Goal: Task Accomplishment & Management: Complete application form

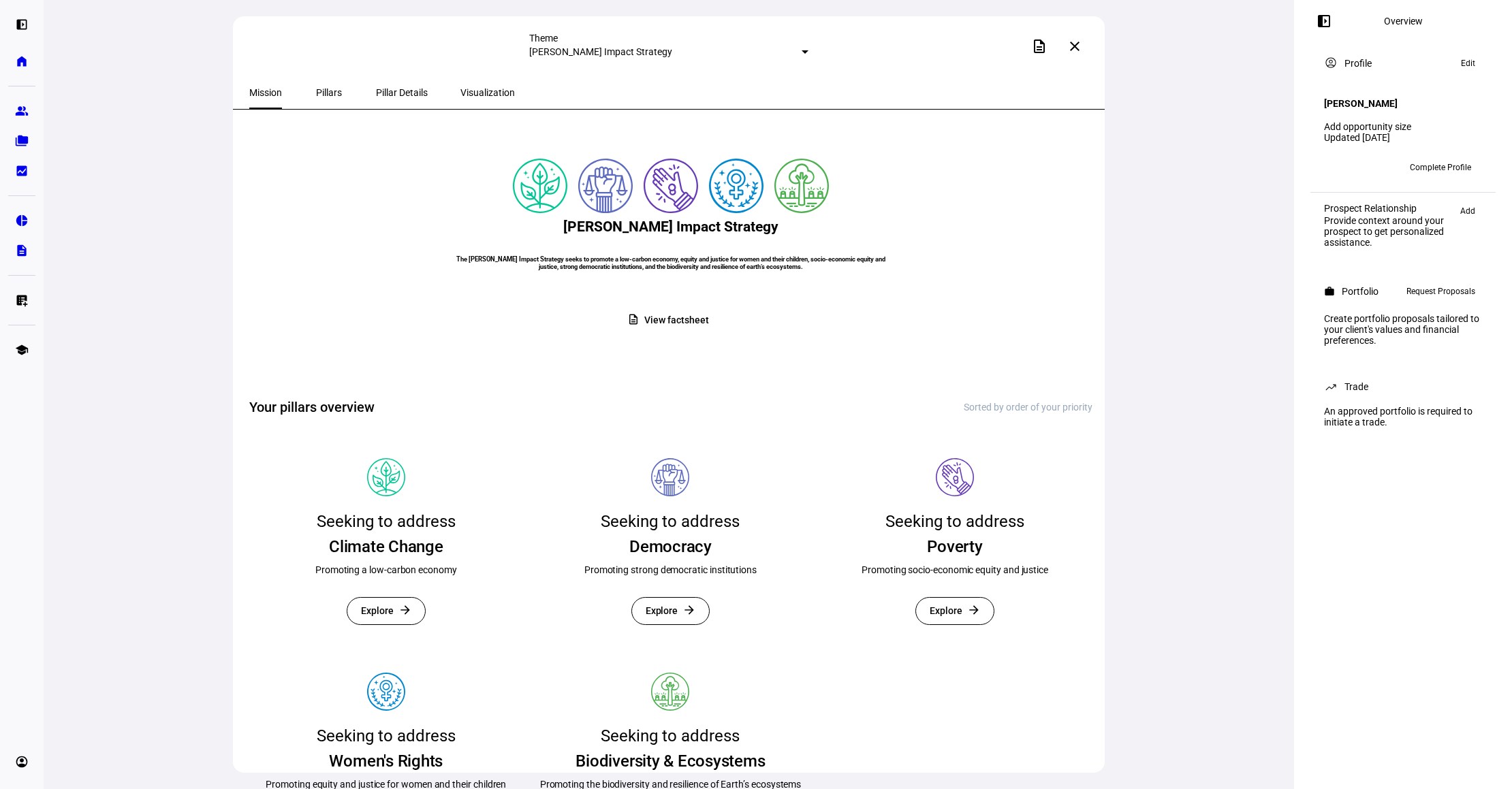
drag, startPoint x: 1204, startPoint y: 304, endPoint x: 1189, endPoint y: 300, distance: 15.5
click at [1204, 303] on div "Theme Angela Markle Impact Strategy description close Mission Pillars Pillar De…" at bounding box center [668, 394] width 1250 height 789
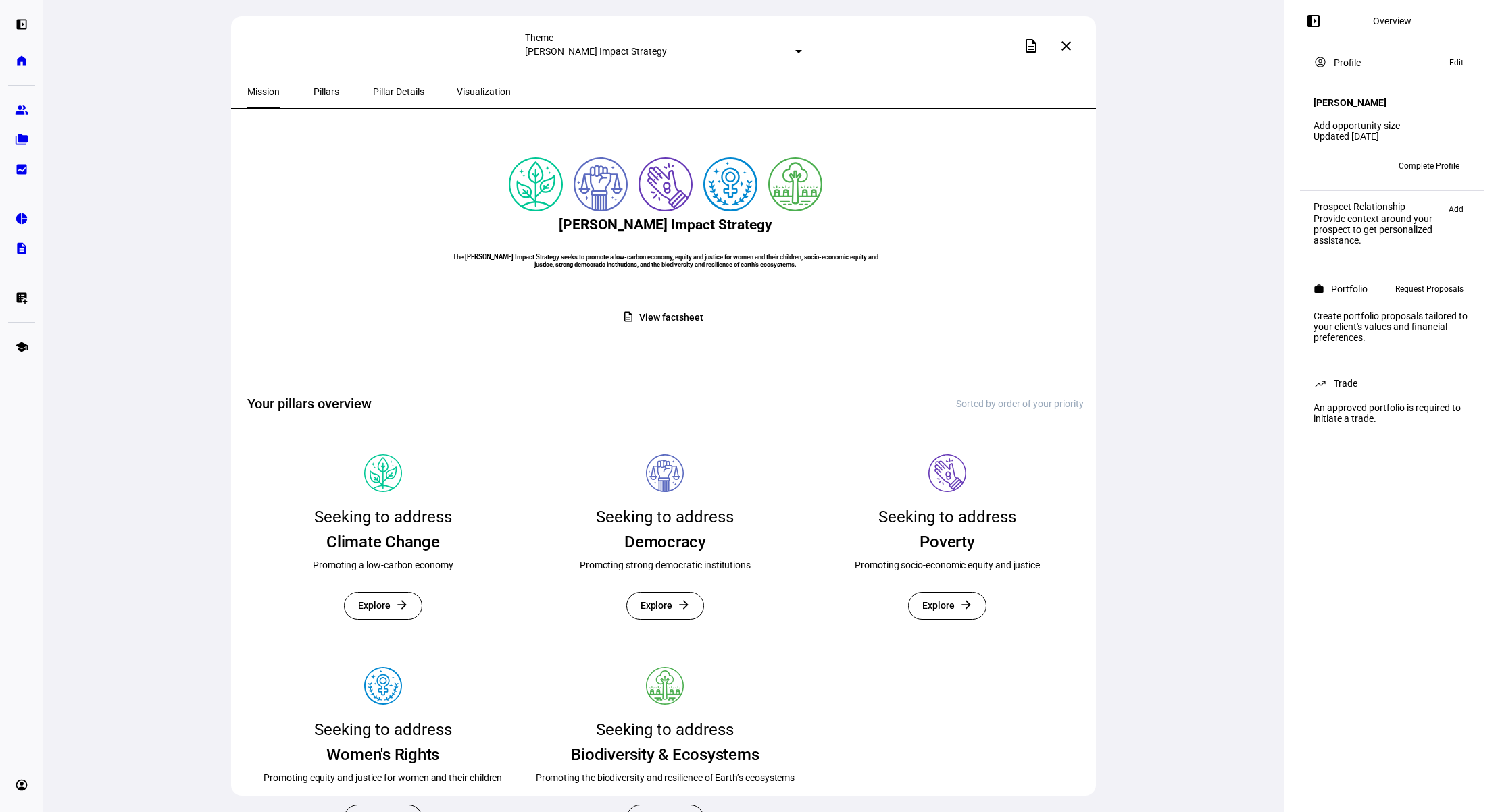
click at [313, 88] on span "Pillars" at bounding box center [326, 92] width 26 height 10
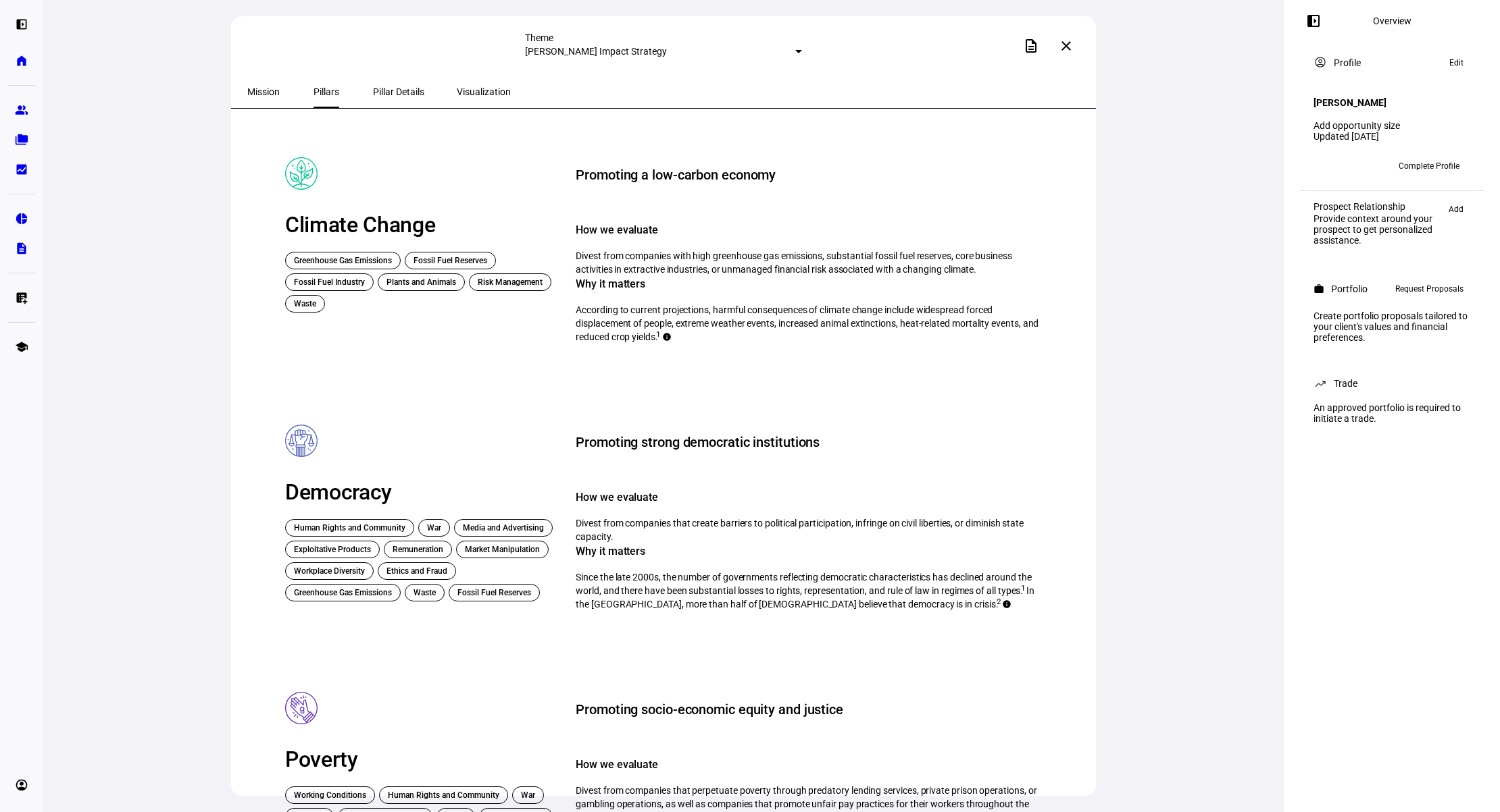
click at [461, 87] on span "Visualization" at bounding box center [483, 92] width 54 height 10
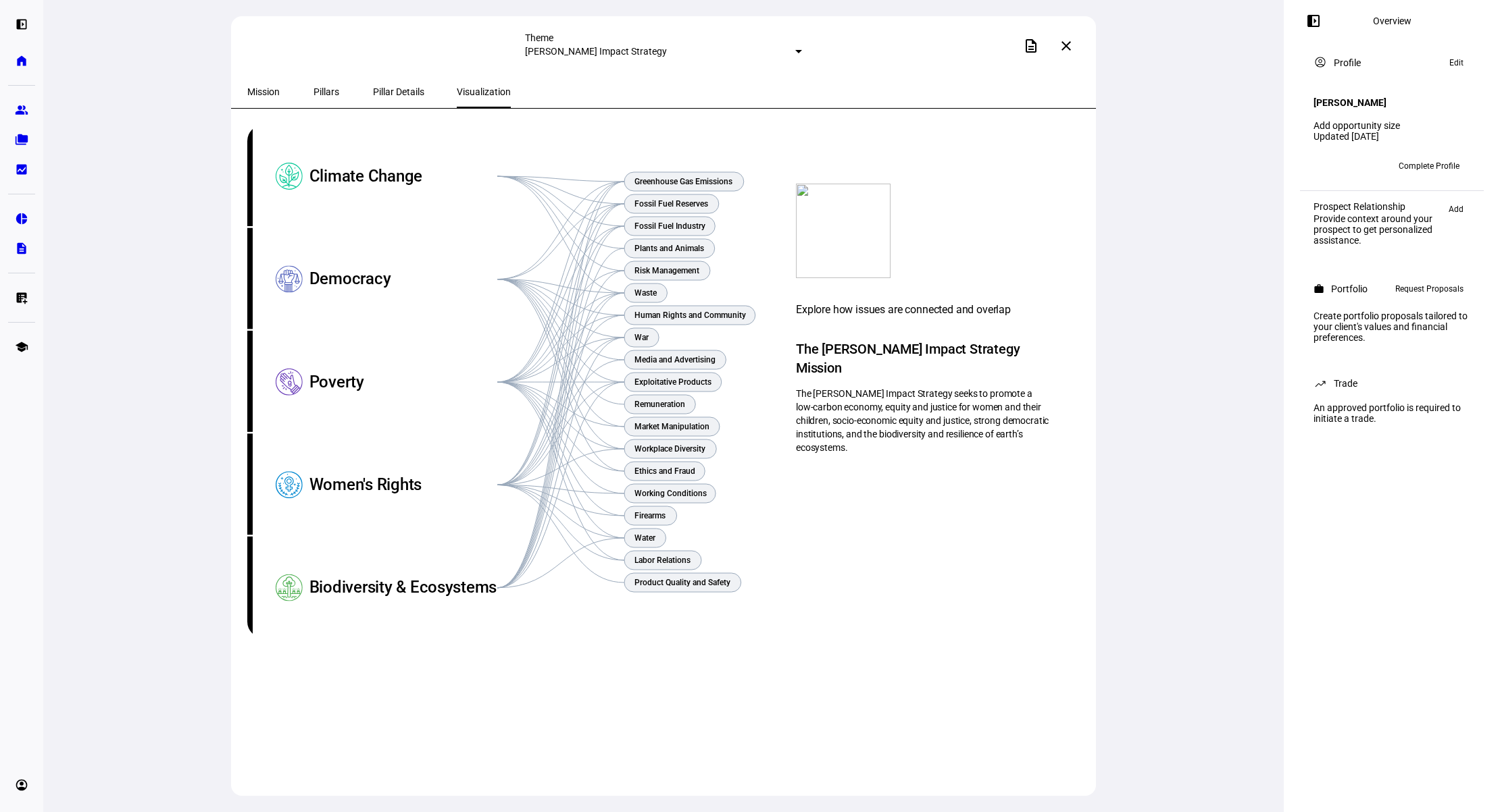
drag, startPoint x: 375, startPoint y: 90, endPoint x: 367, endPoint y: 91, distance: 8.1
click at [375, 90] on span "Pillar Details" at bounding box center [398, 92] width 51 height 10
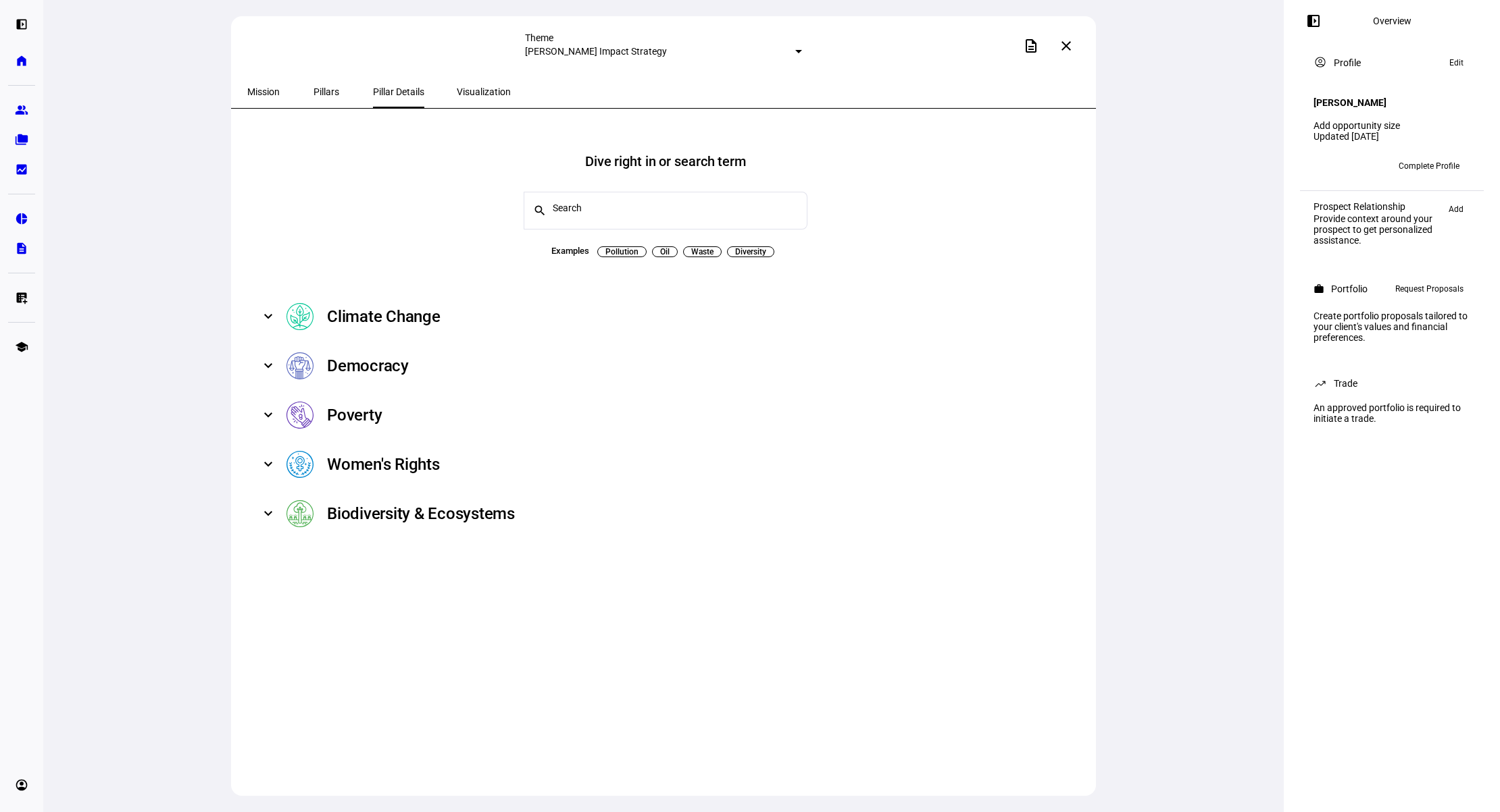
click at [282, 82] on div "Mission" at bounding box center [264, 92] width 65 height 33
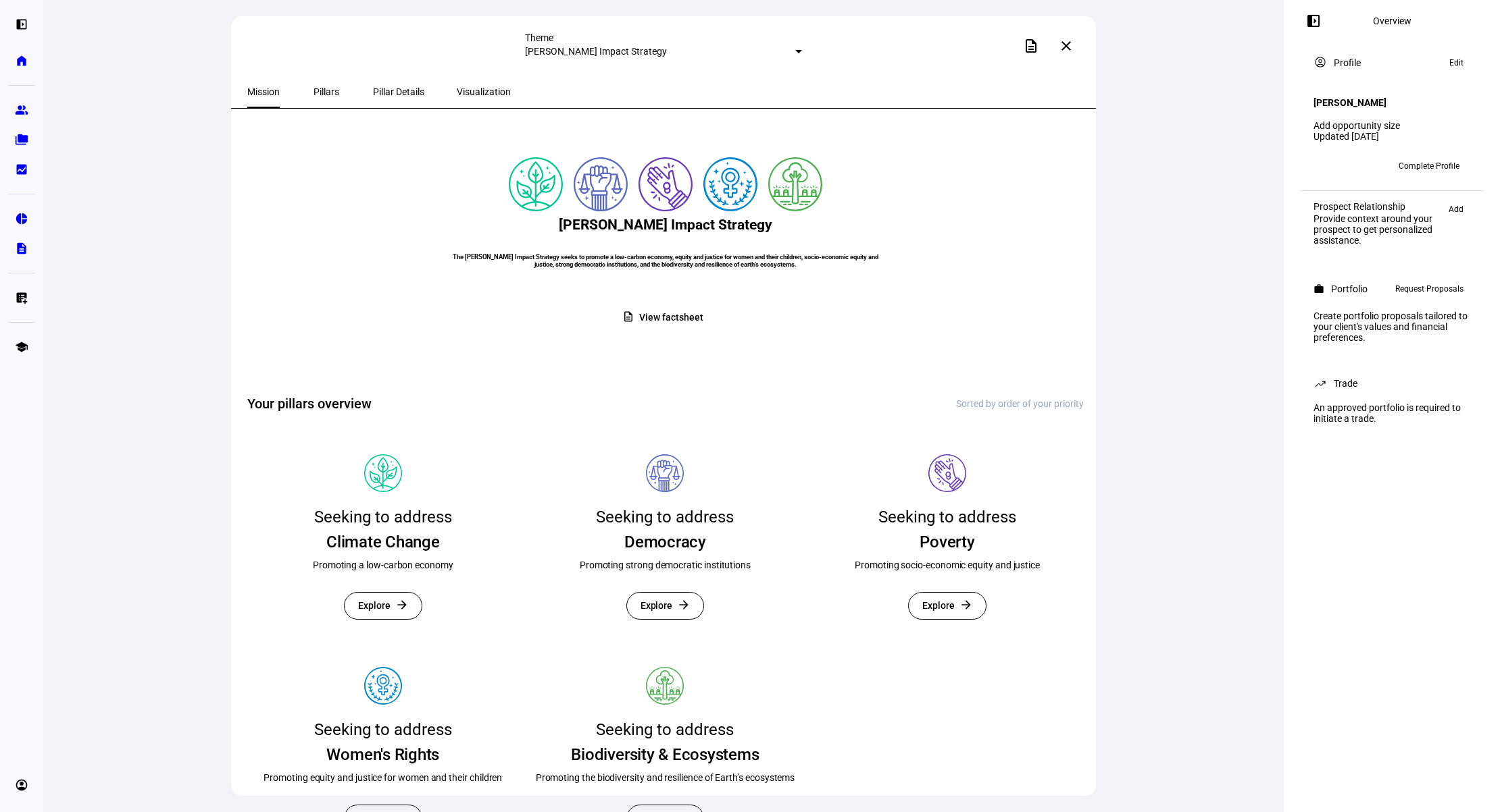
drag, startPoint x: 257, startPoint y: 82, endPoint x: 400, endPoint y: 82, distance: 143.0
click at [260, 82] on span "Mission" at bounding box center [263, 92] width 33 height 33
click at [323, 95] on span "Pillars" at bounding box center [326, 92] width 26 height 10
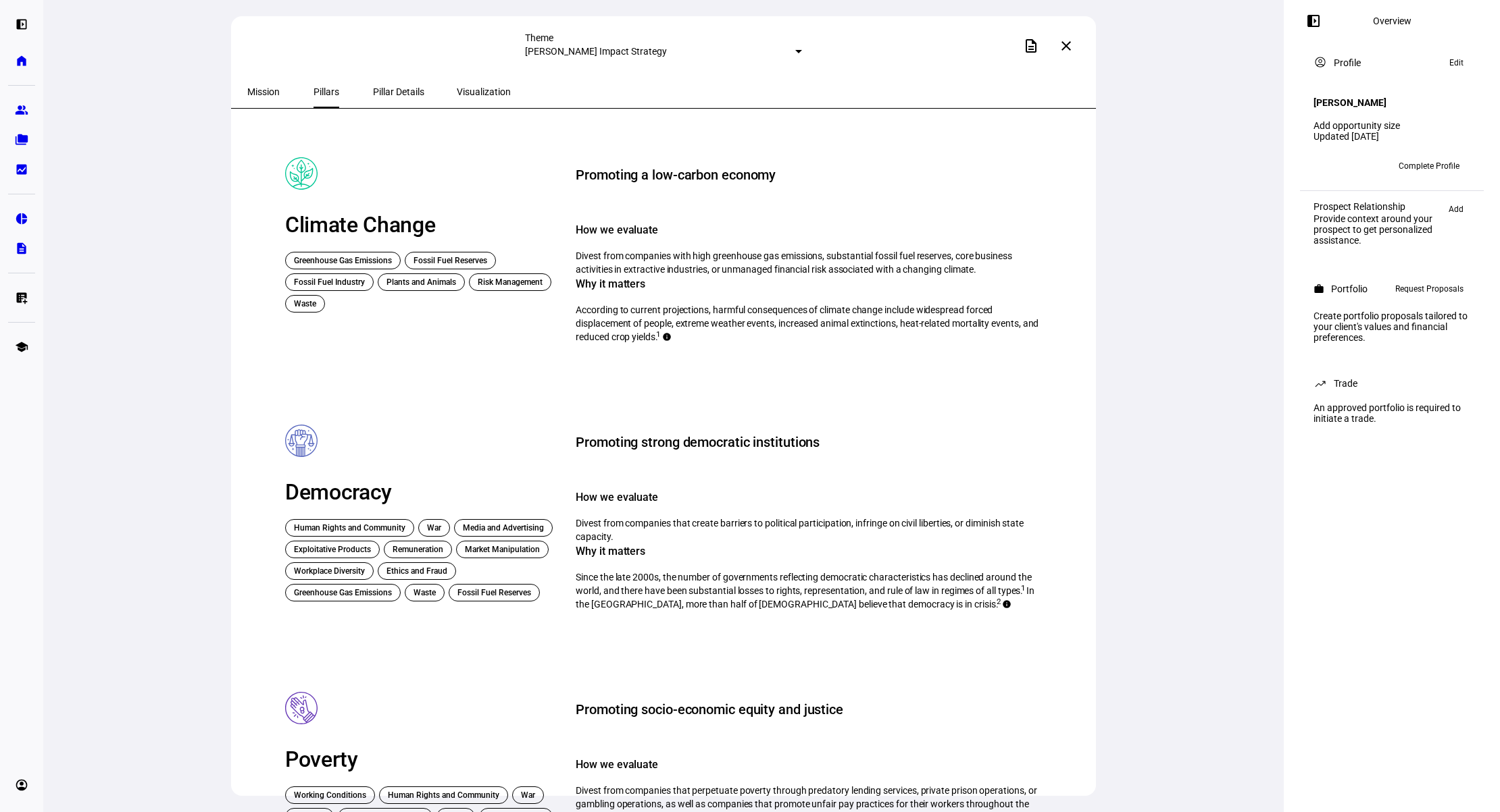
click at [379, 84] on span "Pillar Details" at bounding box center [398, 92] width 51 height 33
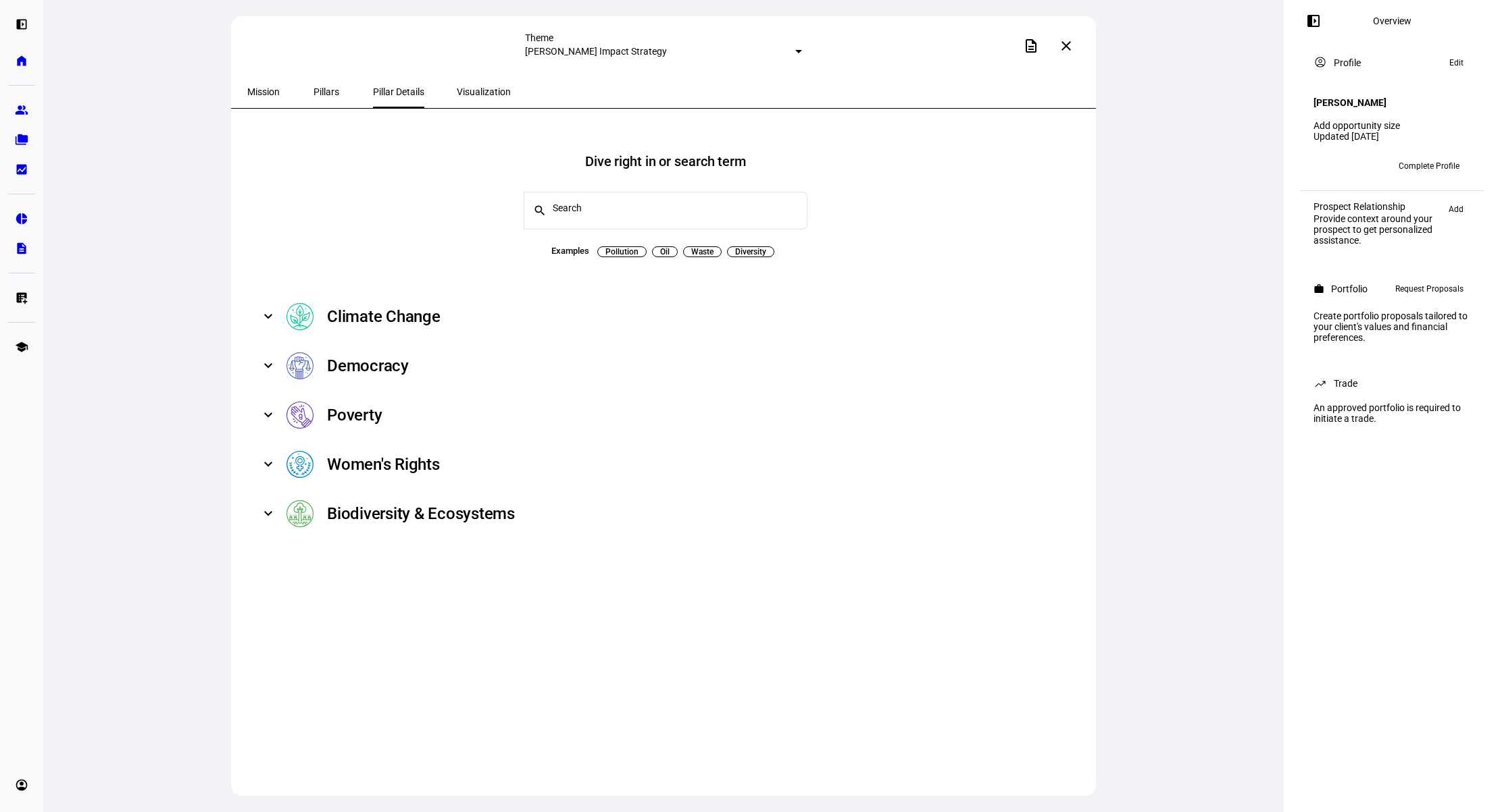
click at [436, 318] on div "Climate Change" at bounding box center [383, 317] width 114 height 22
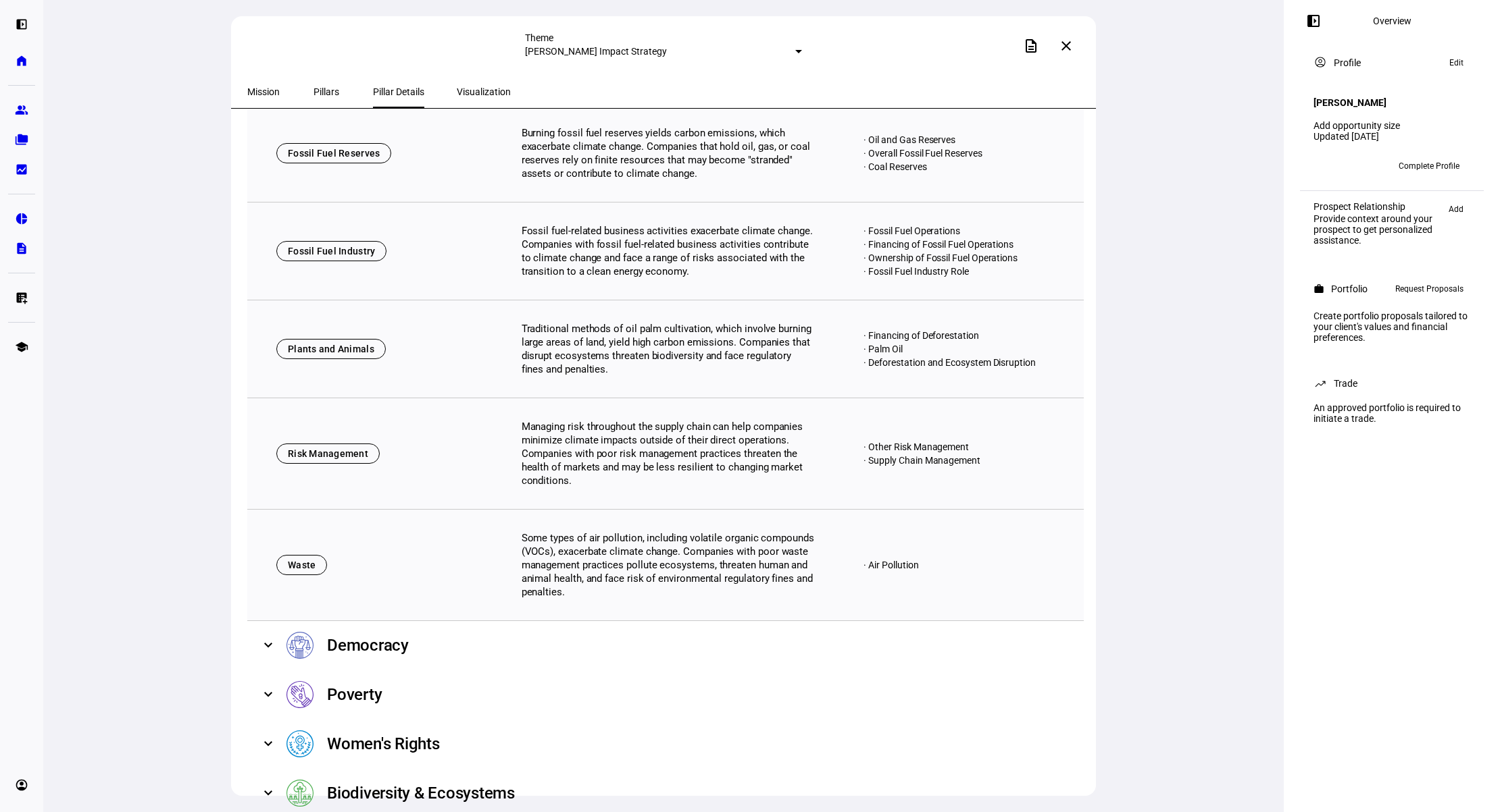
scroll to position [385, 0]
click at [385, 621] on mat-expansion-panel-header "Democracy" at bounding box center [665, 646] width 836 height 49
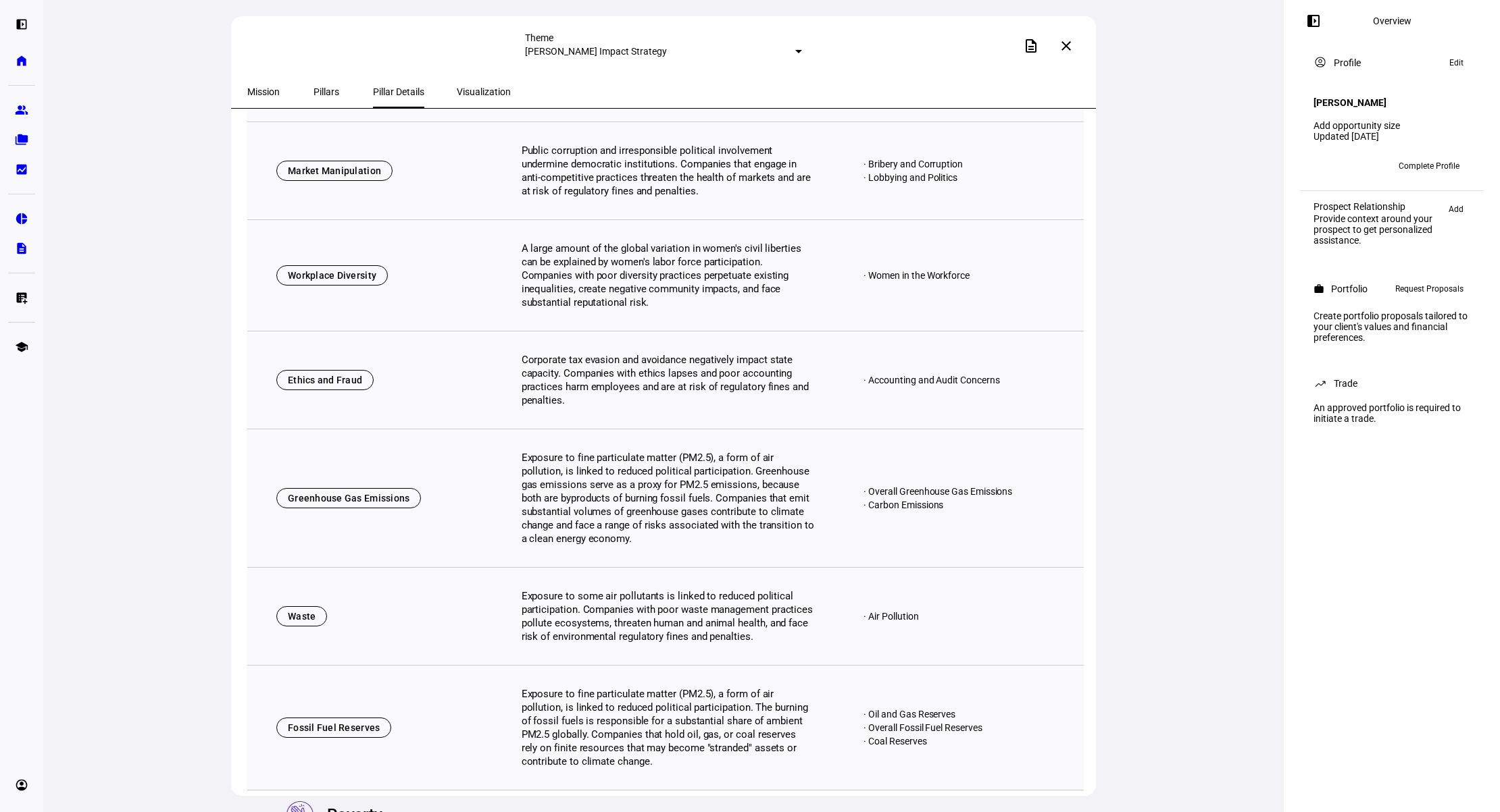
scroll to position [1679, 0]
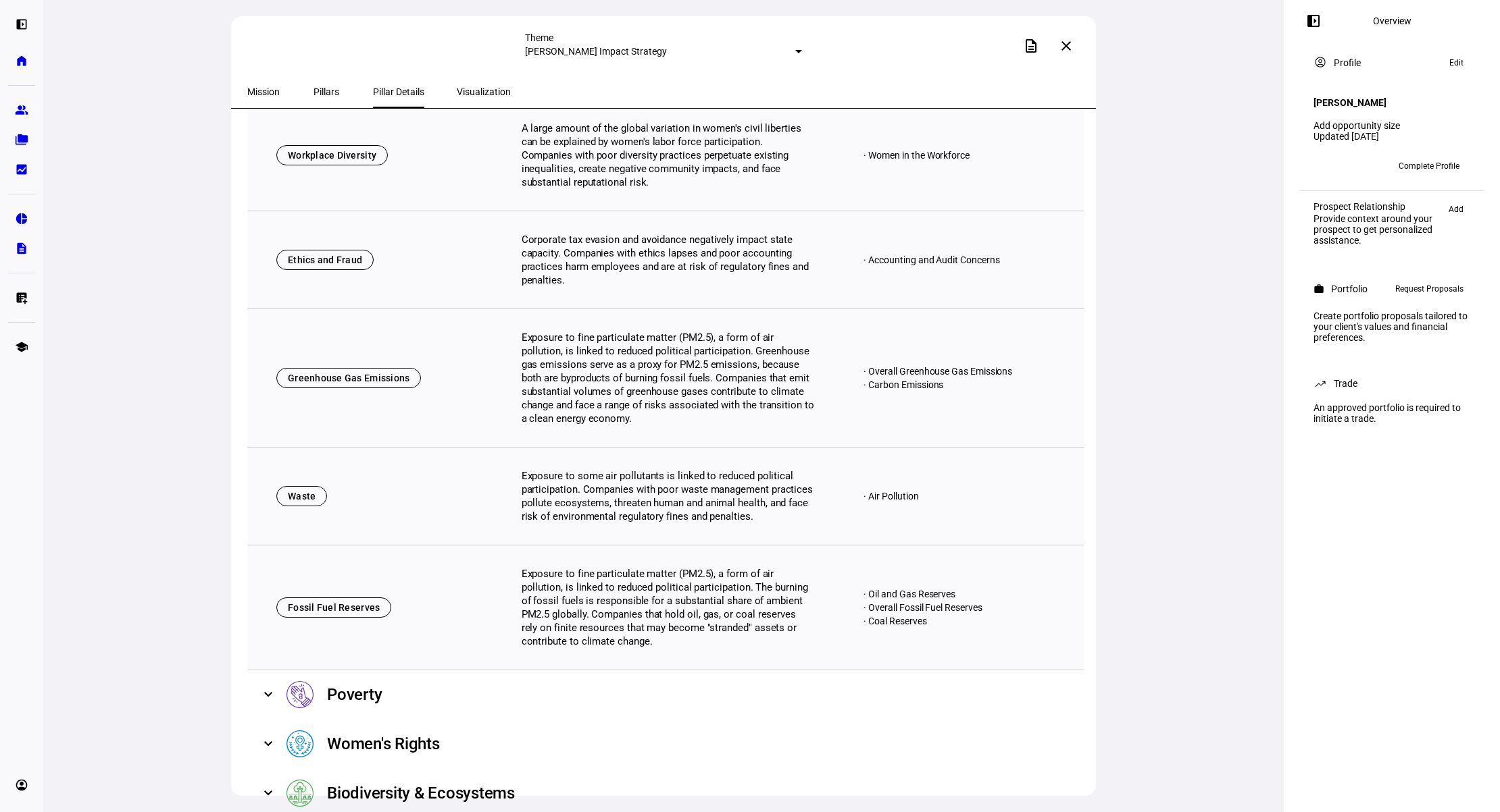
click at [370, 685] on div "Poverty" at bounding box center [354, 695] width 54 height 22
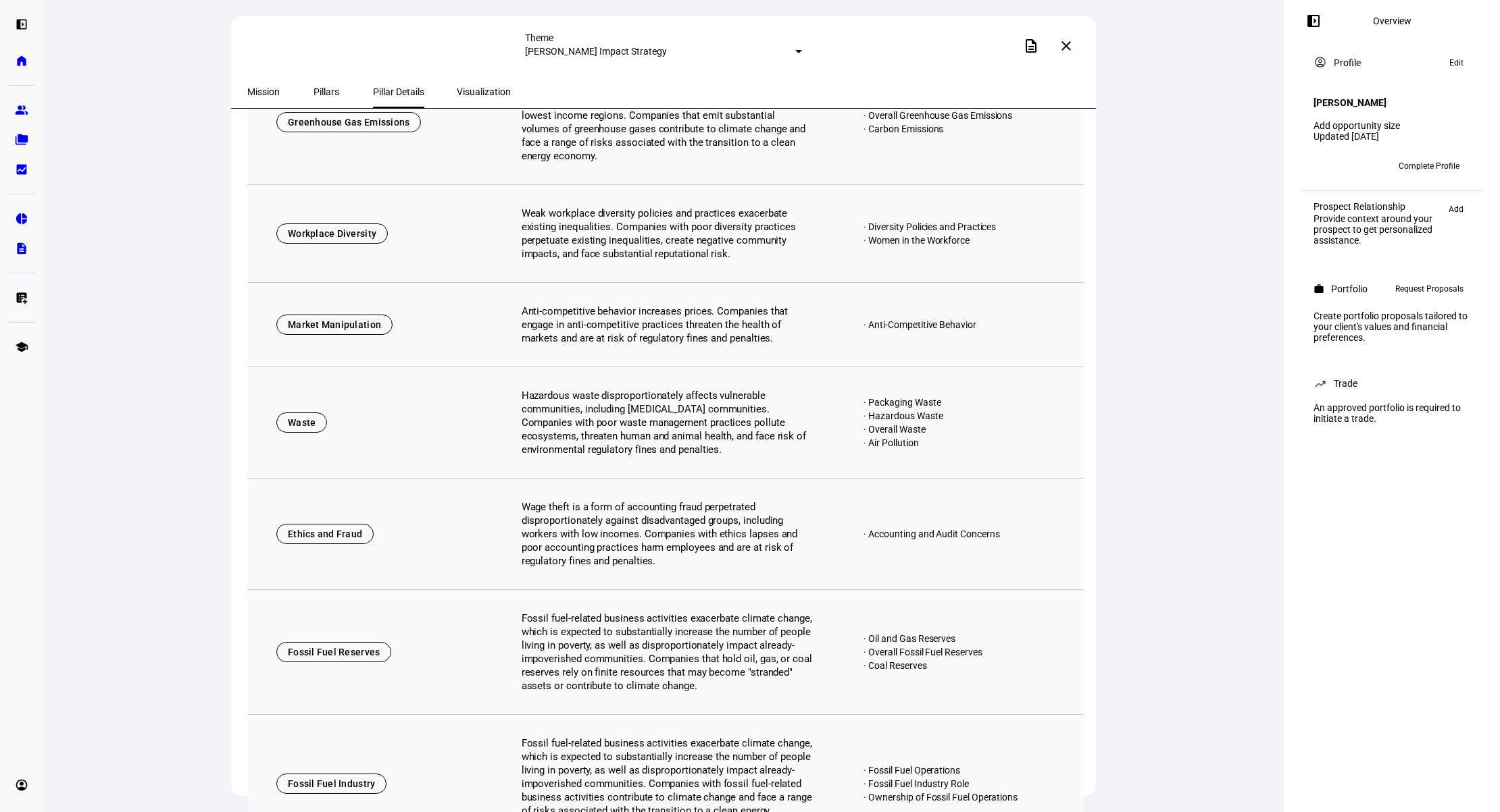
scroll to position [3325, 0]
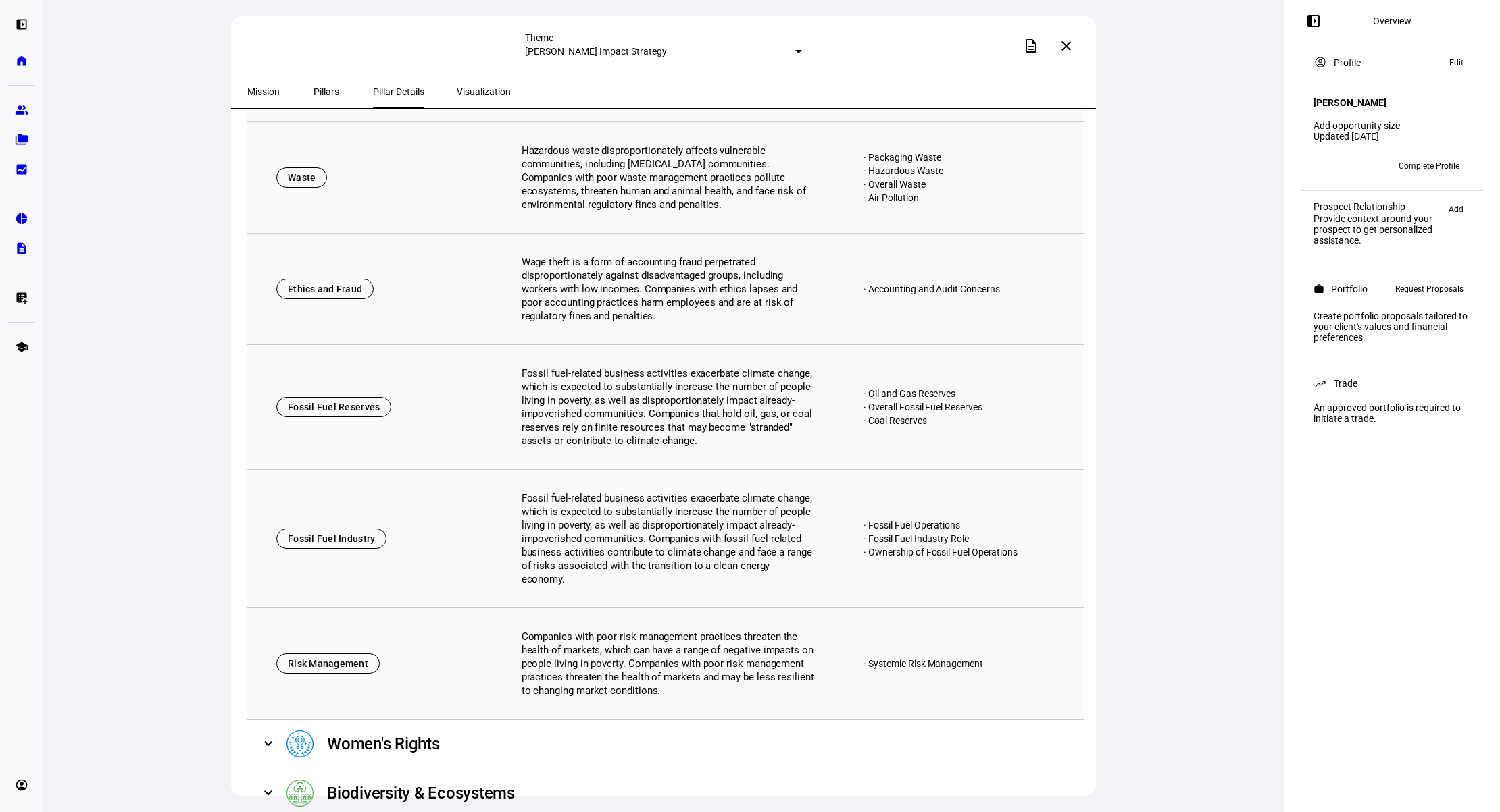
click at [502, 731] on mat-panel-title "Women's Rights" at bounding box center [670, 744] width 768 height 27
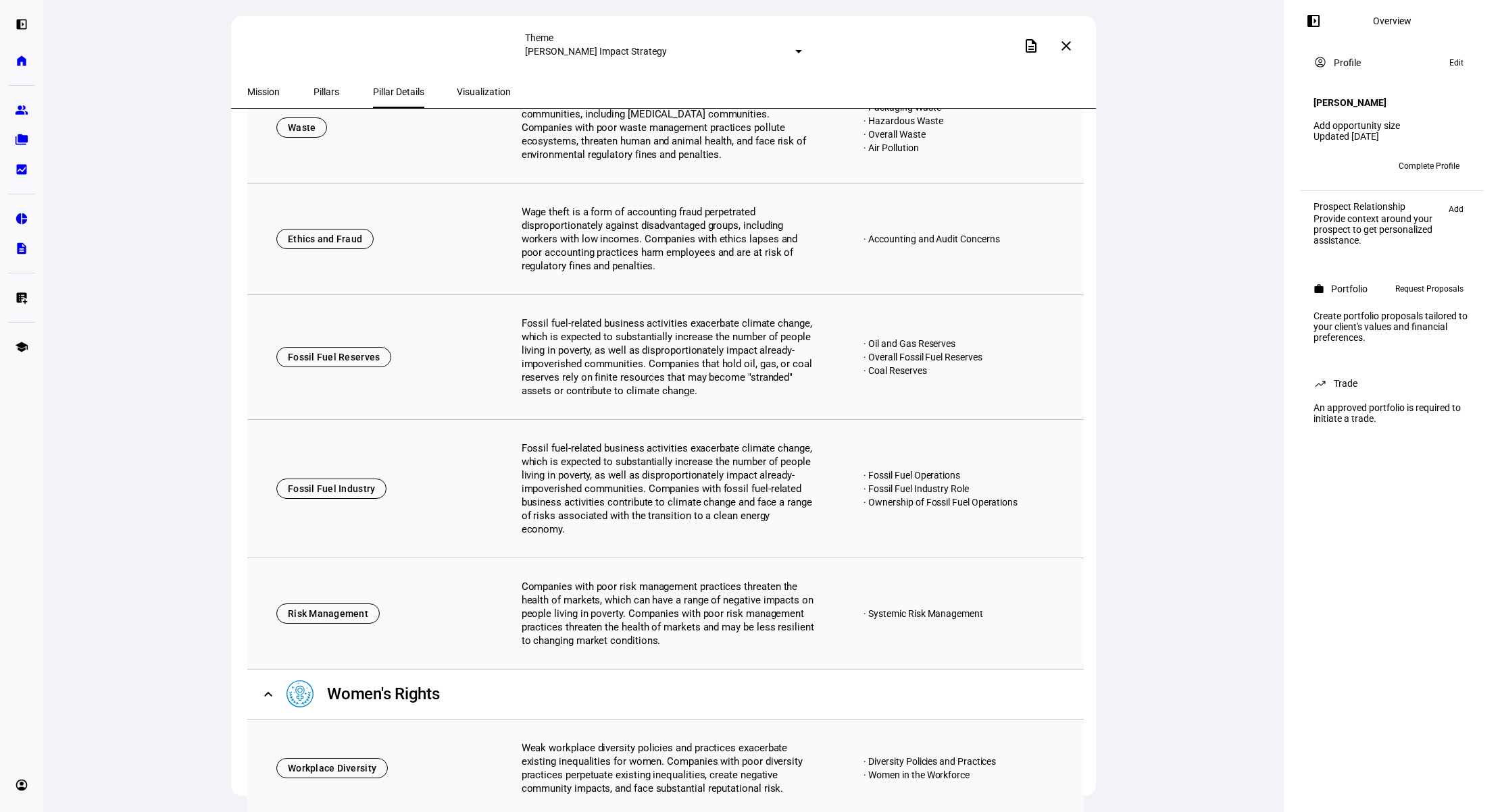
click at [1097, 546] on div "Theme Angela Markle Impact Strategy description close Mission Pillars Pillar De…" at bounding box center [663, 406] width 1240 height 812
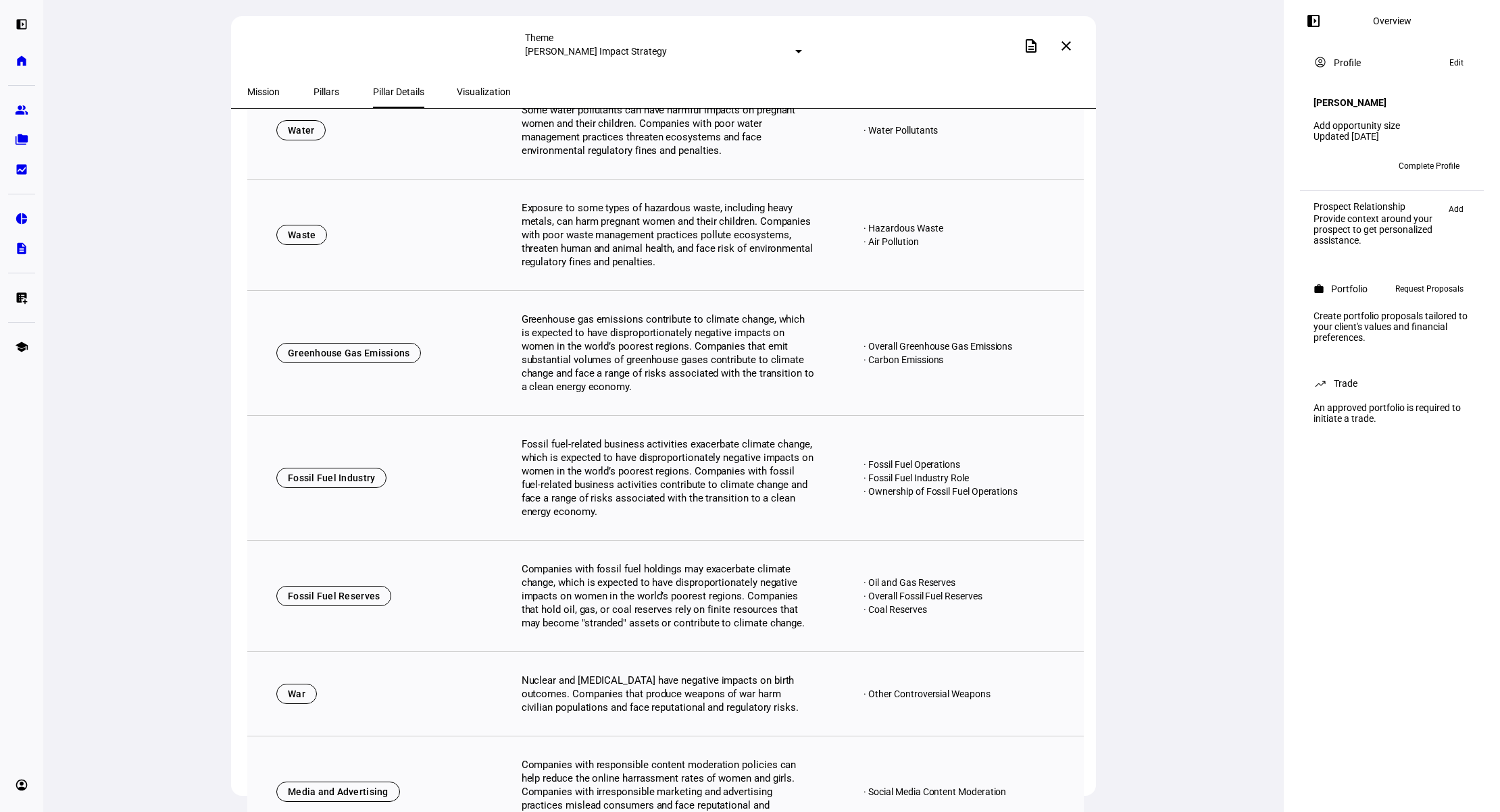
scroll to position [4791, 0]
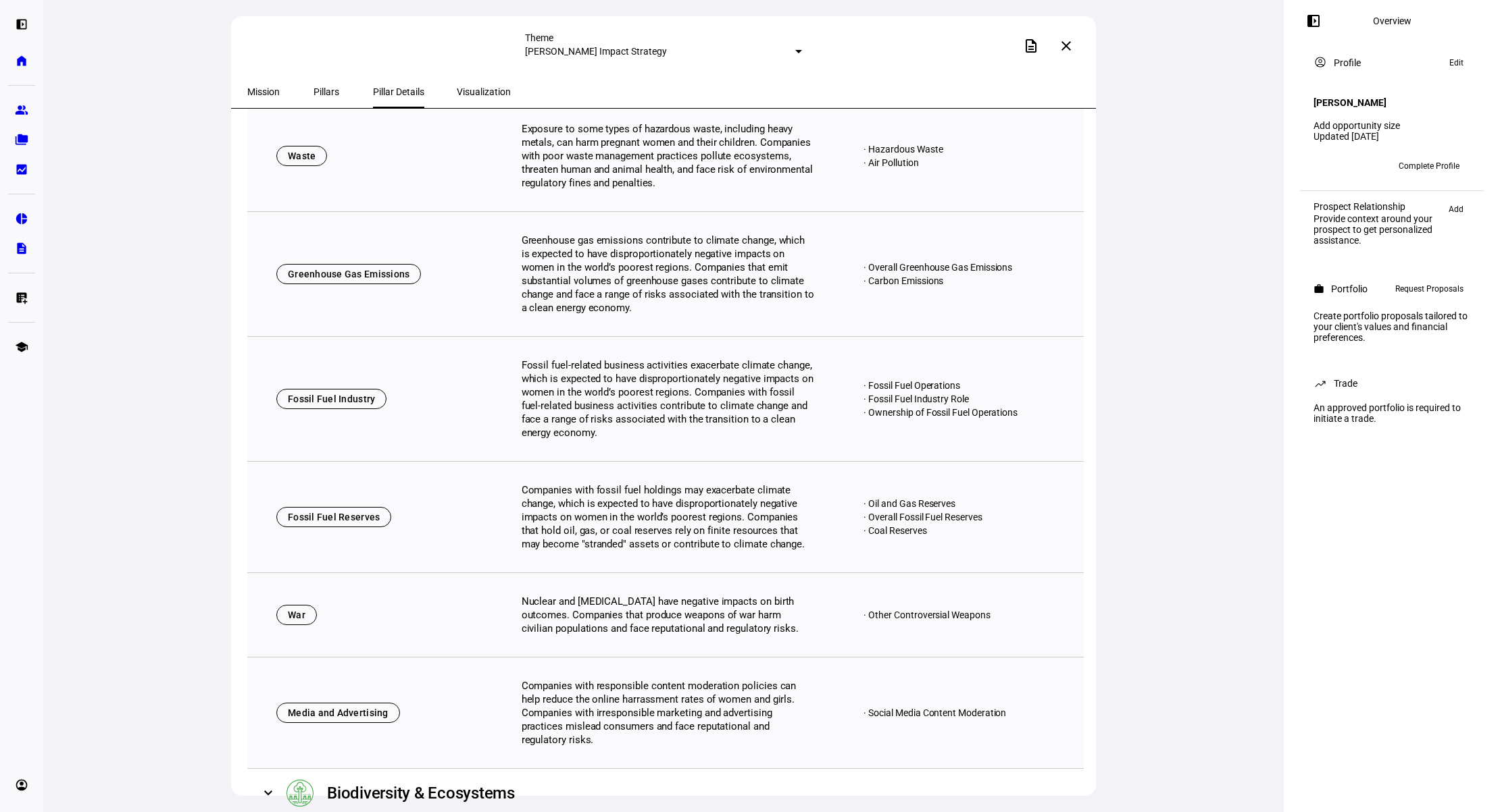
click at [433, 782] on div "Biodiversity & Ecosystems" at bounding box center [421, 793] width 188 height 22
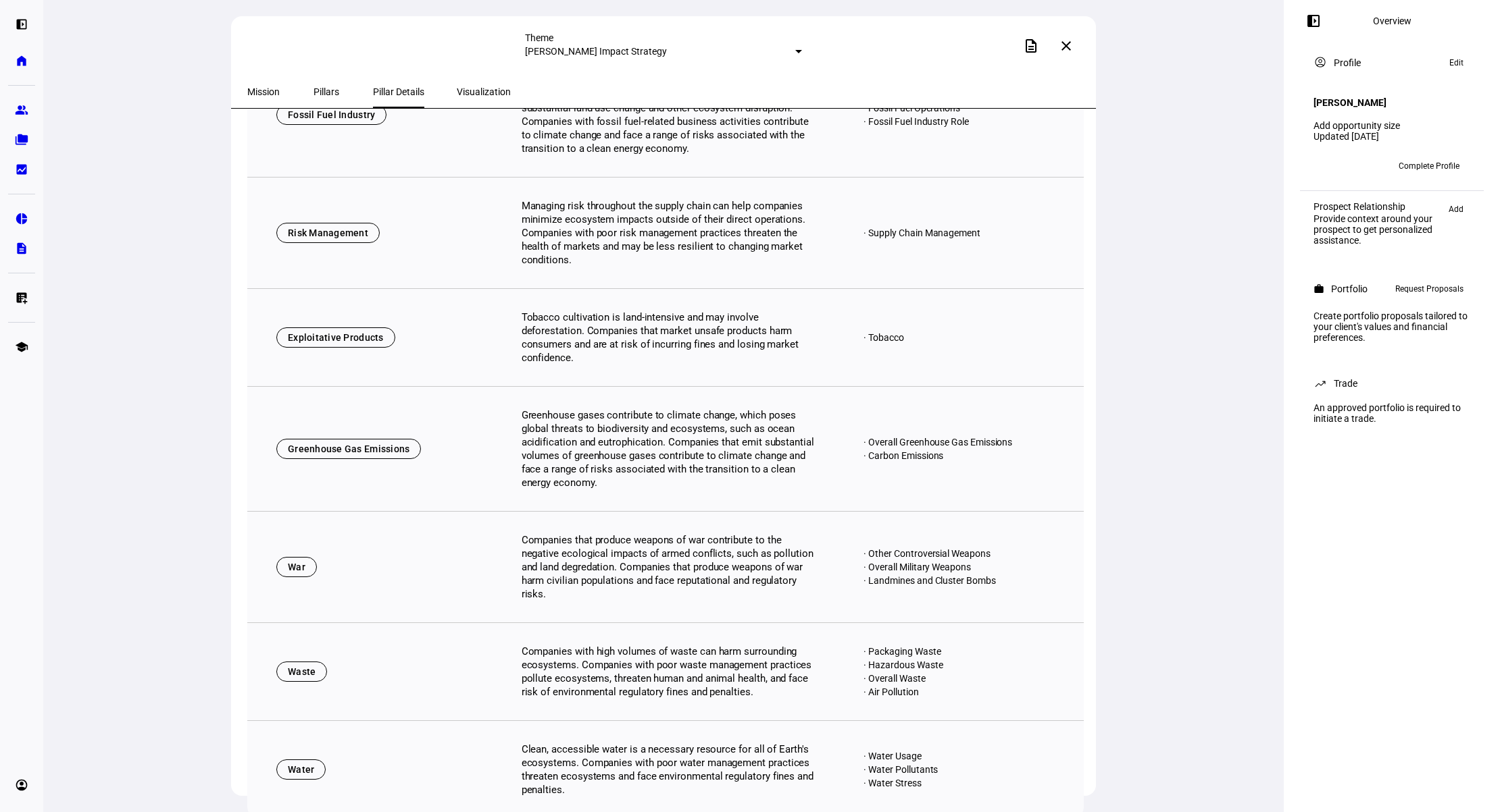
scroll to position [0, 0]
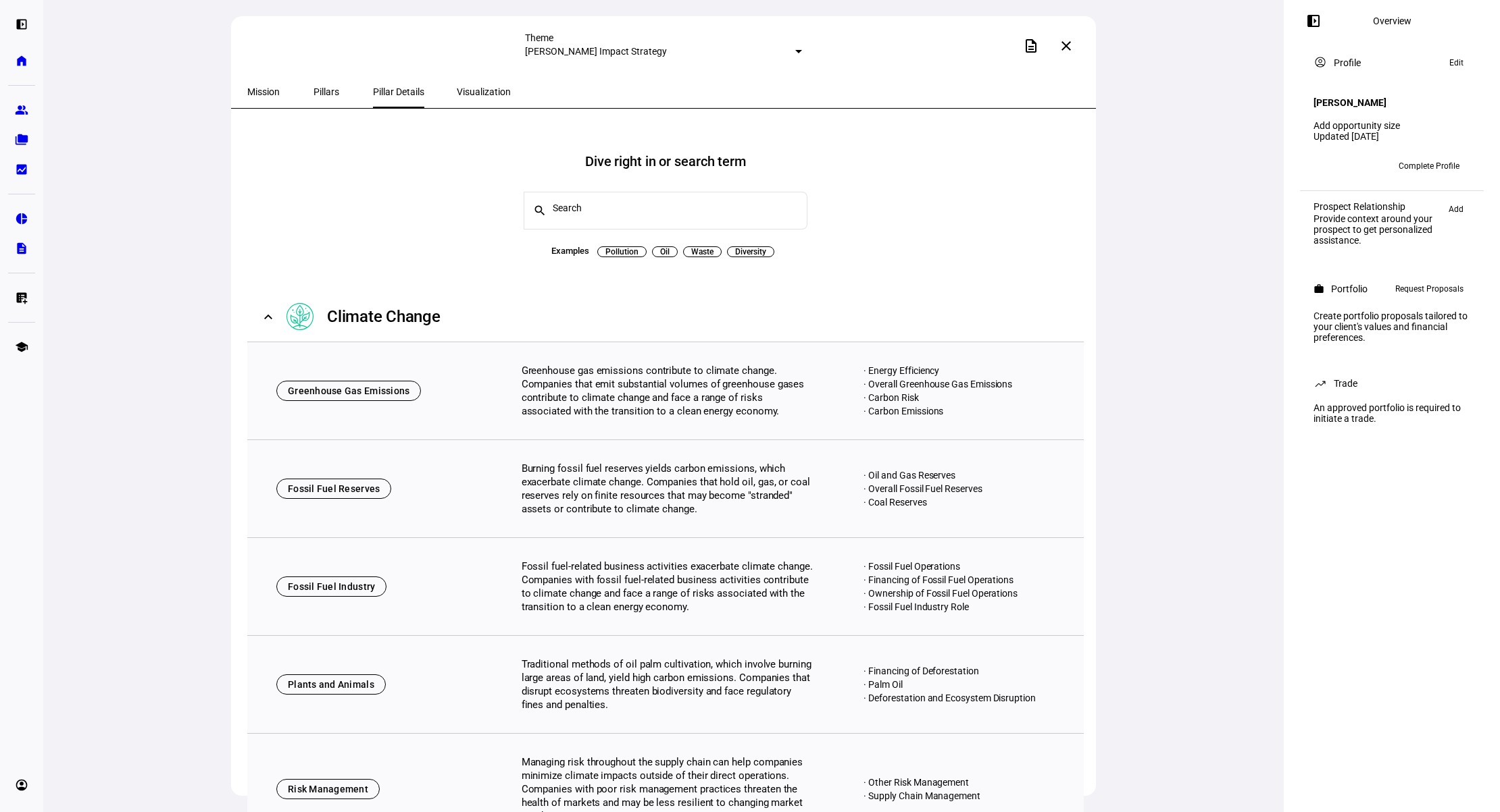
click at [457, 90] on span "Visualization" at bounding box center [483, 92] width 54 height 10
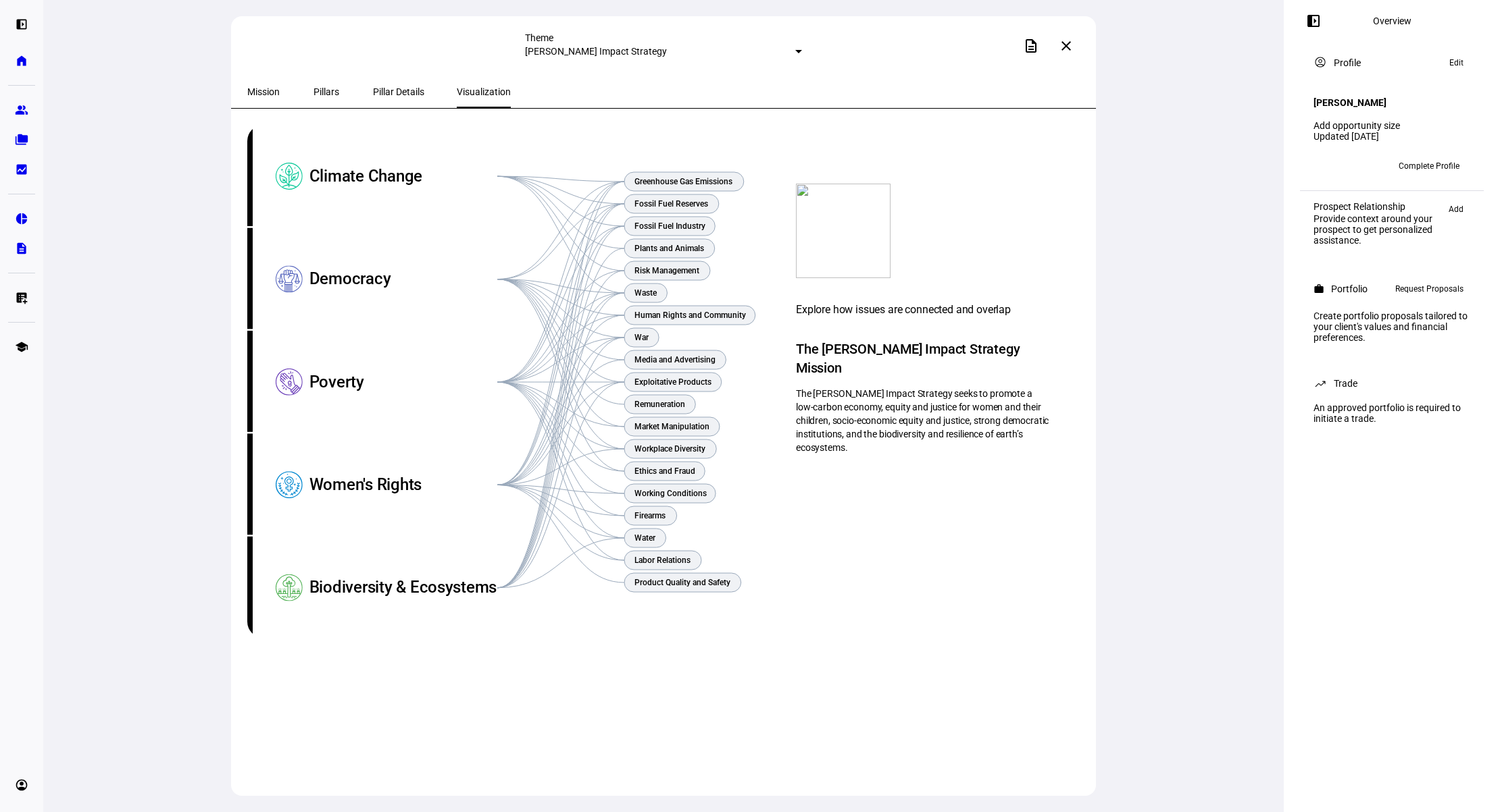
click at [1389, 413] on div "An approved portfolio is required to initiate a trade." at bounding box center [1391, 413] width 173 height 33
click at [1342, 388] on div "Trade" at bounding box center [1346, 383] width 24 height 11
click at [1429, 155] on span "Complete Profile" at bounding box center [1429, 166] width 61 height 22
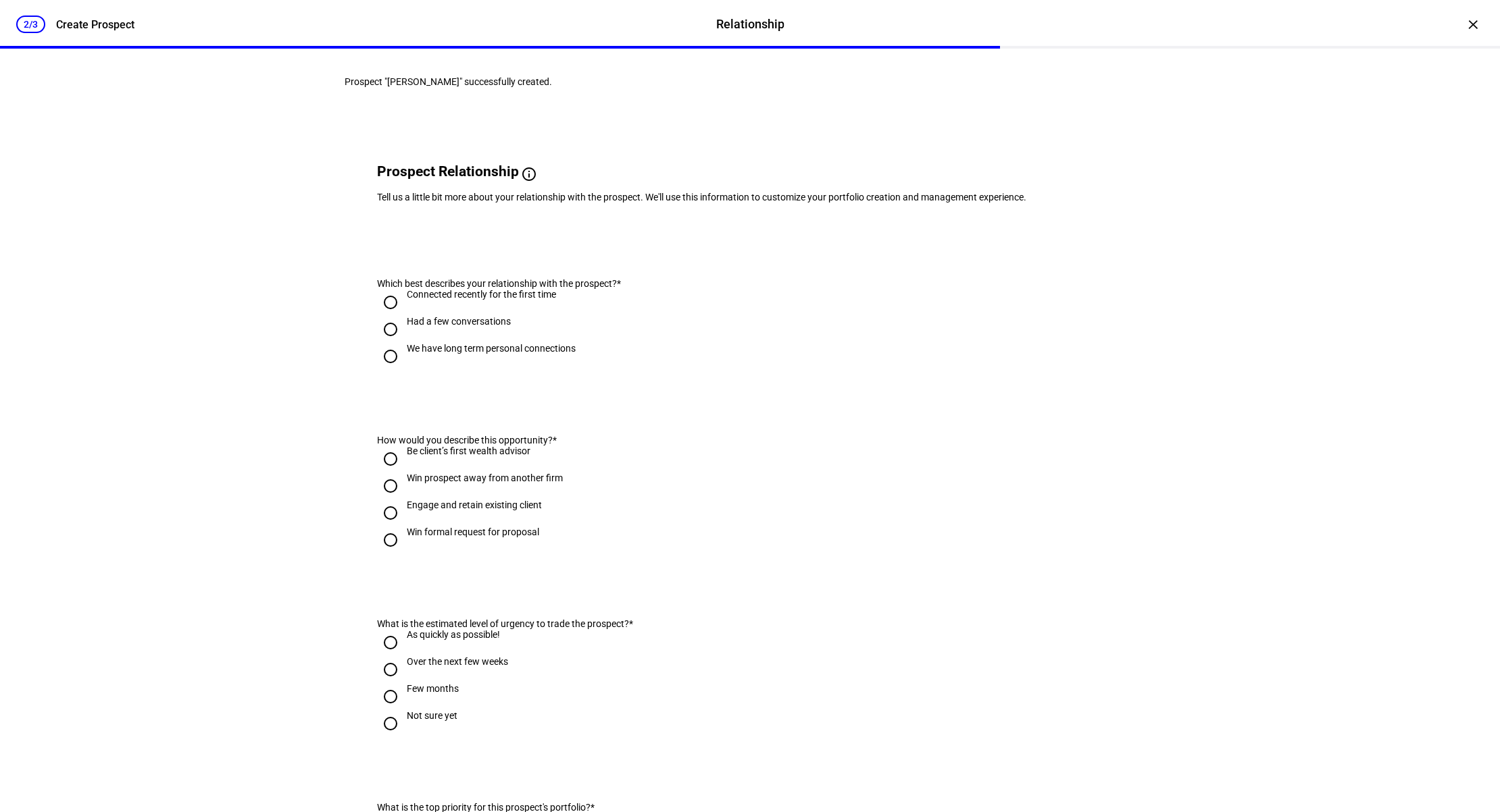
scroll to position [1, 0]
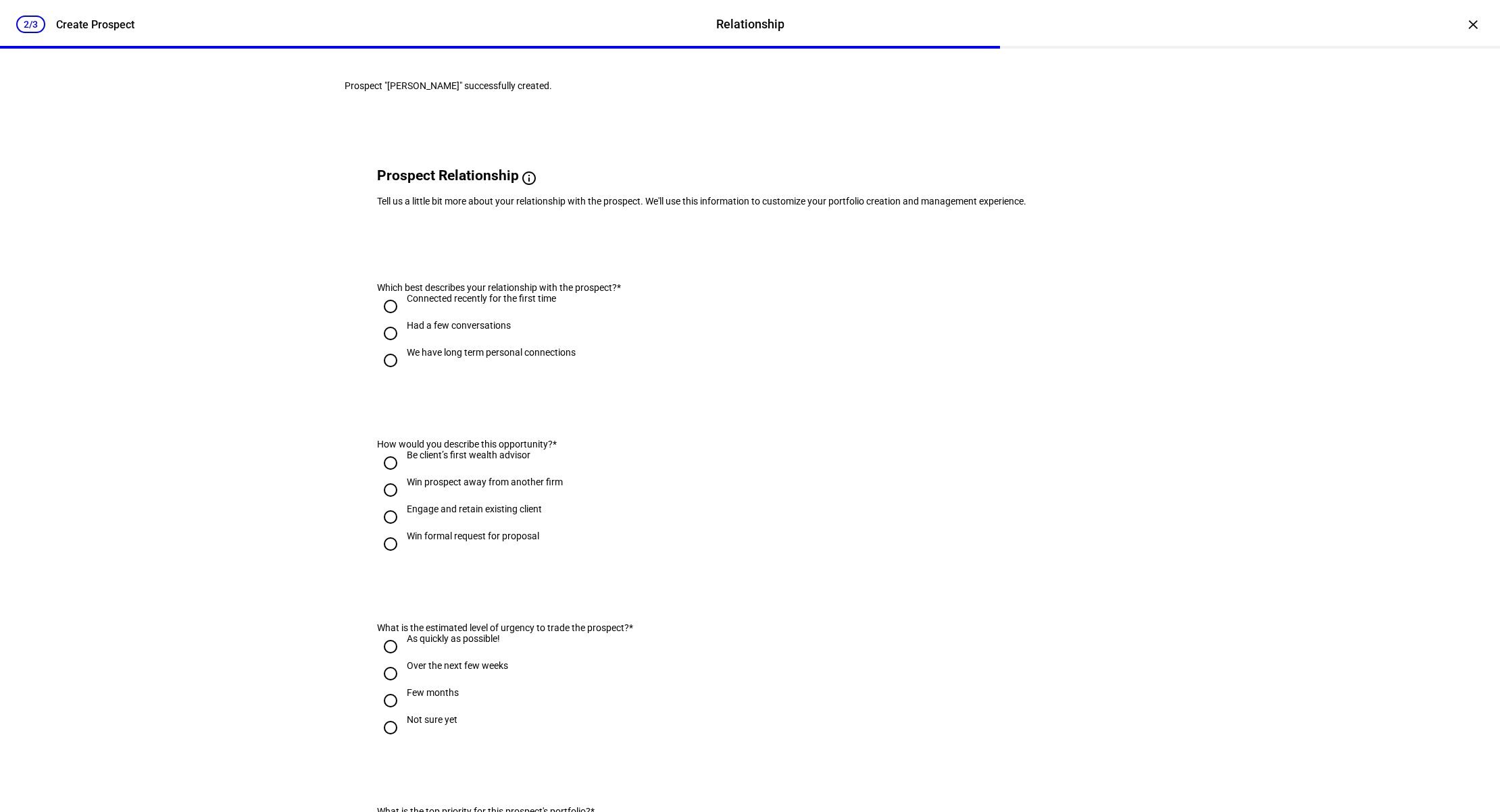
click at [303, 361] on div "2/3 Create Prospect Relationship Relationship Create Prospect × Prospect "Angel…" at bounding box center [750, 406] width 1500 height 812
drag, startPoint x: 388, startPoint y: 400, endPoint x: 385, endPoint y: 415, distance: 15.3
click at [387, 374] on input "We have long term personal connections" at bounding box center [390, 361] width 27 height 27
radio input "true"
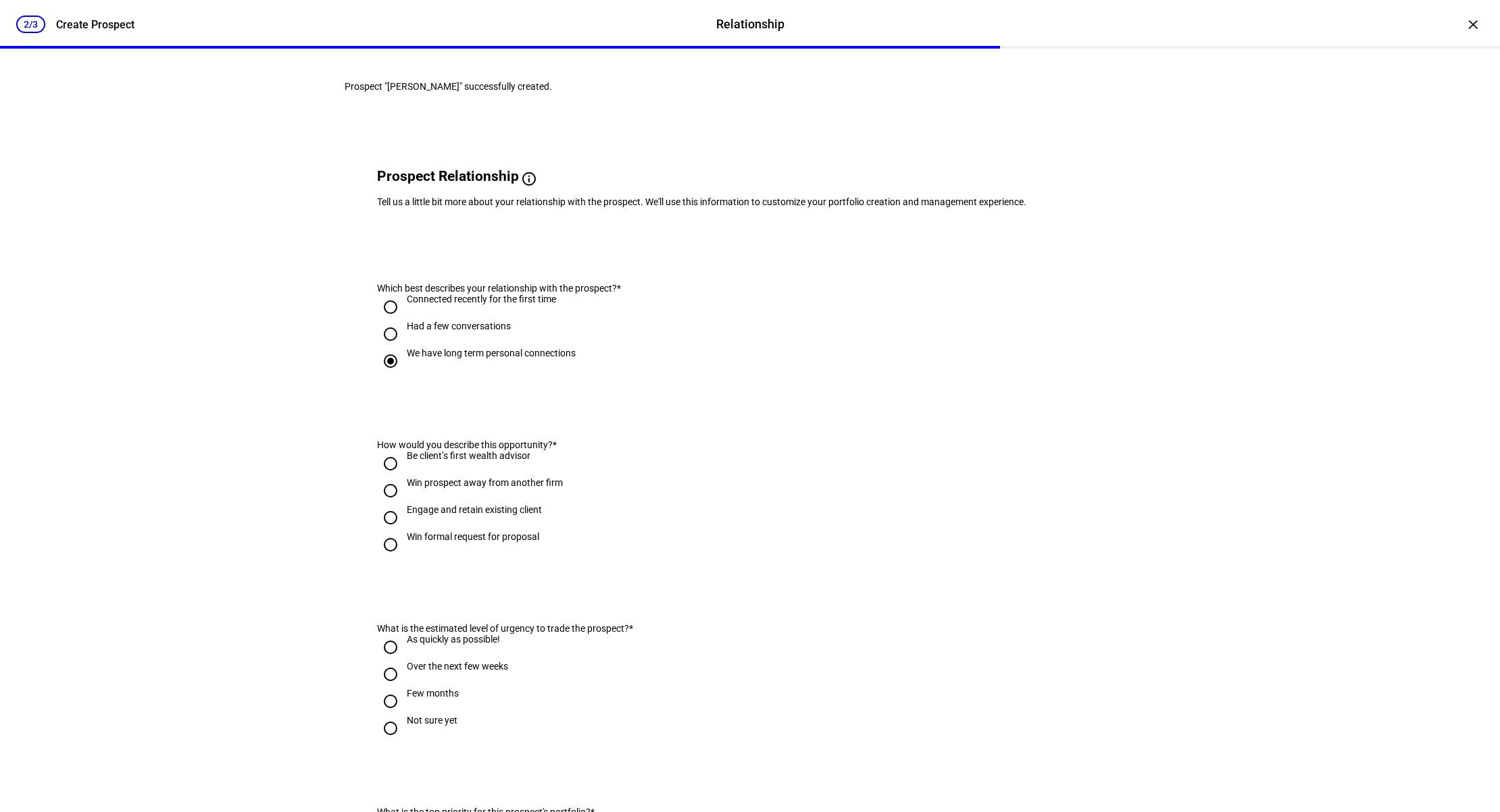
drag, startPoint x: 306, startPoint y: 518, endPoint x: 302, endPoint y: 512, distance: 7.2
click at [306, 518] on div "2/3 Create Prospect Relationship Relationship Create Prospect × Prospect "Angel…" at bounding box center [750, 406] width 1500 height 812
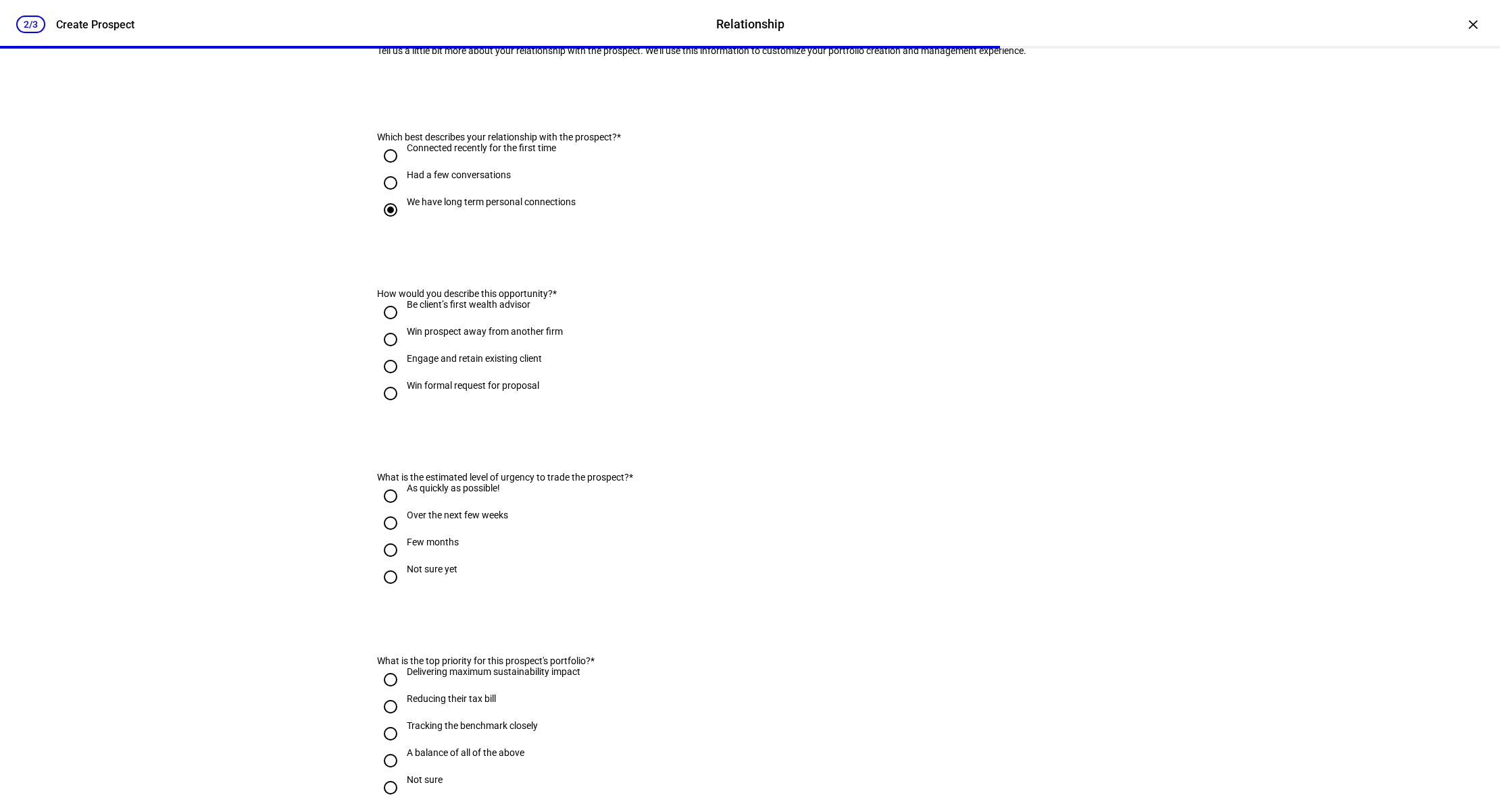
scroll to position [144, 0]
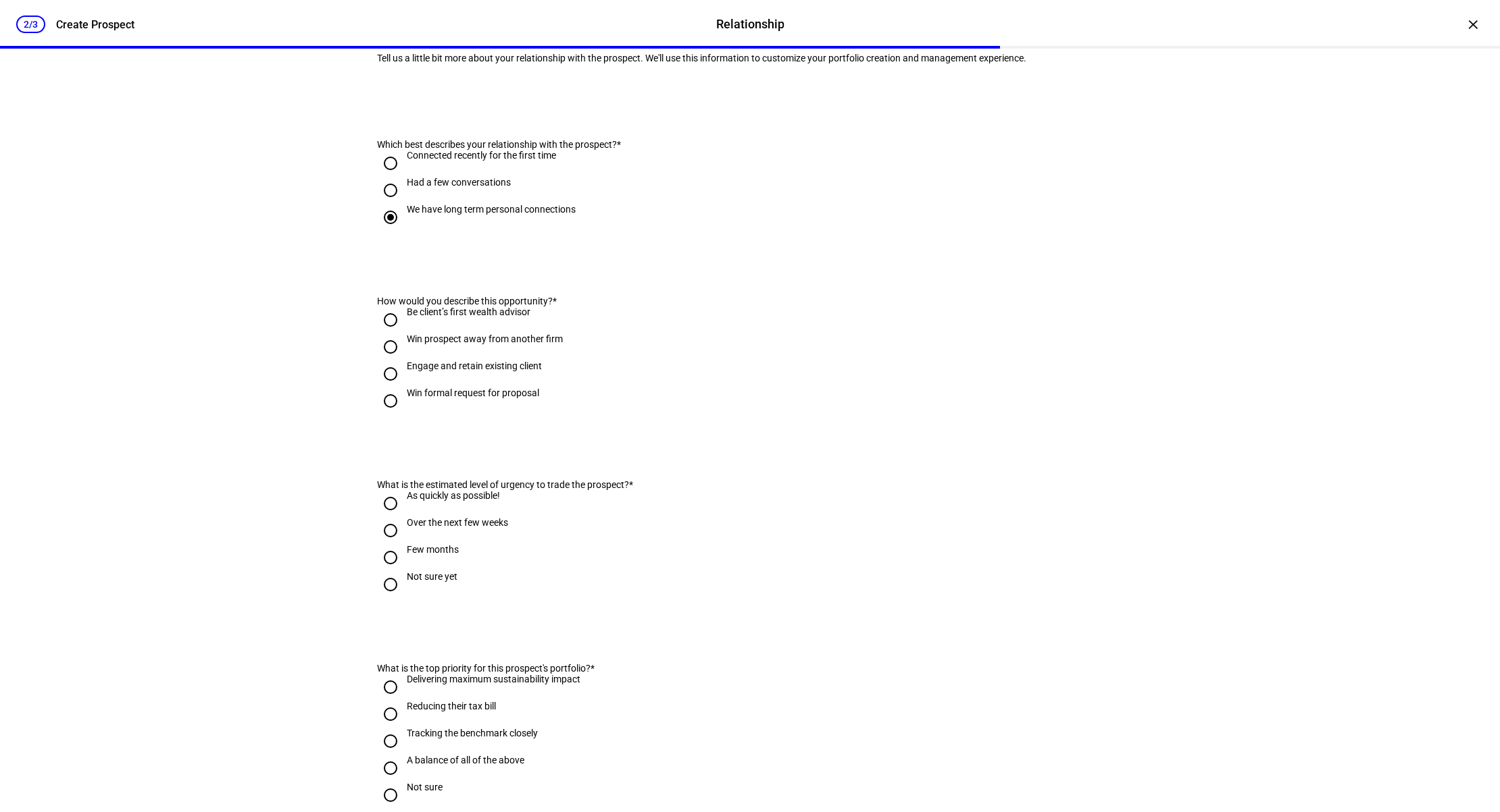
click at [383, 518] on input "As quickly as possible!" at bounding box center [390, 503] width 27 height 27
radio input "true"
click at [394, 387] on input "Engage and retain existing client" at bounding box center [390, 373] width 27 height 27
radio input "true"
click at [999, 503] on eth-form-card "What is the estimated level of urgency to trade the prospect? * As quickly as p…" at bounding box center [750, 533] width 810 height 173
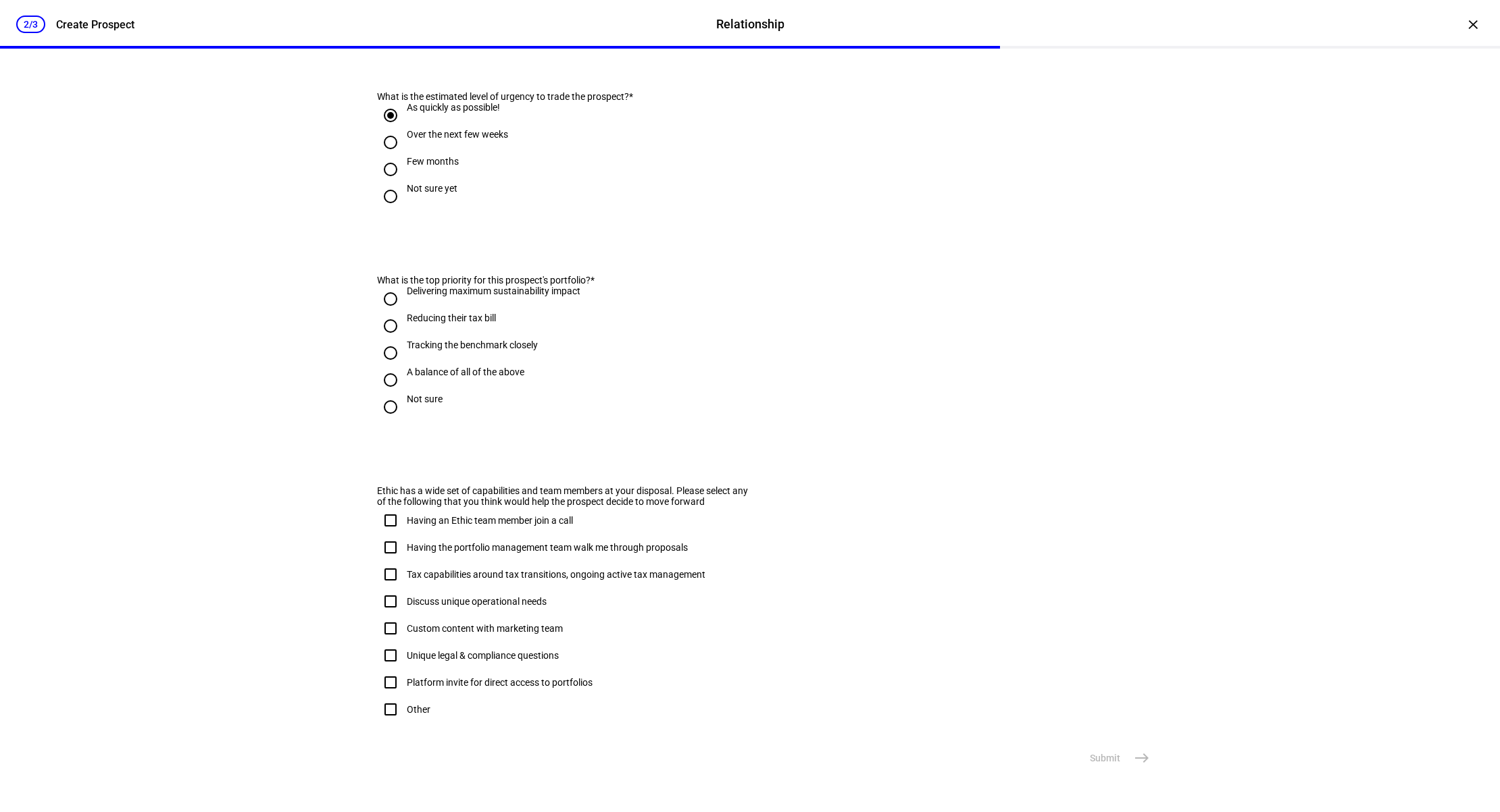
scroll to position [576, 0]
click at [428, 366] on div "A balance of all of the above" at bounding box center [465, 371] width 118 height 11
click at [404, 366] on input "A balance of all of the above" at bounding box center [390, 379] width 27 height 27
radio input "true"
click at [873, 430] on eth-form-card "What is the top priority for this prospect's portfolio? * Delivering maximum su…" at bounding box center [750, 342] width 810 height 200
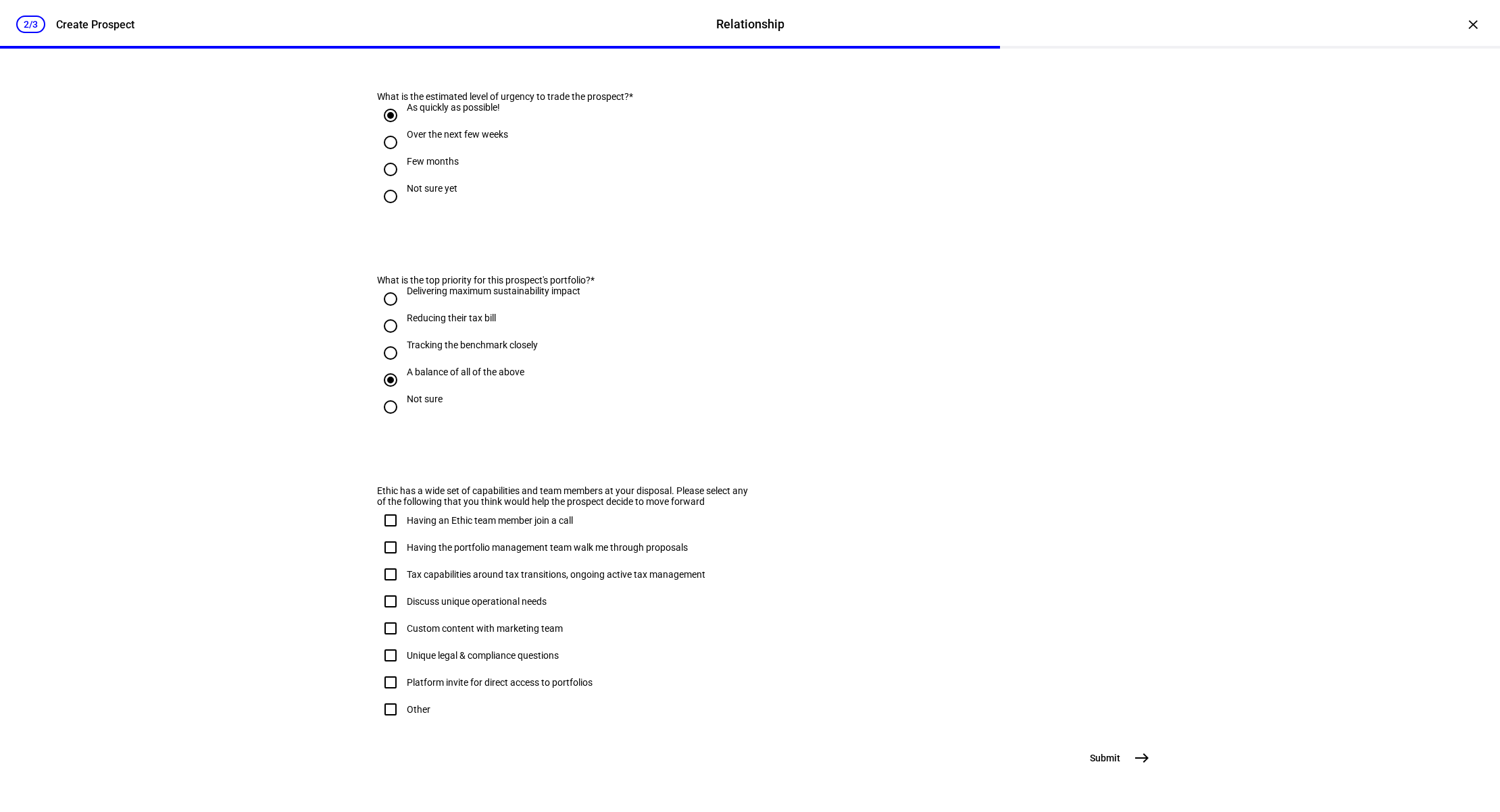
scroll to position [604, 0]
click at [1146, 759] on mat-icon "east" at bounding box center [1141, 759] width 16 height 16
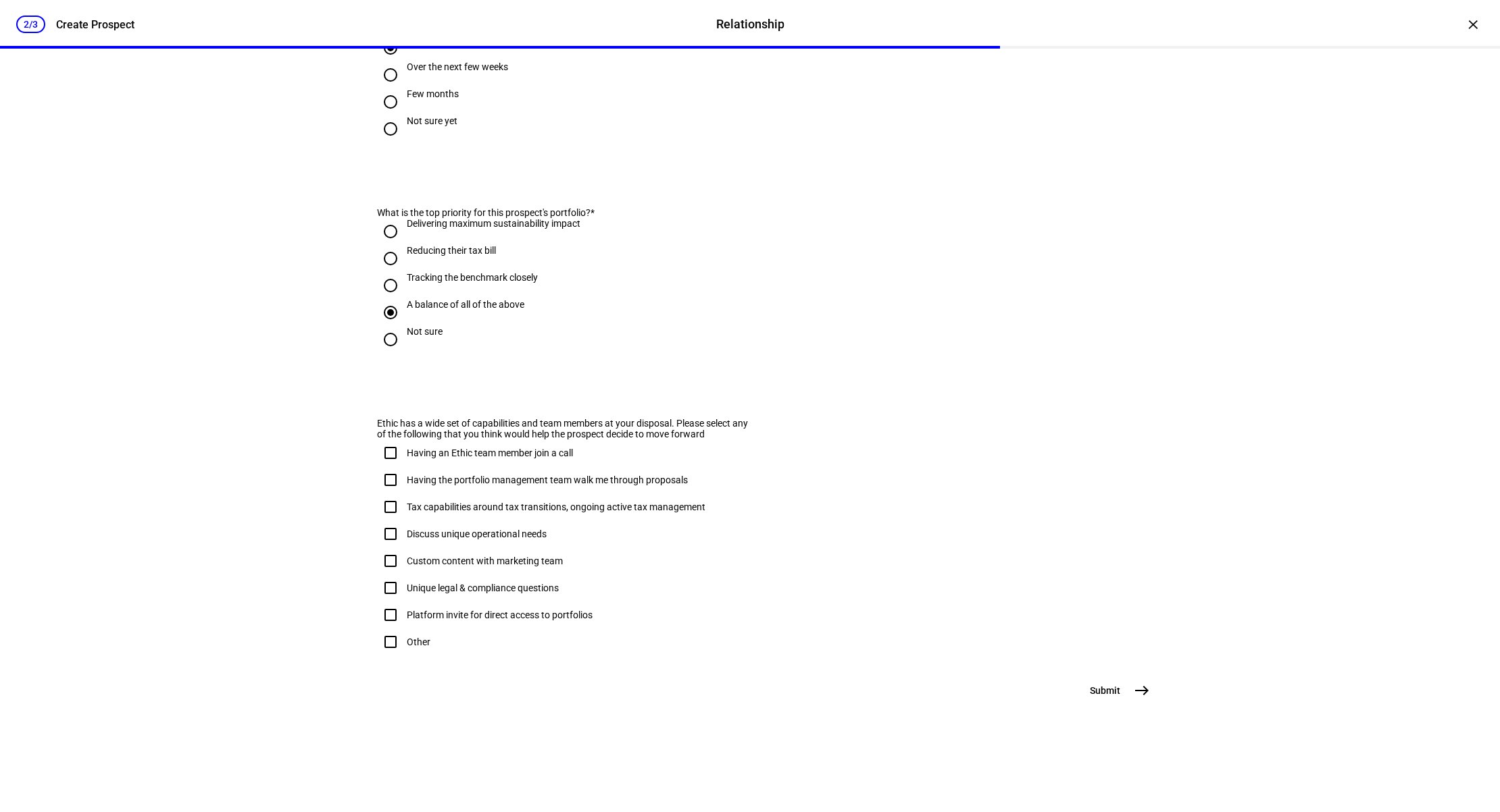
scroll to position [0, 0]
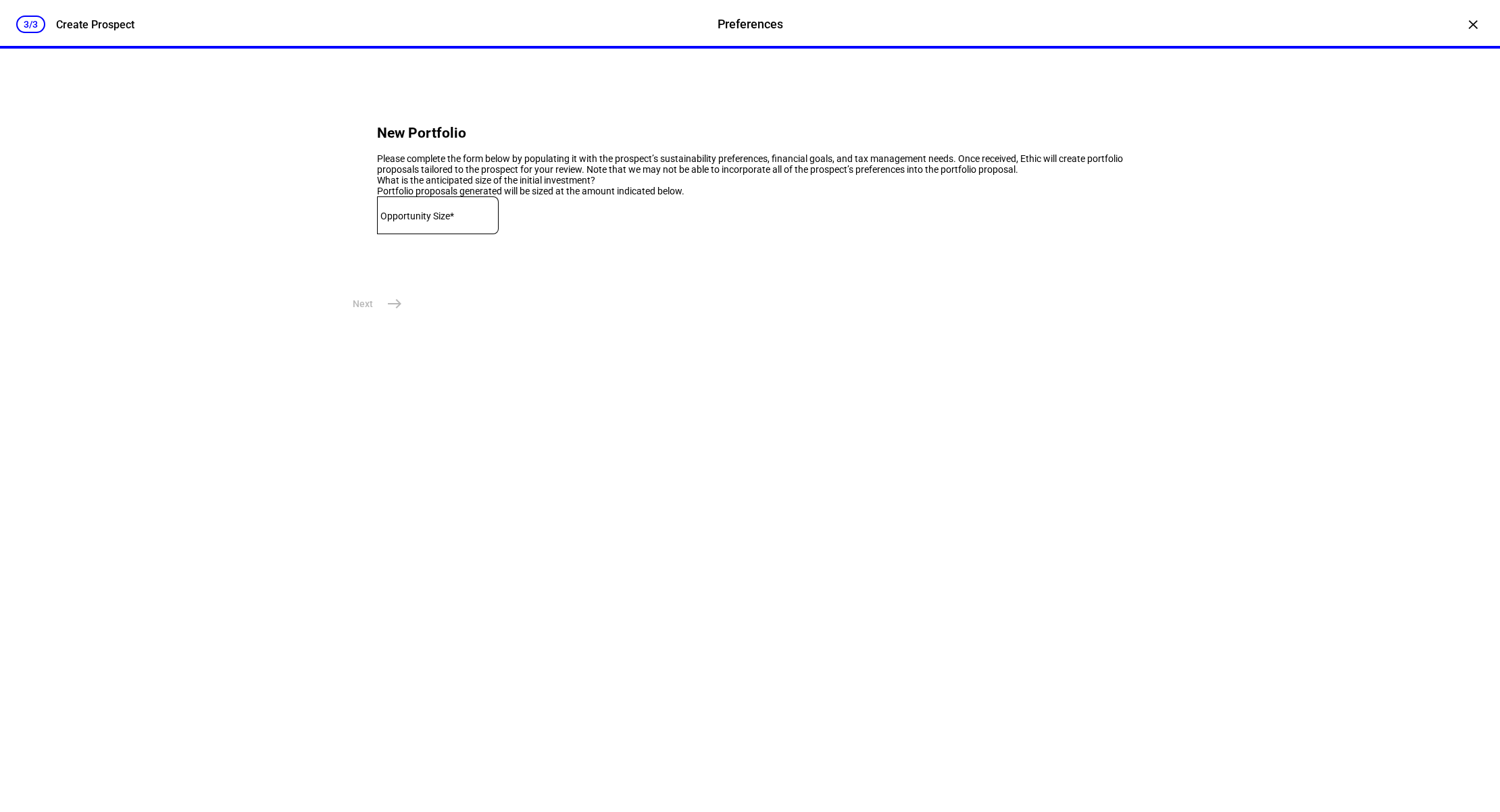
drag, startPoint x: 479, startPoint y: 273, endPoint x: 486, endPoint y: 287, distance: 15.7
click at [479, 218] on input at bounding box center [438, 212] width 122 height 11
paste input "367,839.10"
type input "367,839.10"
click at [392, 312] on mat-icon "east" at bounding box center [394, 303] width 16 height 16
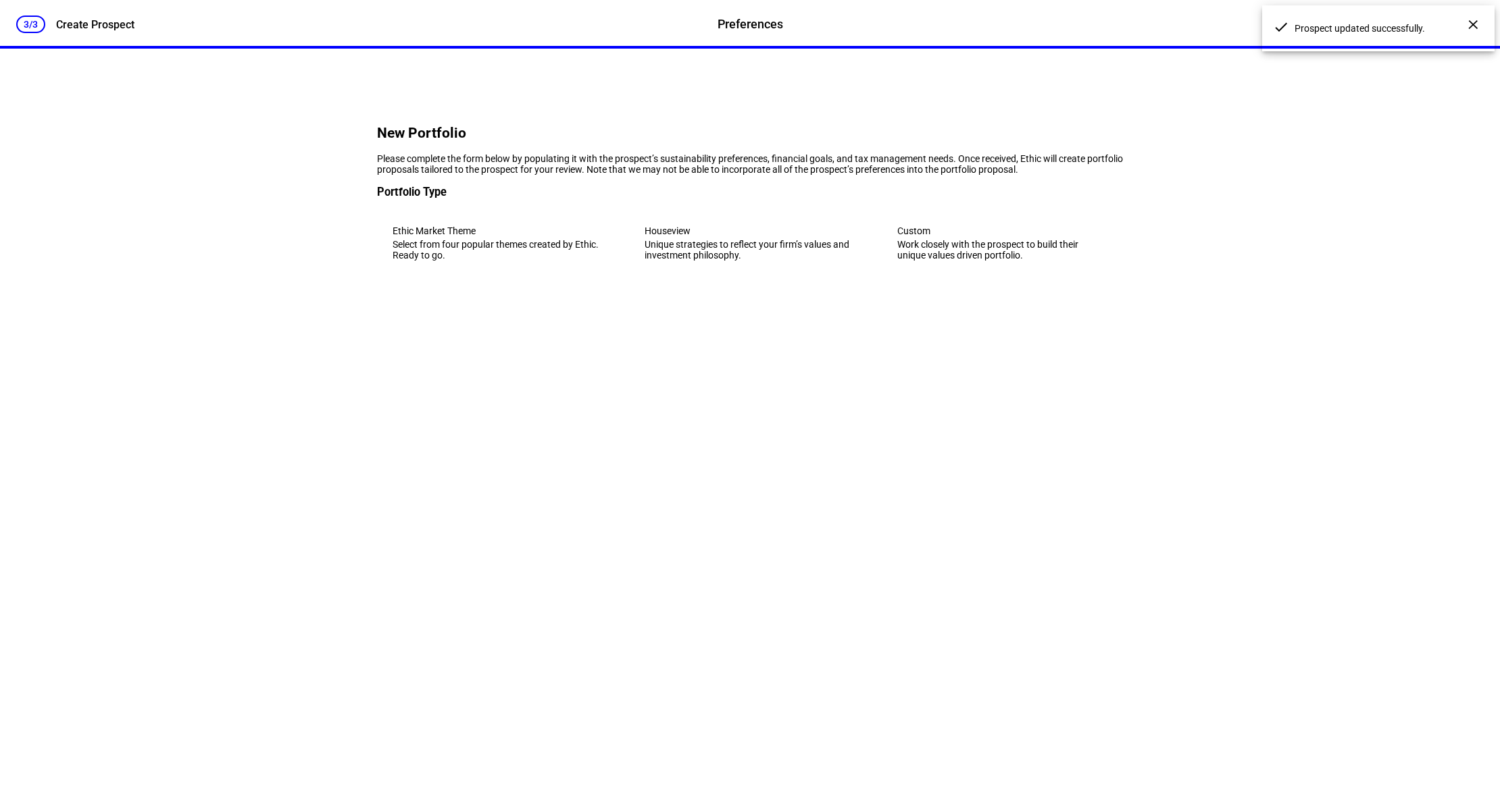
click at [1035, 236] on div "Custom" at bounding box center [1002, 230] width 210 height 11
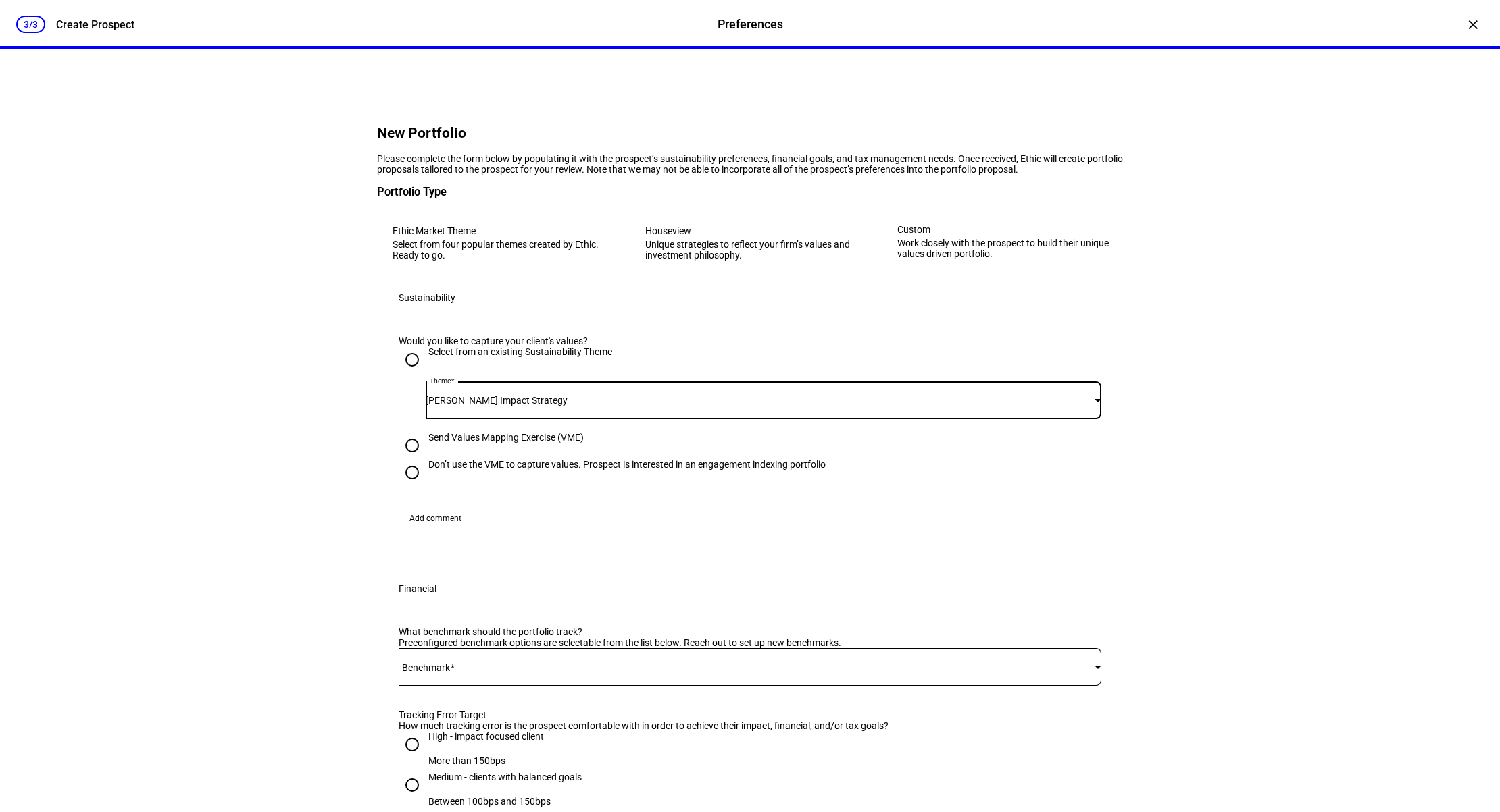
click at [671, 406] on div "[PERSON_NAME] Impact Strategy" at bounding box center [760, 400] width 669 height 11
drag, startPoint x: 710, startPoint y: 441, endPoint x: 702, endPoint y: 411, distance: 31.0
click at [710, 441] on div at bounding box center [750, 406] width 1500 height 812
click at [688, 529] on eth-sustainability-form "Would you like to capture your client's values? Select from an existing Sustain…" at bounding box center [749, 433] width 703 height 194
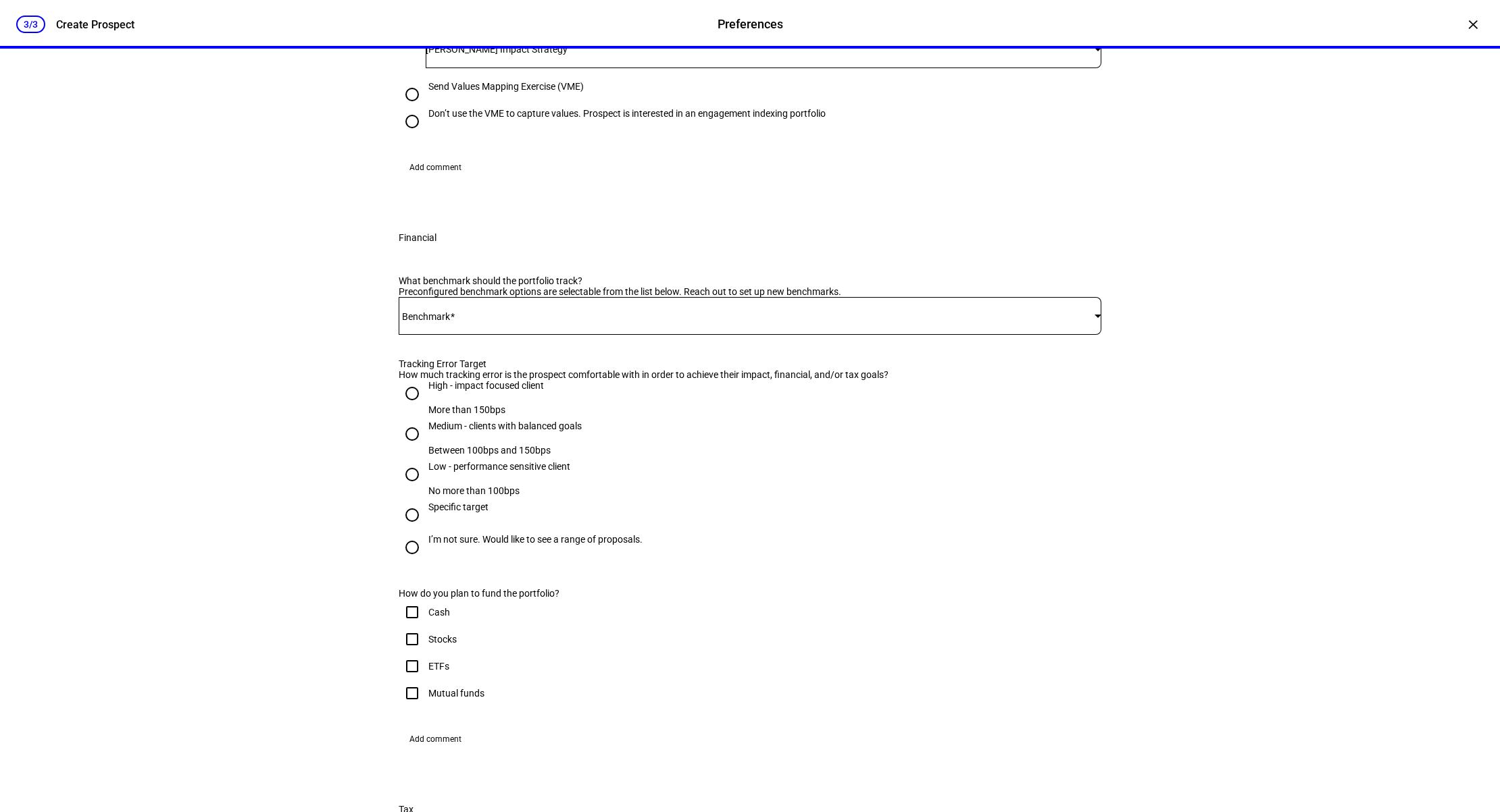
scroll to position [378, 0]
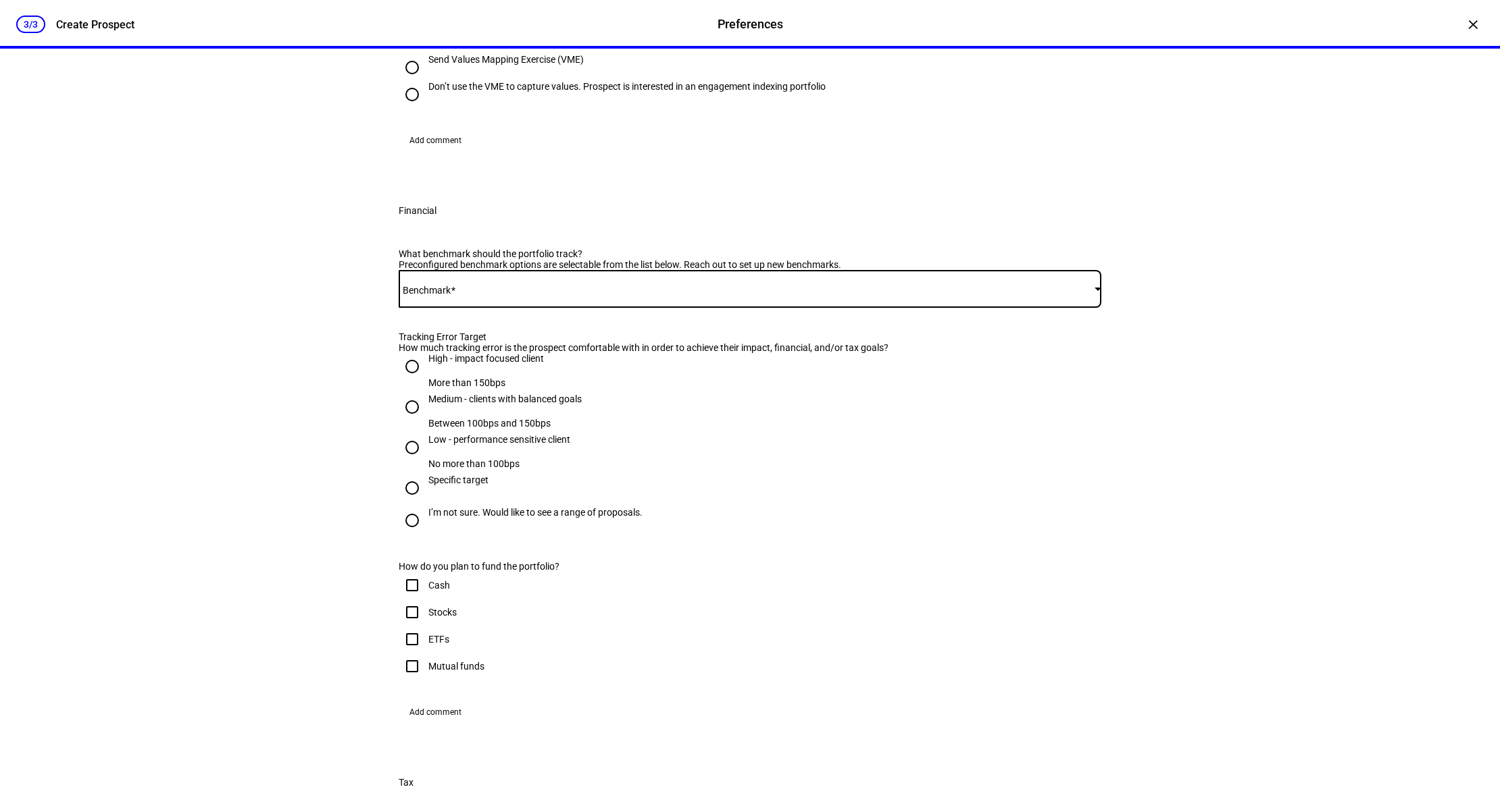
click at [655, 294] on span at bounding box center [746, 288] width 696 height 11
click at [599, 580] on span "19SPYV+10VOO+20MGK+8SCHG+22VT+12VXUS+6VGK+3EWJ" at bounding box center [545, 585] width 270 height 11
click at [302, 490] on div "3/3 Create Prospect Preferences Preferences Create Prospect × New Portfolio Ple…" at bounding box center [750, 406] width 1500 height 812
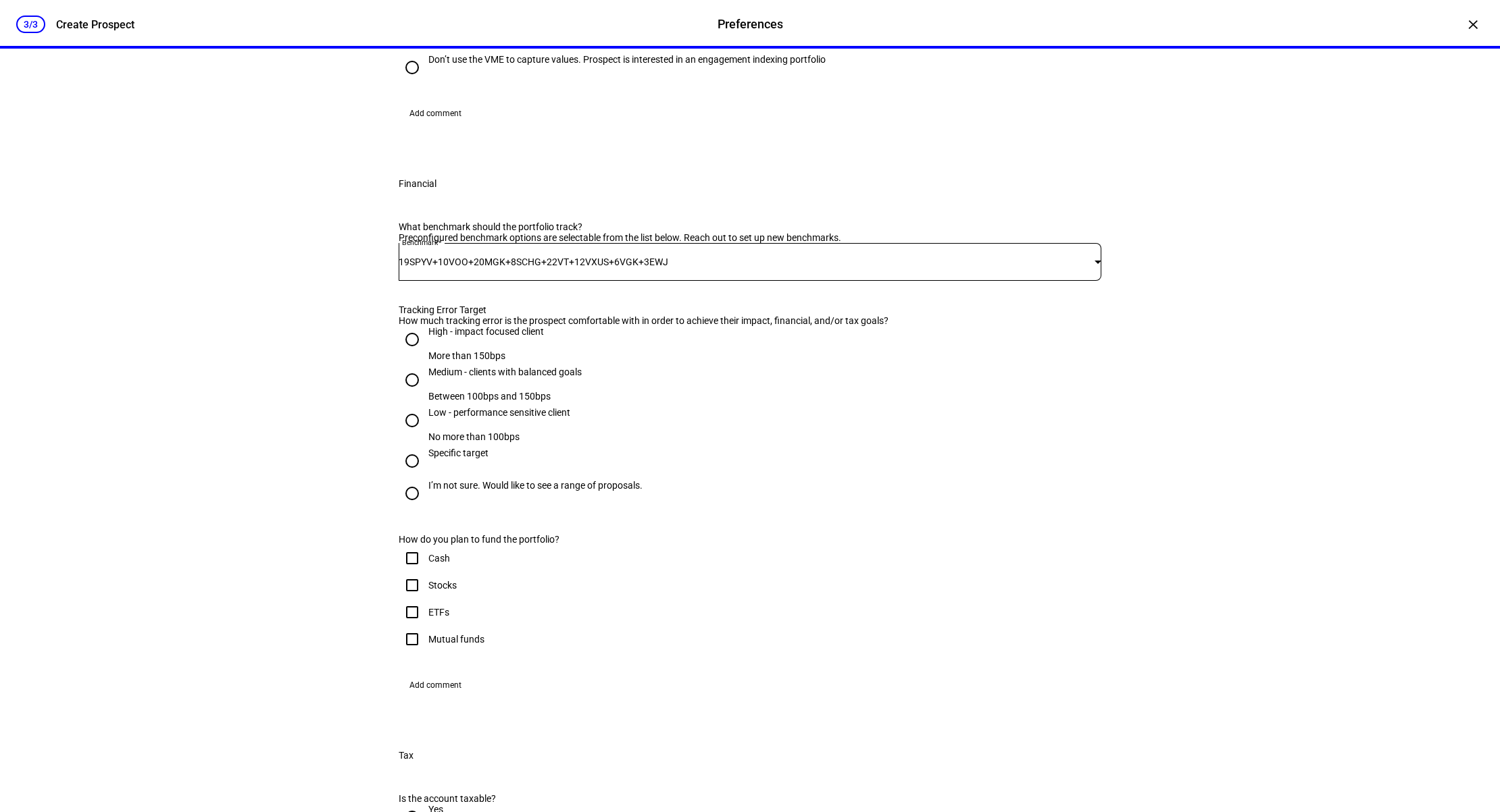
scroll to position [433, 0]
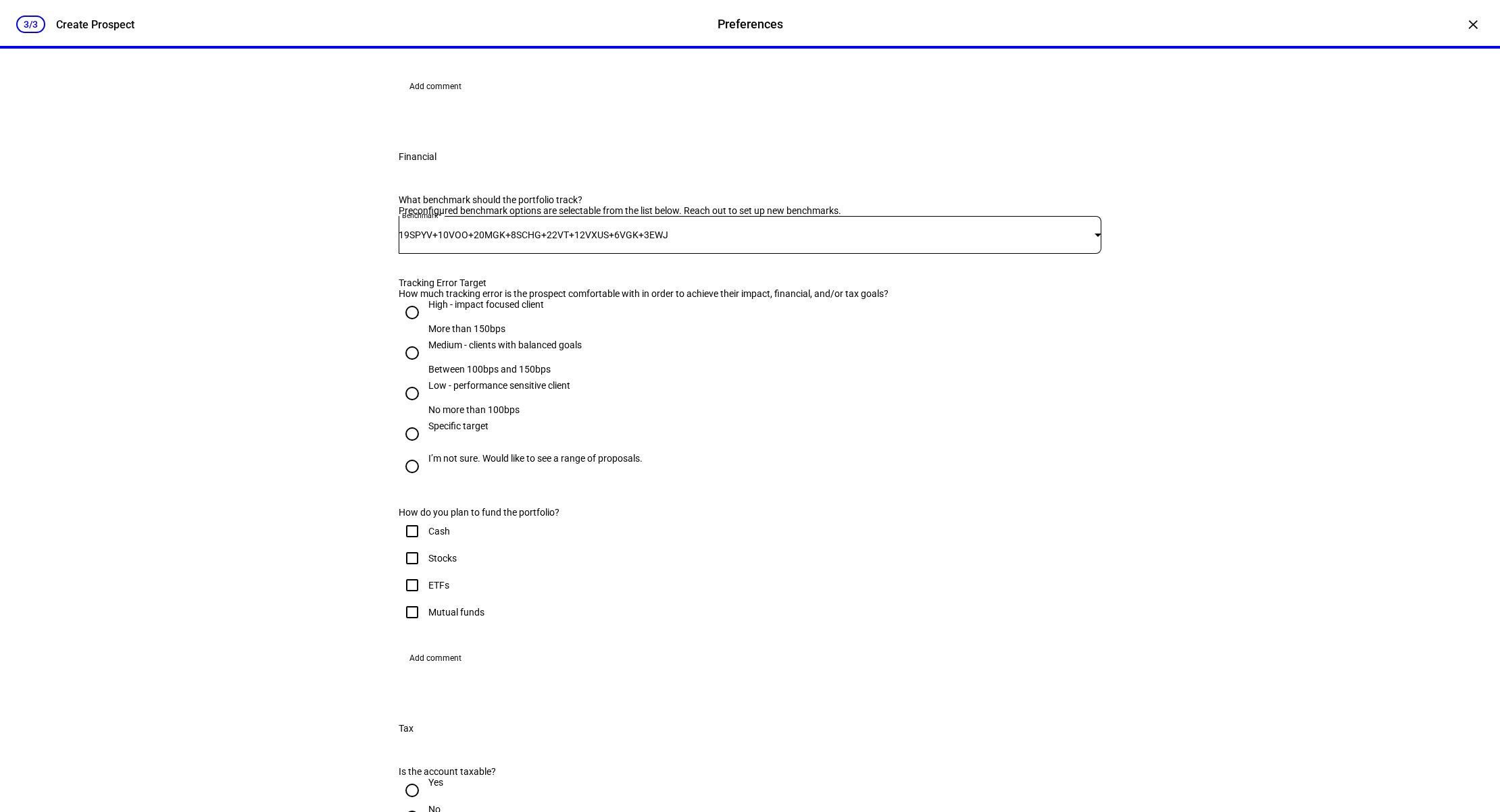
drag, startPoint x: 416, startPoint y: 519, endPoint x: 405, endPoint y: 530, distance: 15.6
click at [417, 366] on input "Medium - clients with balanced goals Between 100bps and 150bps" at bounding box center [411, 353] width 27 height 27
radio input "true"
click at [373, 575] on eth-form-card "New Portfolio Please complete the form below by populating it with the prospect…" at bounding box center [750, 577] width 810 height 1858
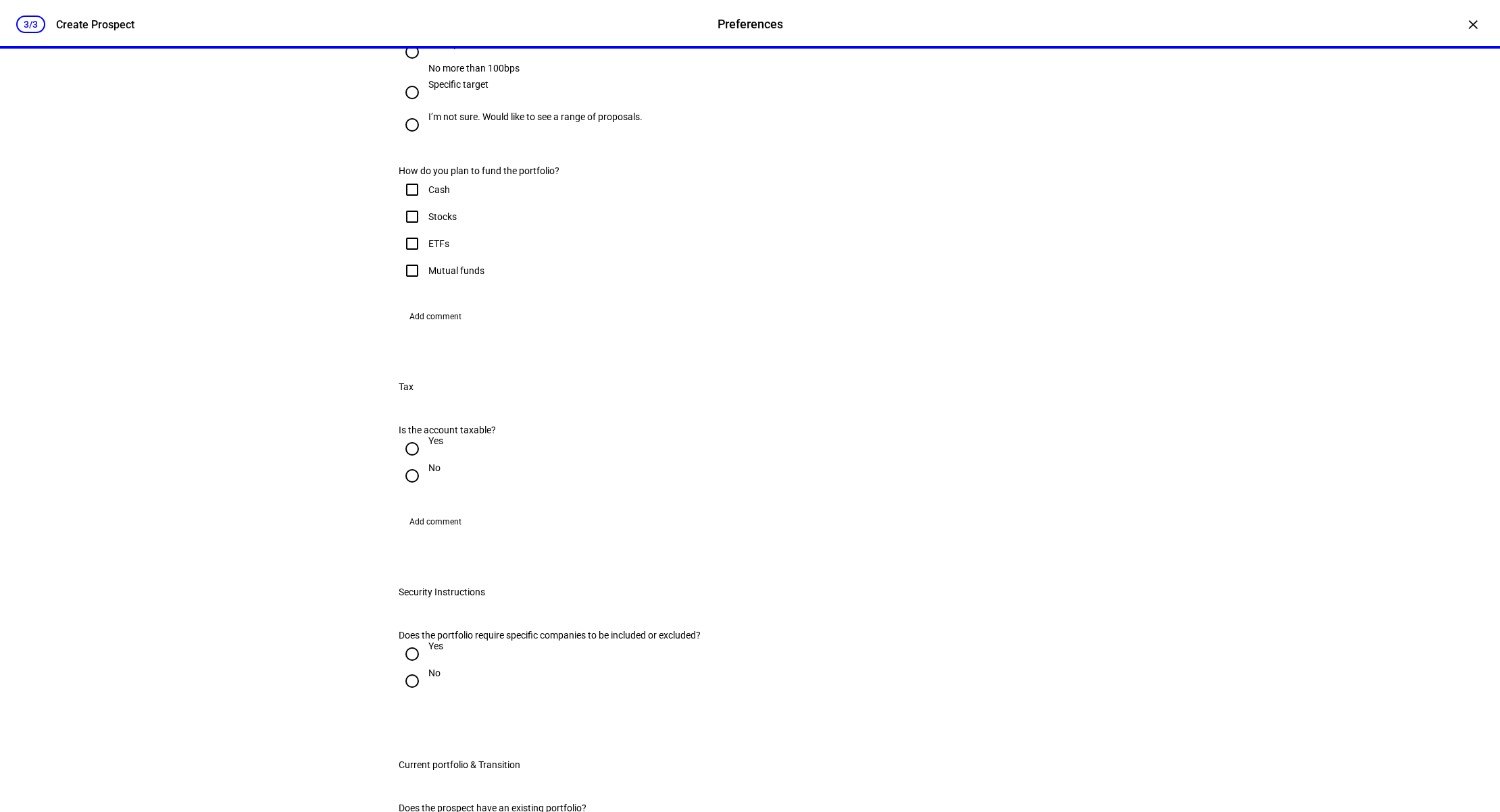
scroll to position [810, 0]
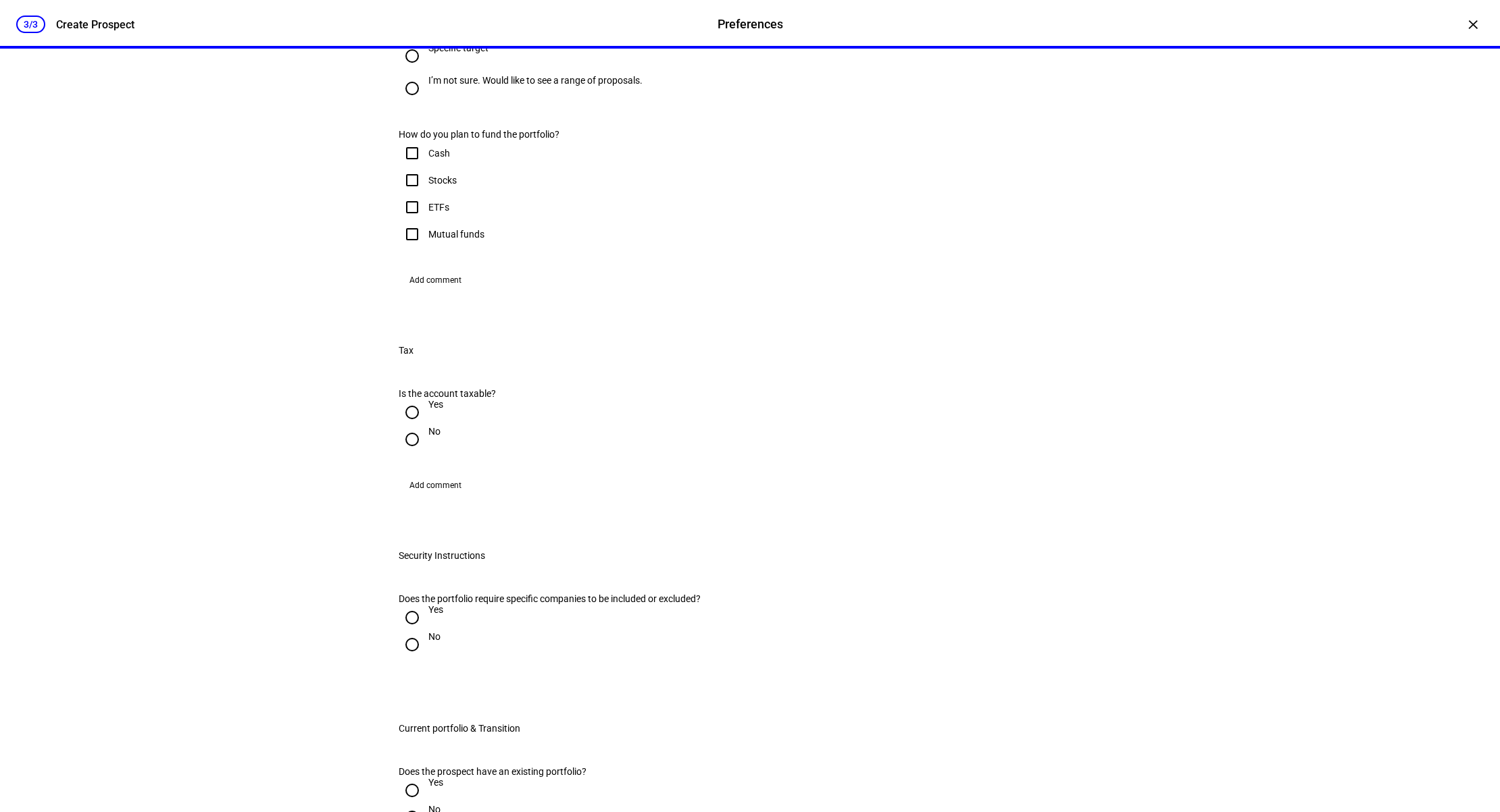
click at [414, 194] on input "Stocks" at bounding box center [411, 180] width 27 height 27
checkbox input "true"
click at [405, 426] on input "Yes" at bounding box center [411, 412] width 27 height 27
radio input "true"
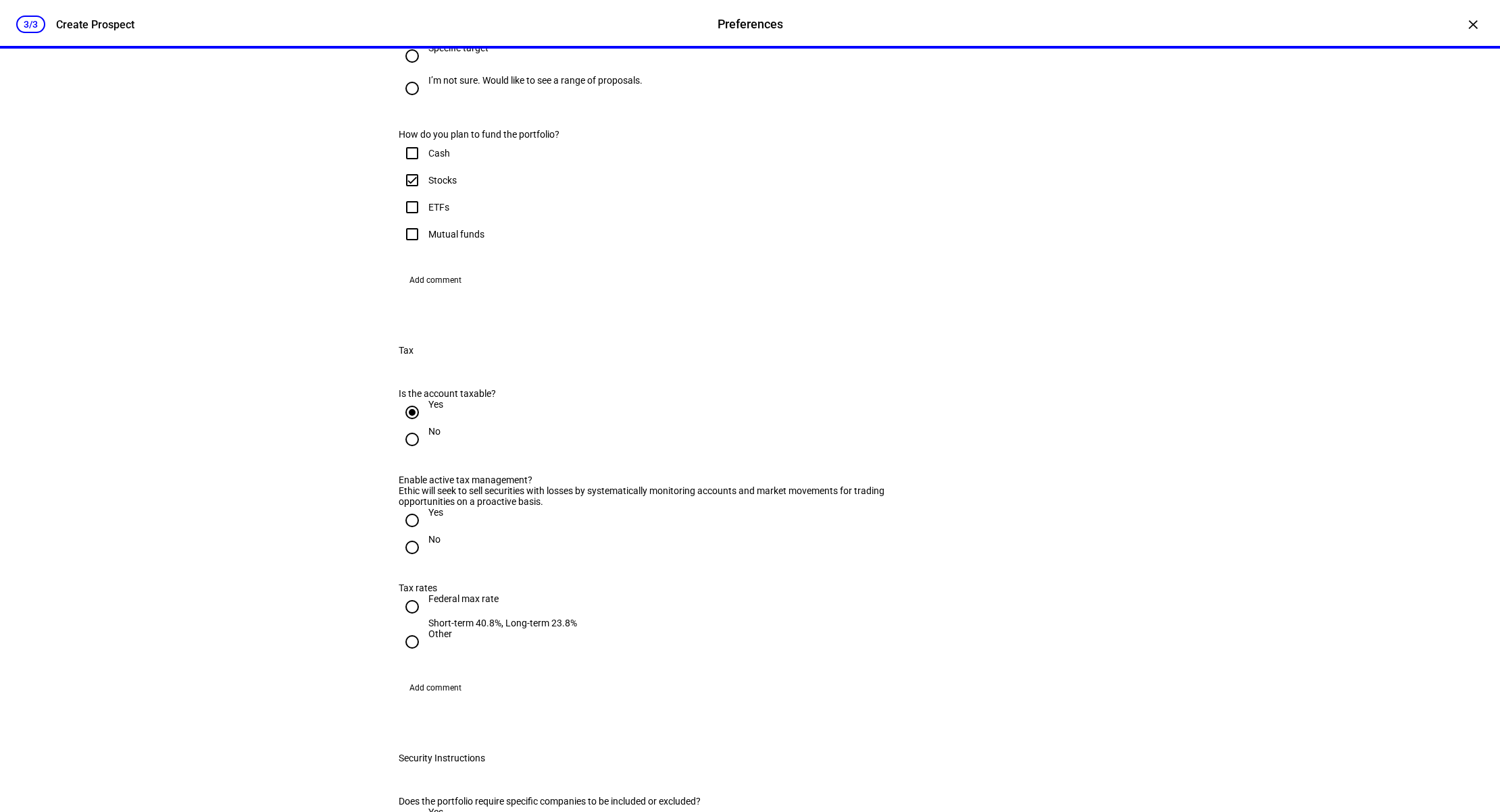
click at [330, 648] on div "New Portfolio Please complete the form below by populating it with the prospect…" at bounding box center [750, 318] width 854 height 2160
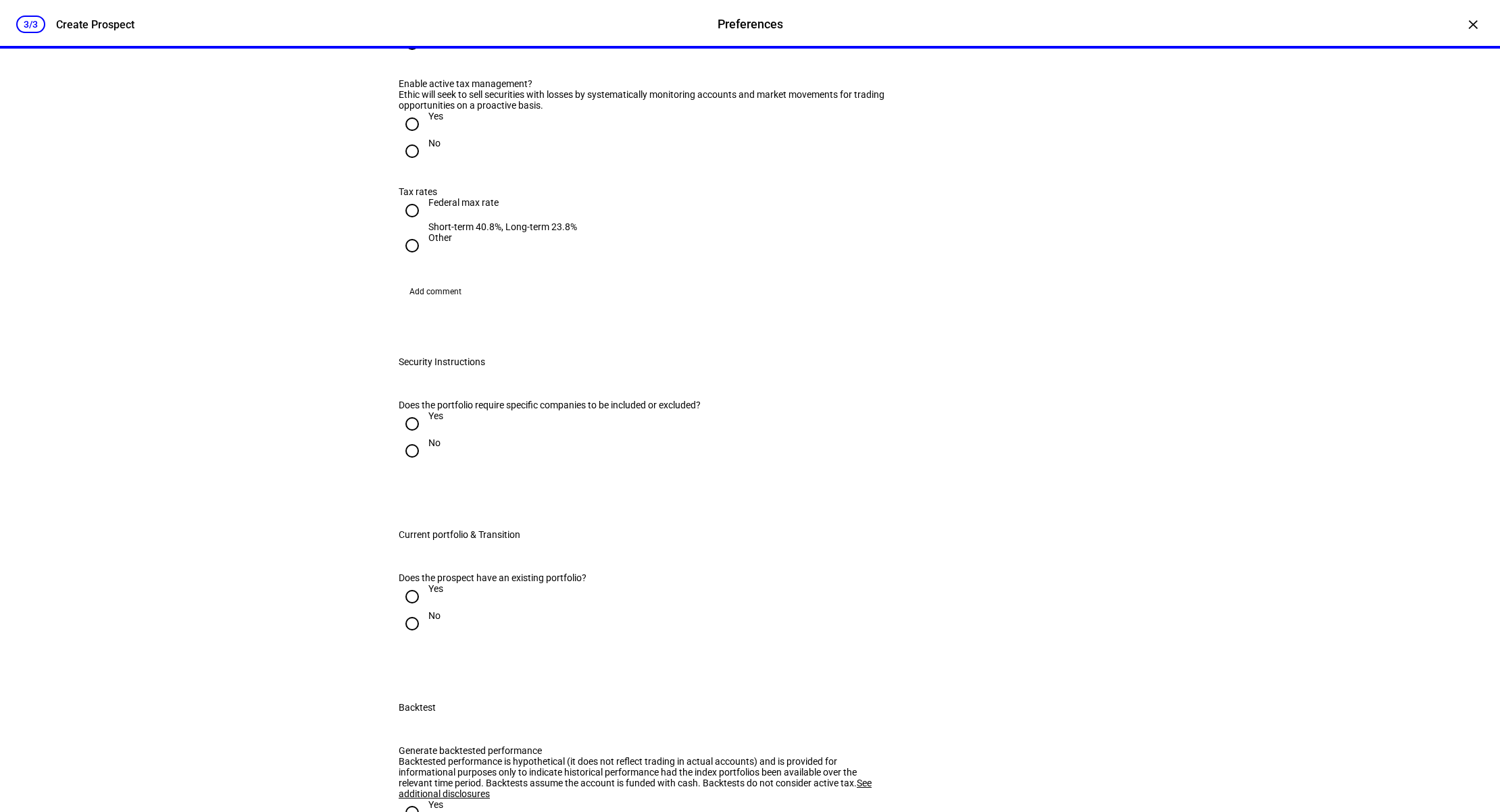
scroll to position [1216, 0]
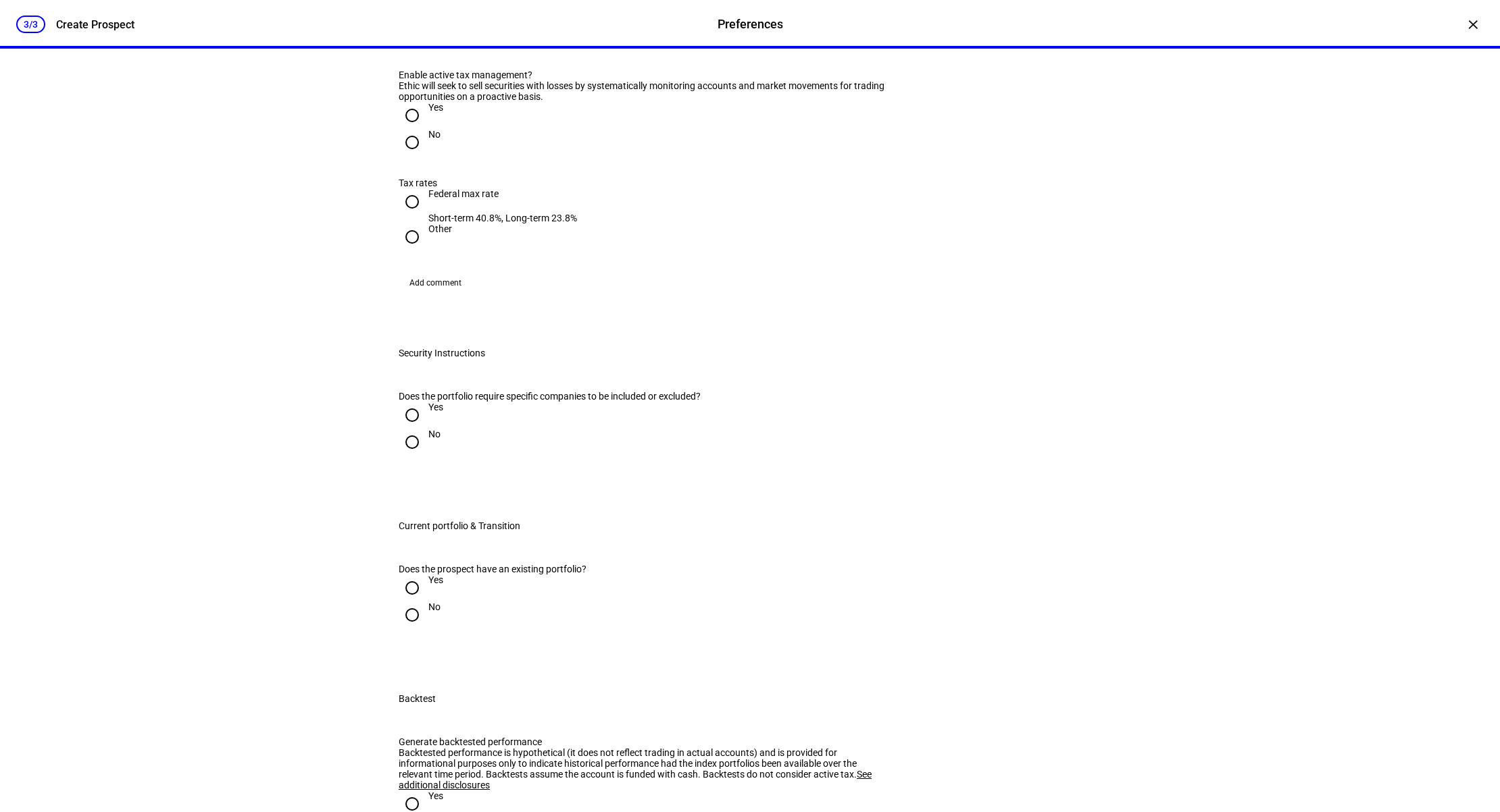
click at [414, 129] on input "Yes" at bounding box center [411, 115] width 27 height 27
radio input "true"
click at [403, 215] on input "Federal max rate Short-term 40.8%, Long-term 23.8%" at bounding box center [411, 202] width 27 height 27
radio input "true"
click at [292, 494] on div "3/3 Create Prospect Preferences Preferences Create Prospect × New Portfolio Ple…" at bounding box center [750, 406] width 1500 height 812
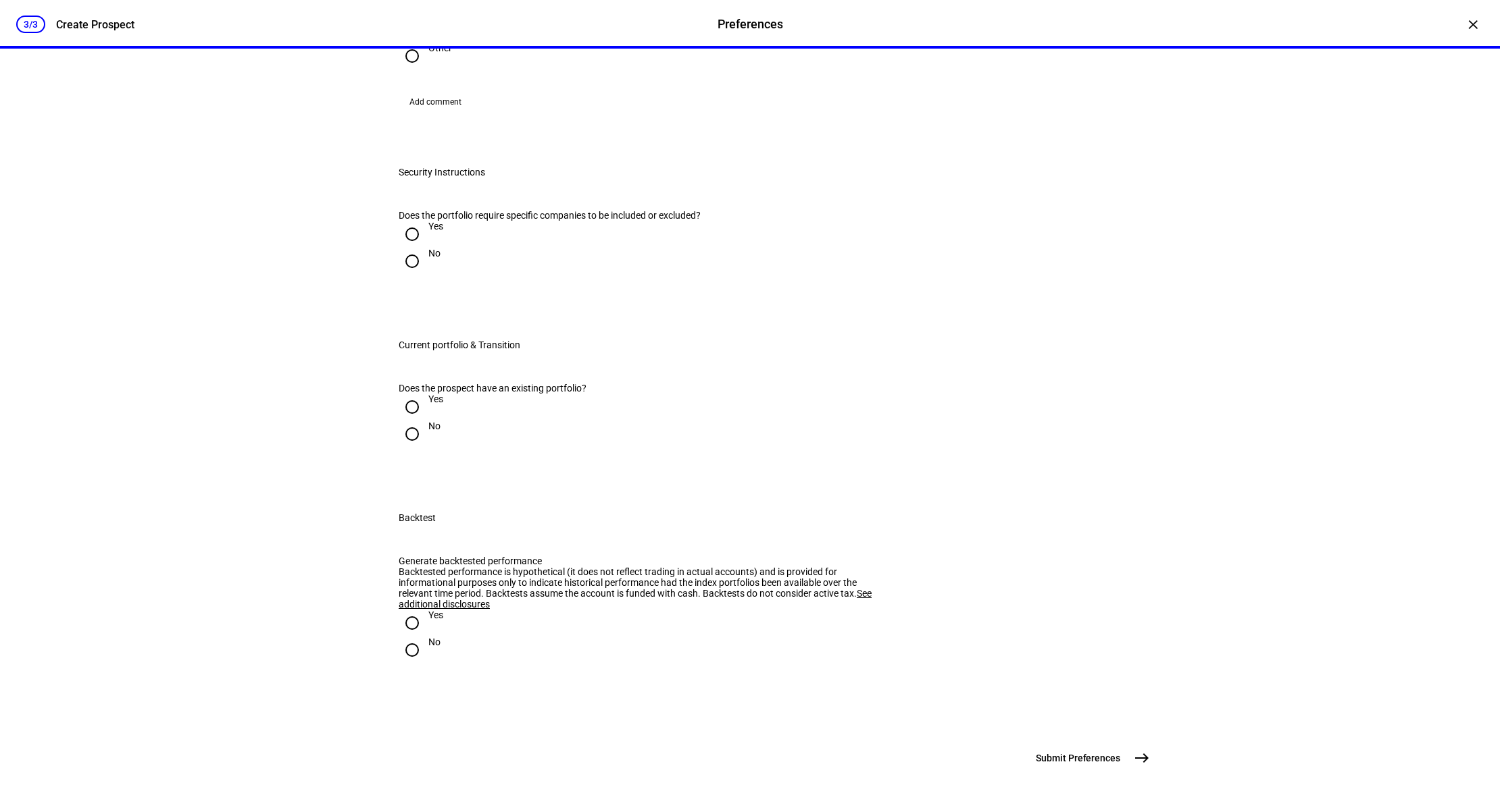
scroll to position [1486, 0]
click at [417, 248] on input "Yes" at bounding box center [411, 234] width 27 height 27
radio input "true"
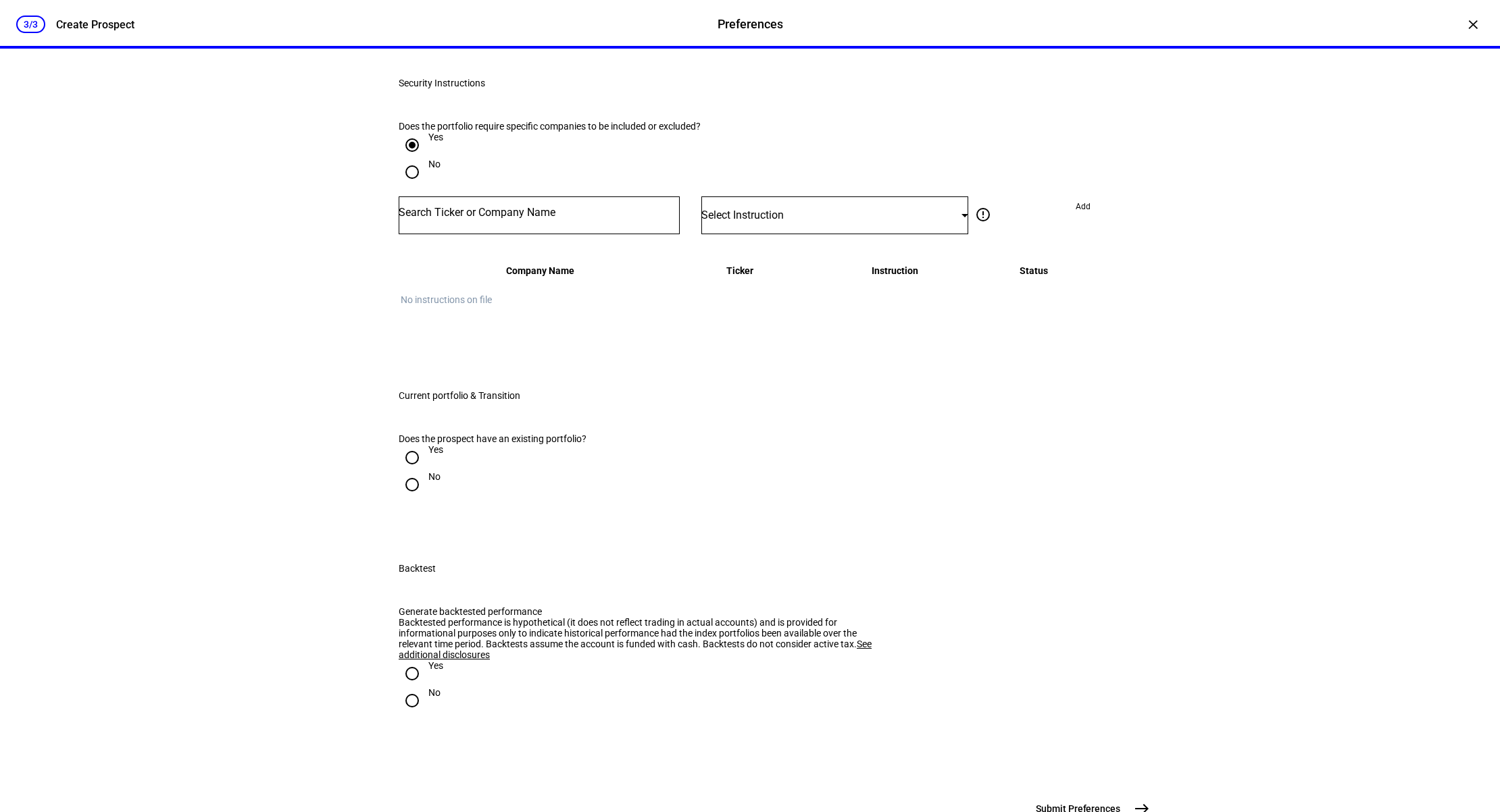
click at [512, 218] on input "Number" at bounding box center [539, 212] width 281 height 11
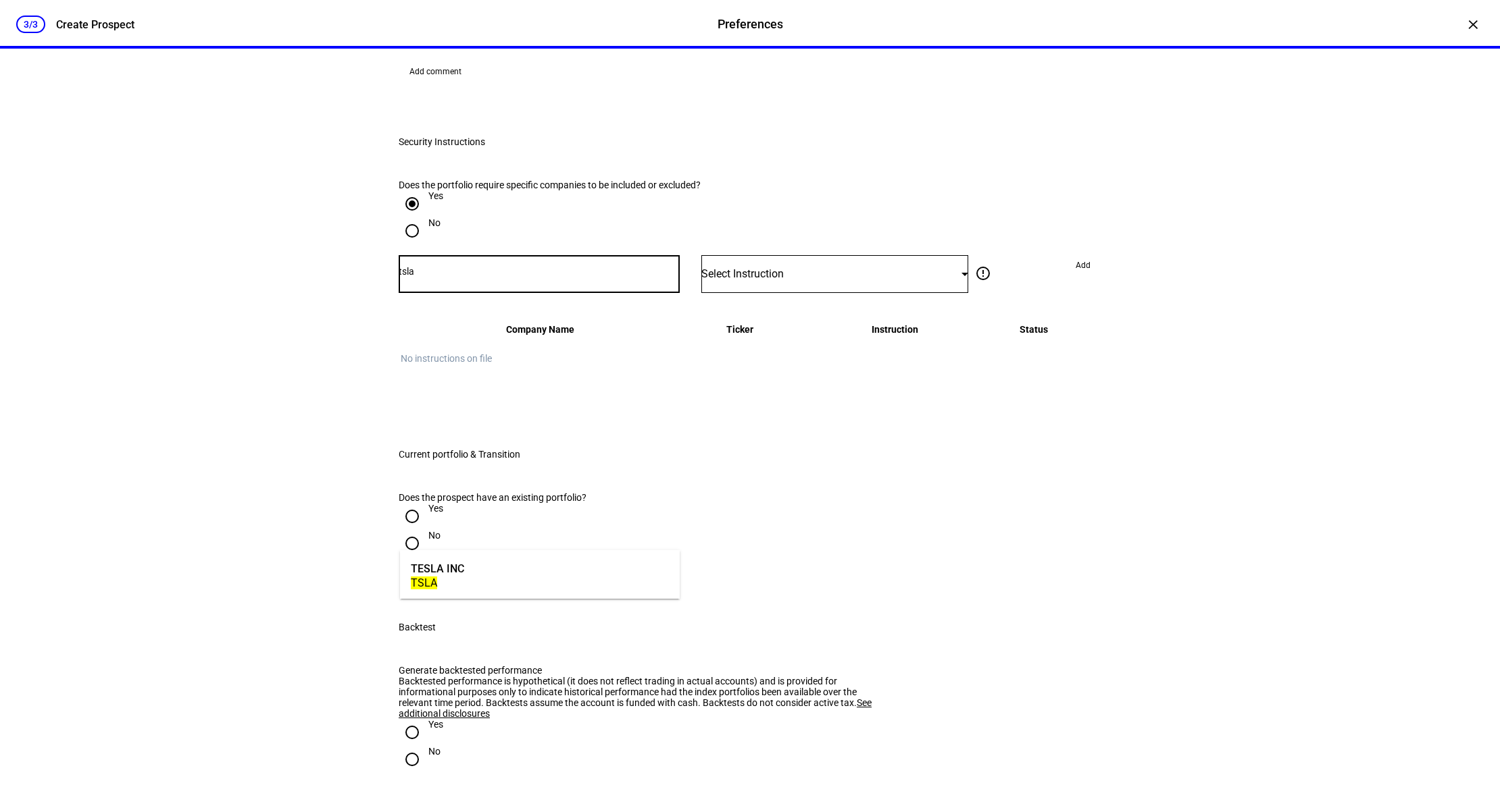
type input "tsla"
click at [503, 562] on mat-option "TESLA INC TSLA" at bounding box center [540, 575] width 280 height 38
click at [753, 293] on div "Select Instruction" at bounding box center [835, 274] width 267 height 38
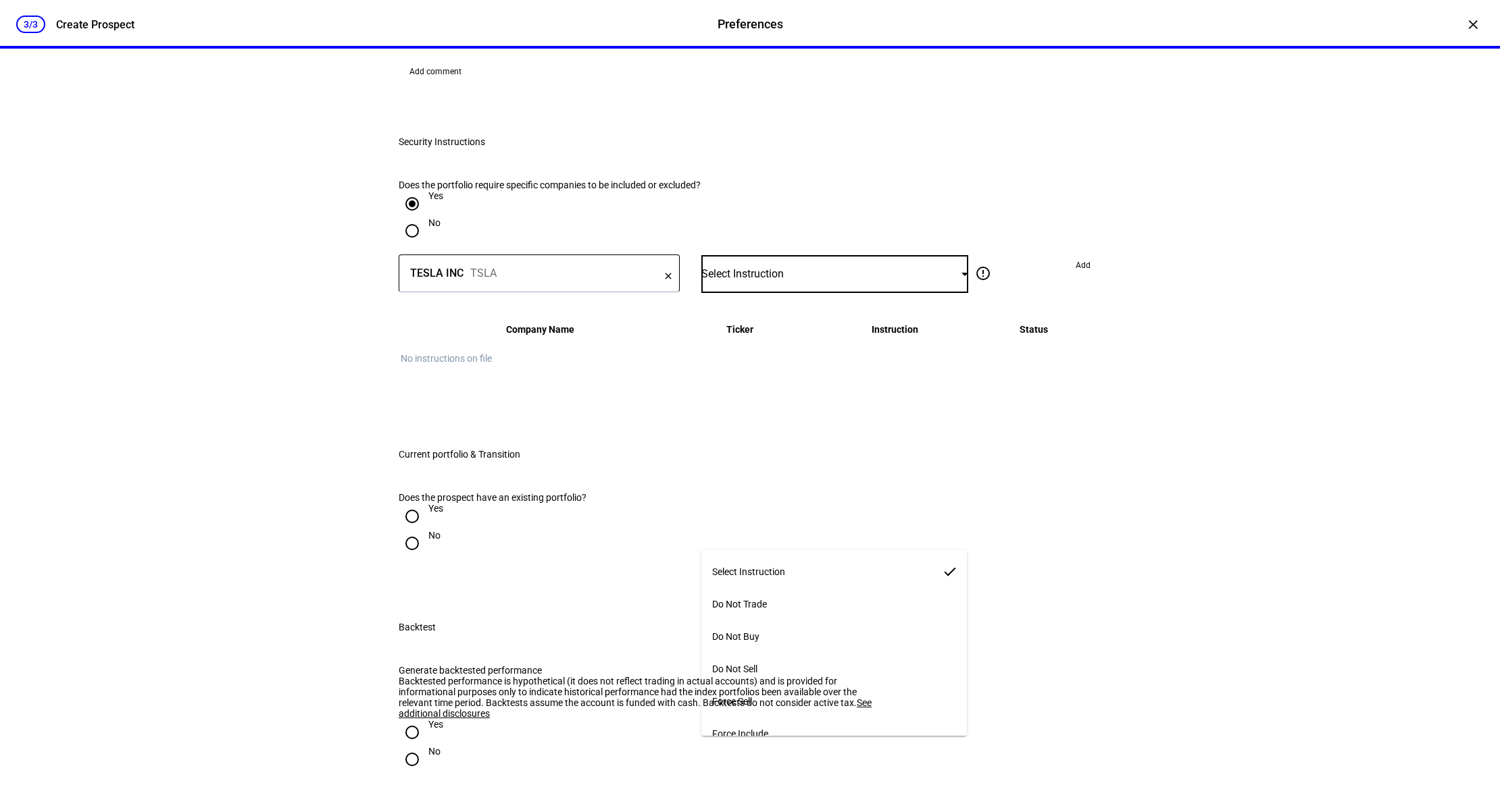
click at [785, 635] on mat-option "Do Not Buy" at bounding box center [834, 636] width 266 height 33
click at [1081, 277] on span "Add" at bounding box center [1082, 266] width 15 height 22
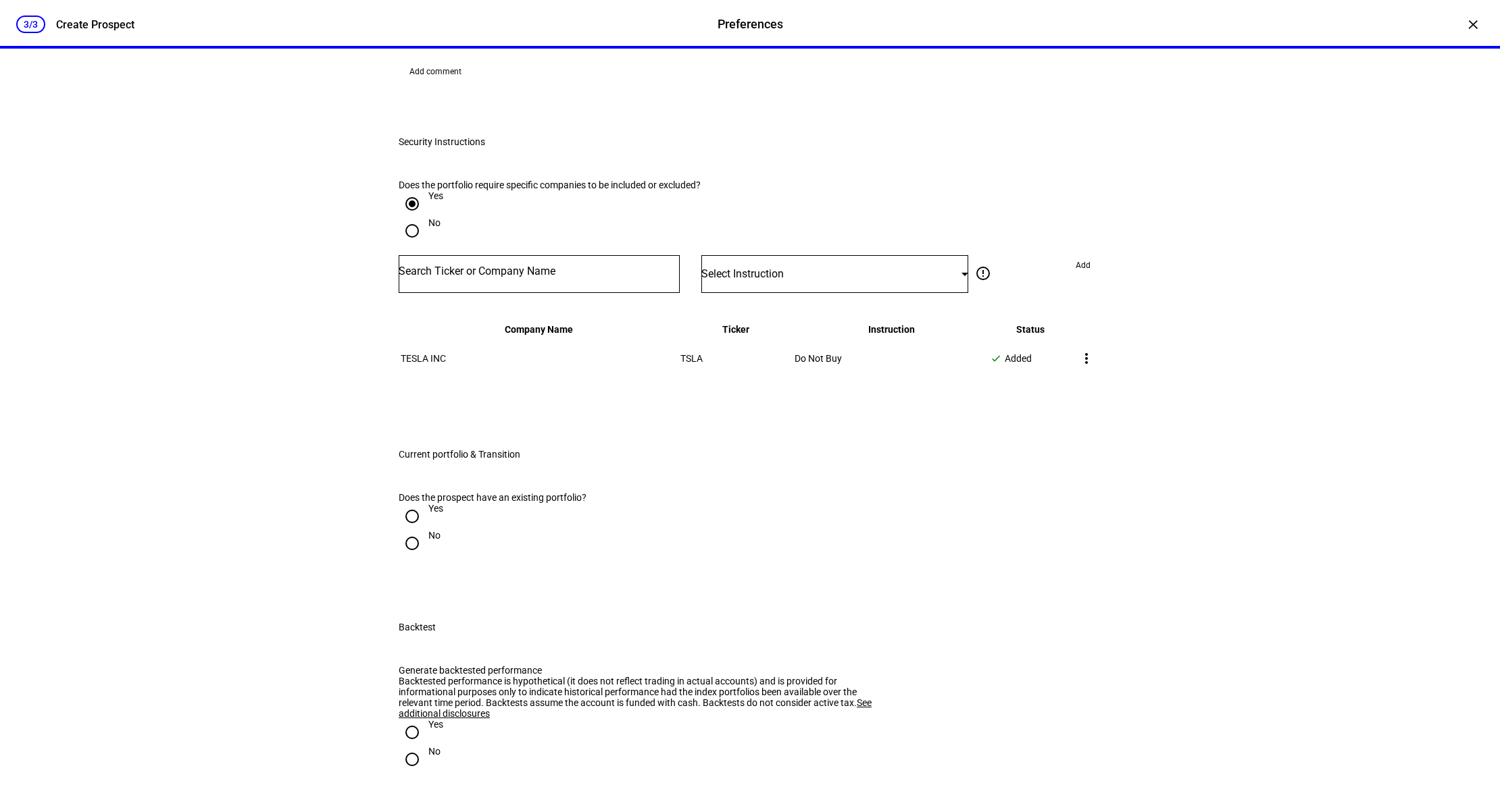
click at [1213, 560] on div "3/3 Create Prospect Preferences Preferences Create Prospect × New Portfolio Ple…" at bounding box center [750, 406] width 1500 height 812
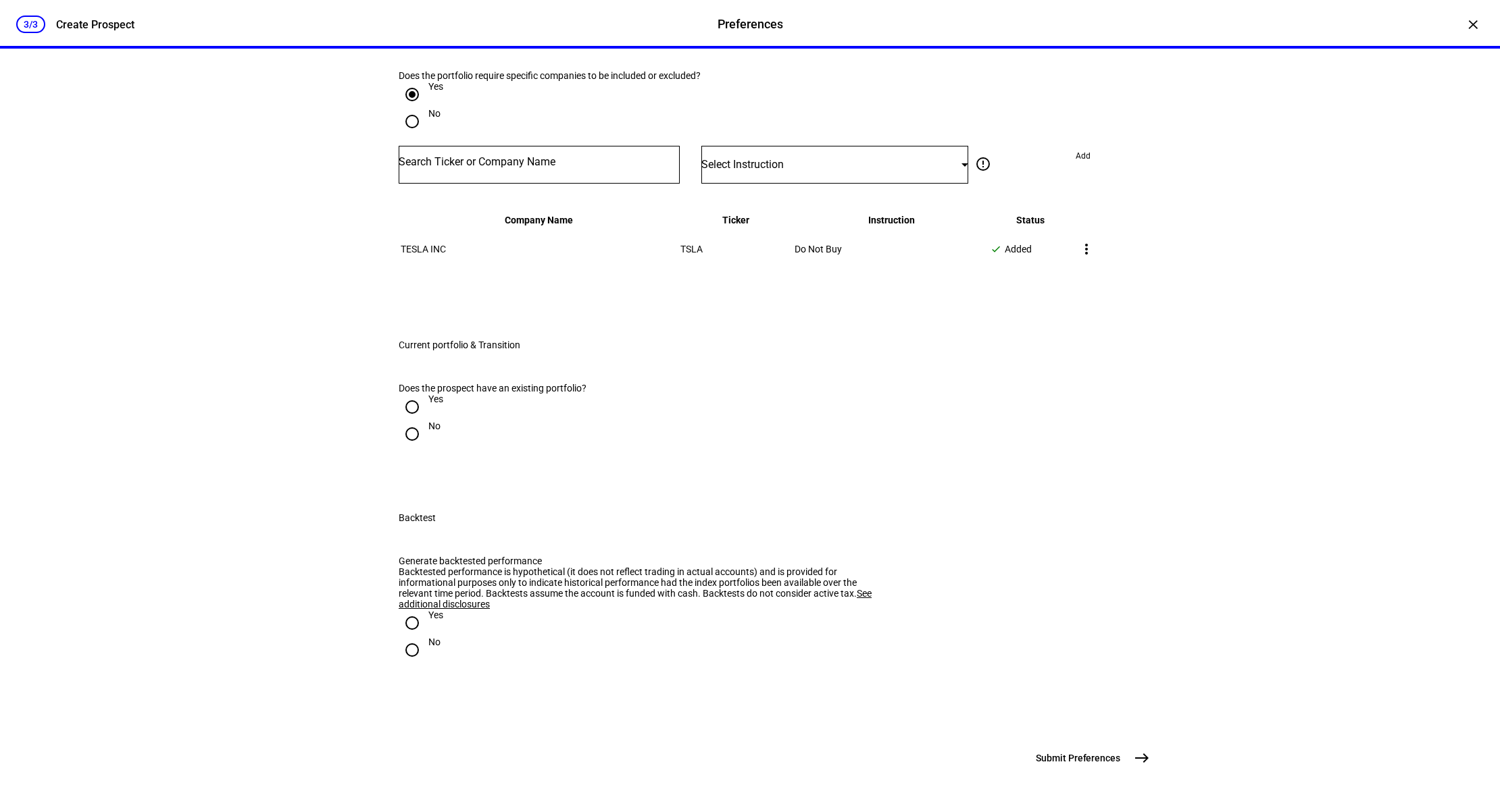
scroll to position [1864, 0]
click at [412, 394] on input "Yes" at bounding box center [411, 407] width 27 height 27
radio input "true"
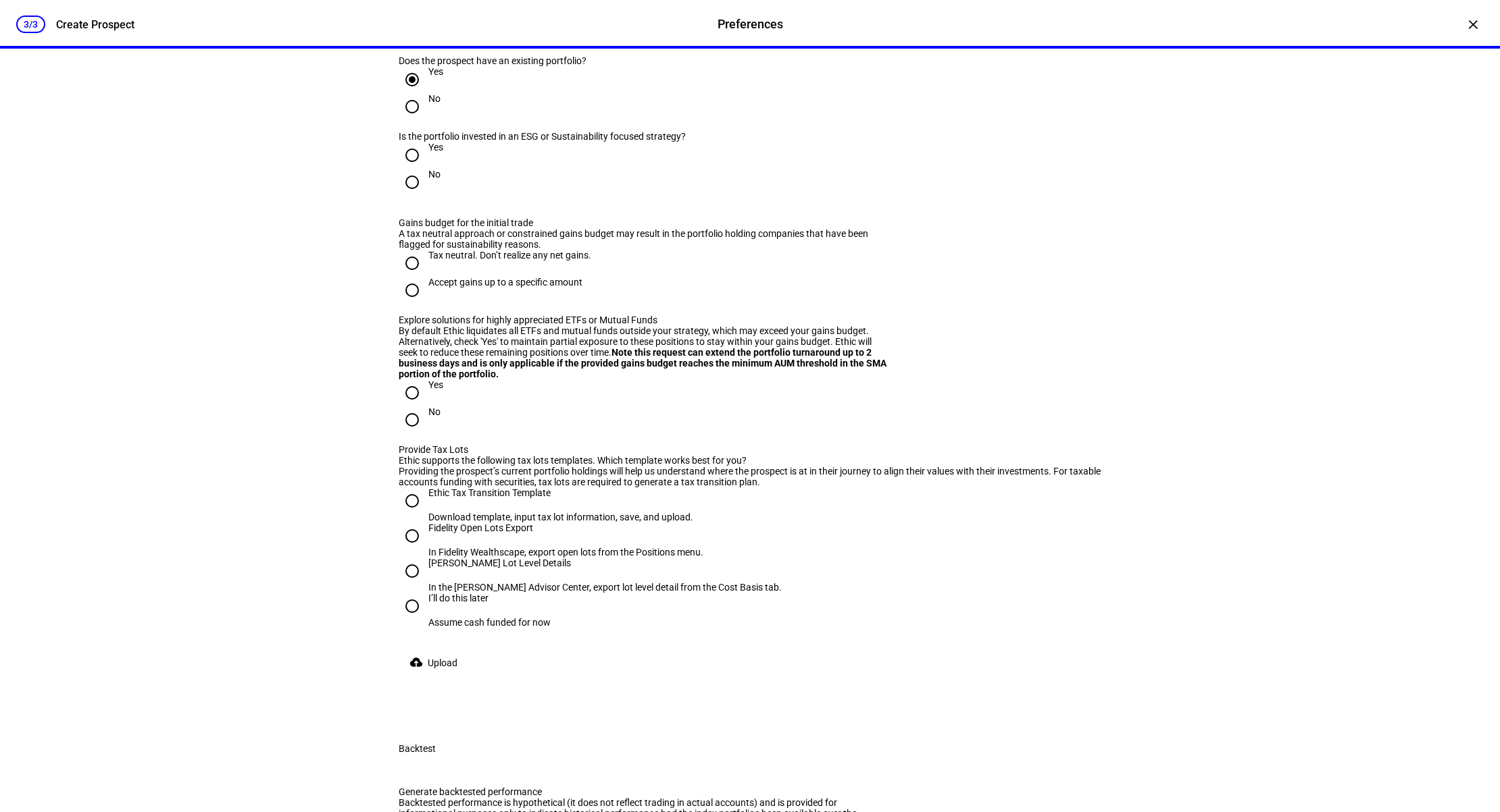
drag, startPoint x: 693, startPoint y: 594, endPoint x: 702, endPoint y: 591, distance: 9.5
click at [693, 304] on div "Accept gains up to a specific amount" at bounding box center [749, 289] width 703 height 27
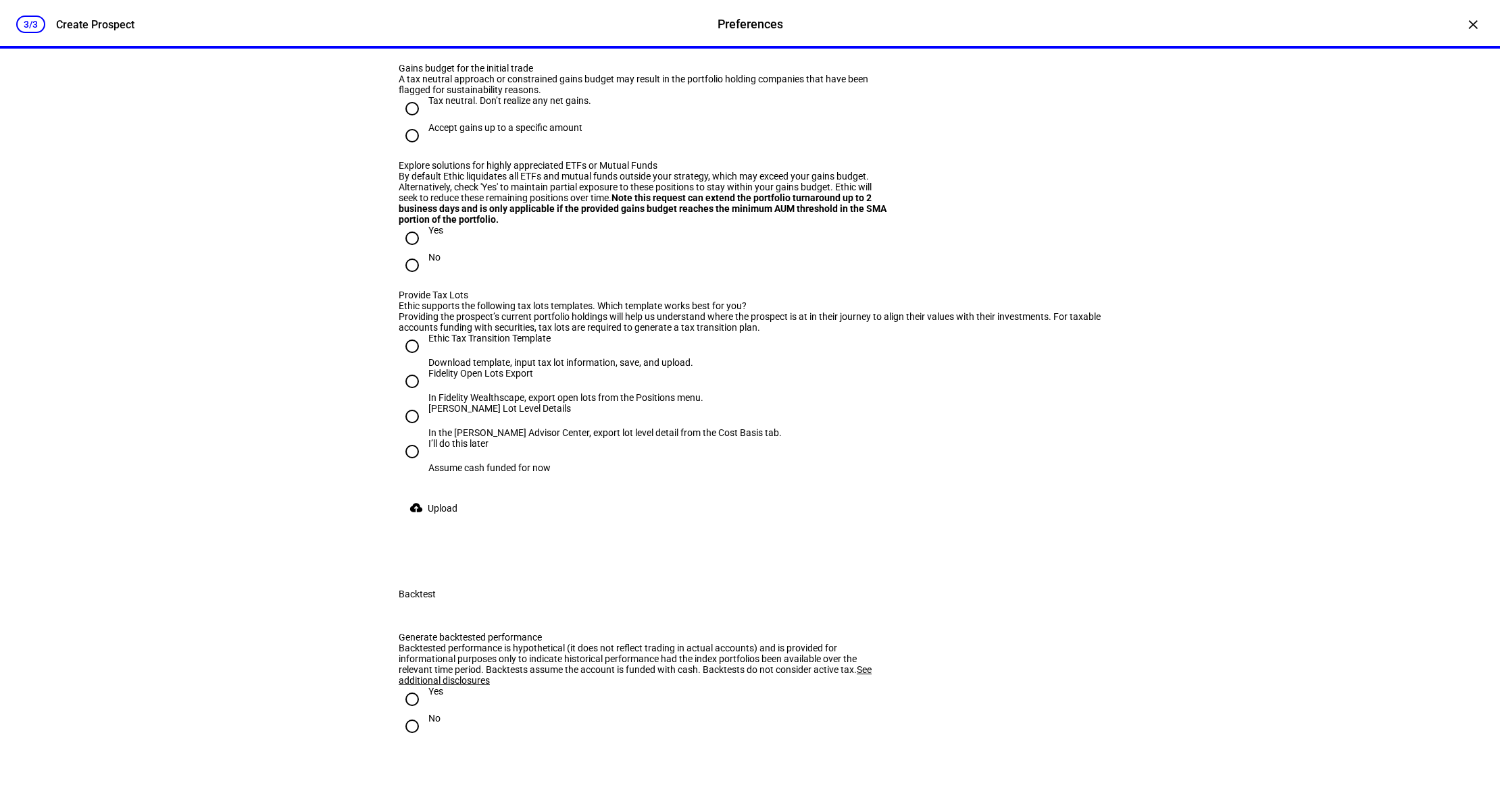
scroll to position [2026, 0]
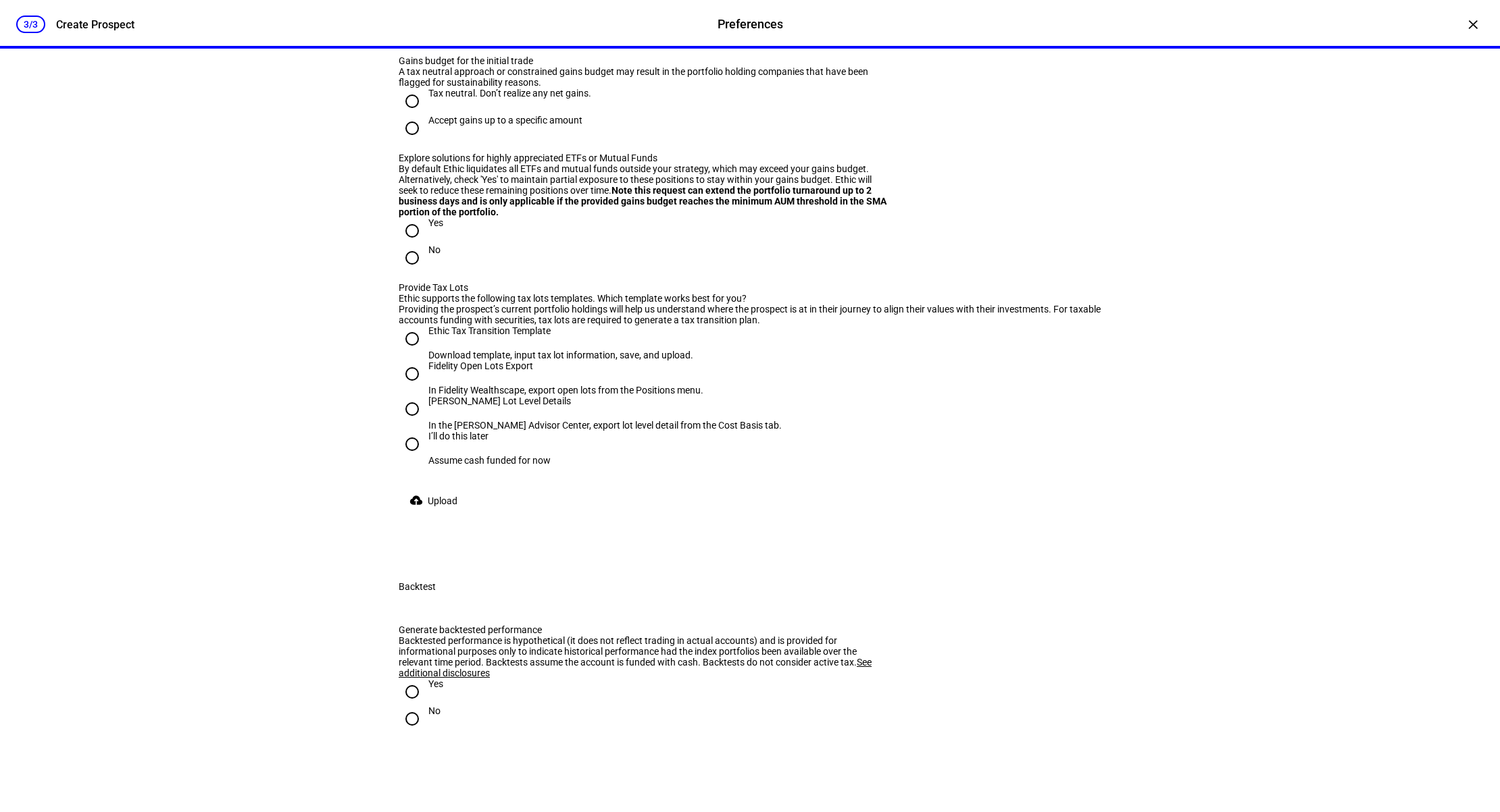
click at [408, 115] on input "Tax neutral. Don’t realize any net gains." at bounding box center [411, 101] width 27 height 27
radio input "true"
click at [846, 163] on div "Explore solutions for highly appreciated ETFs or Mutual Funds" at bounding box center [644, 158] width 492 height 11
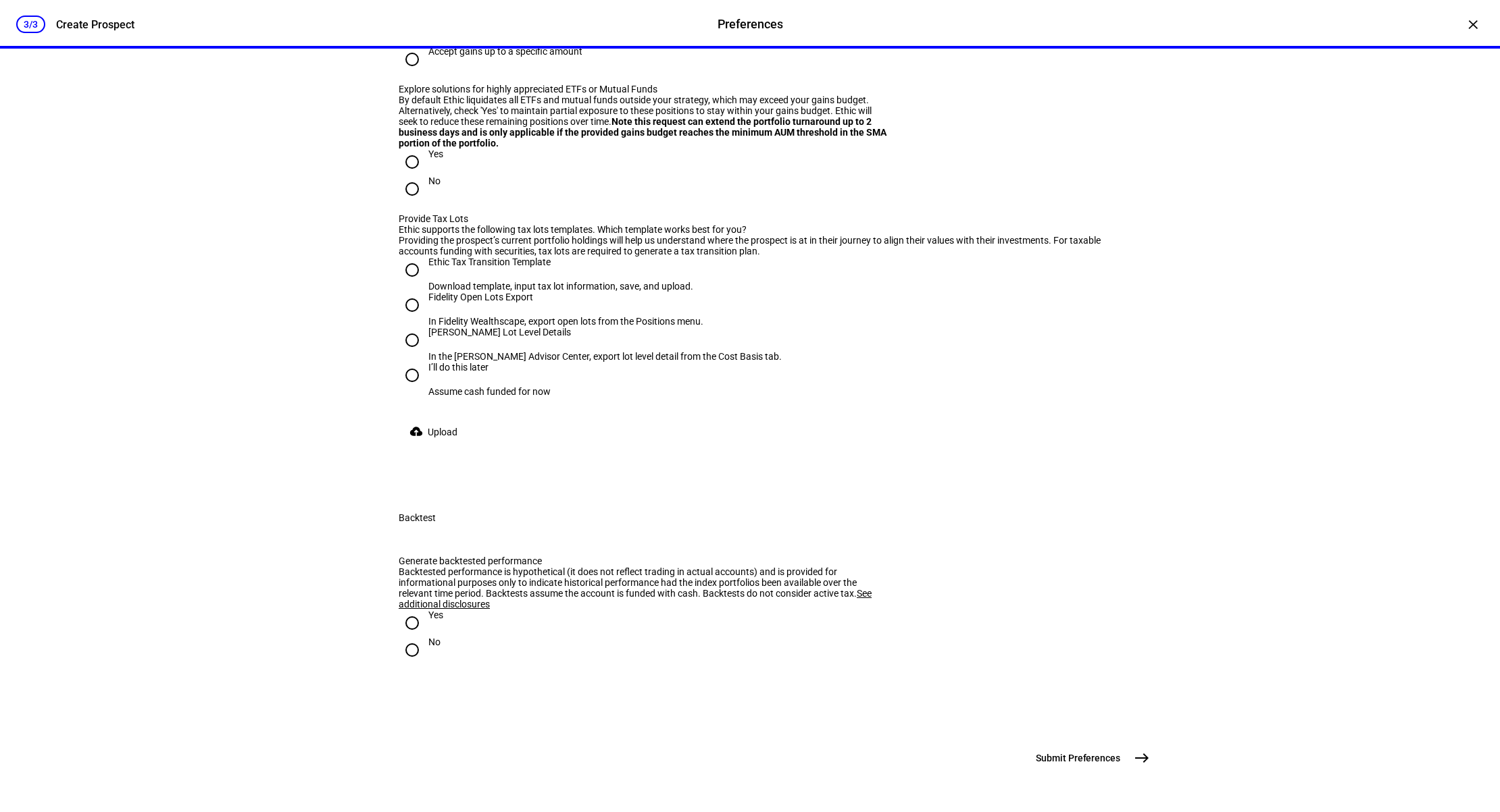
scroll to position [2216, 0]
click at [414, 73] on input "Accept gains up to a specific amount" at bounding box center [411, 58] width 27 height 27
radio input "true"
click at [470, 34] on input at bounding box center [458, 28] width 122 height 11
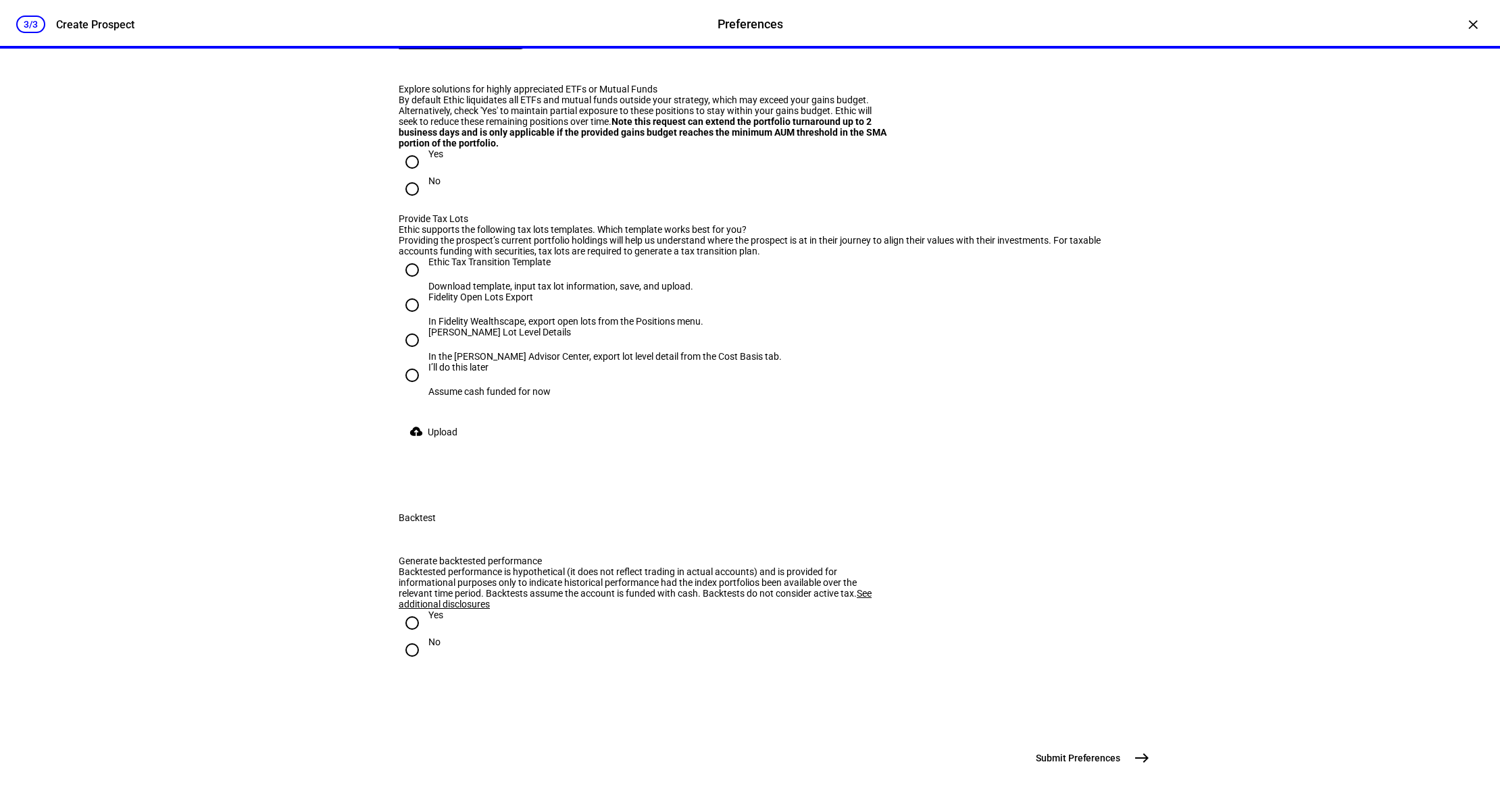
type input "0"
click at [862, 95] on div "Explore solutions for highly appreciated ETFs or Mutual Funds" at bounding box center [644, 89] width 492 height 11
click at [421, 203] on input "No" at bounding box center [411, 189] width 27 height 27
radio input "true"
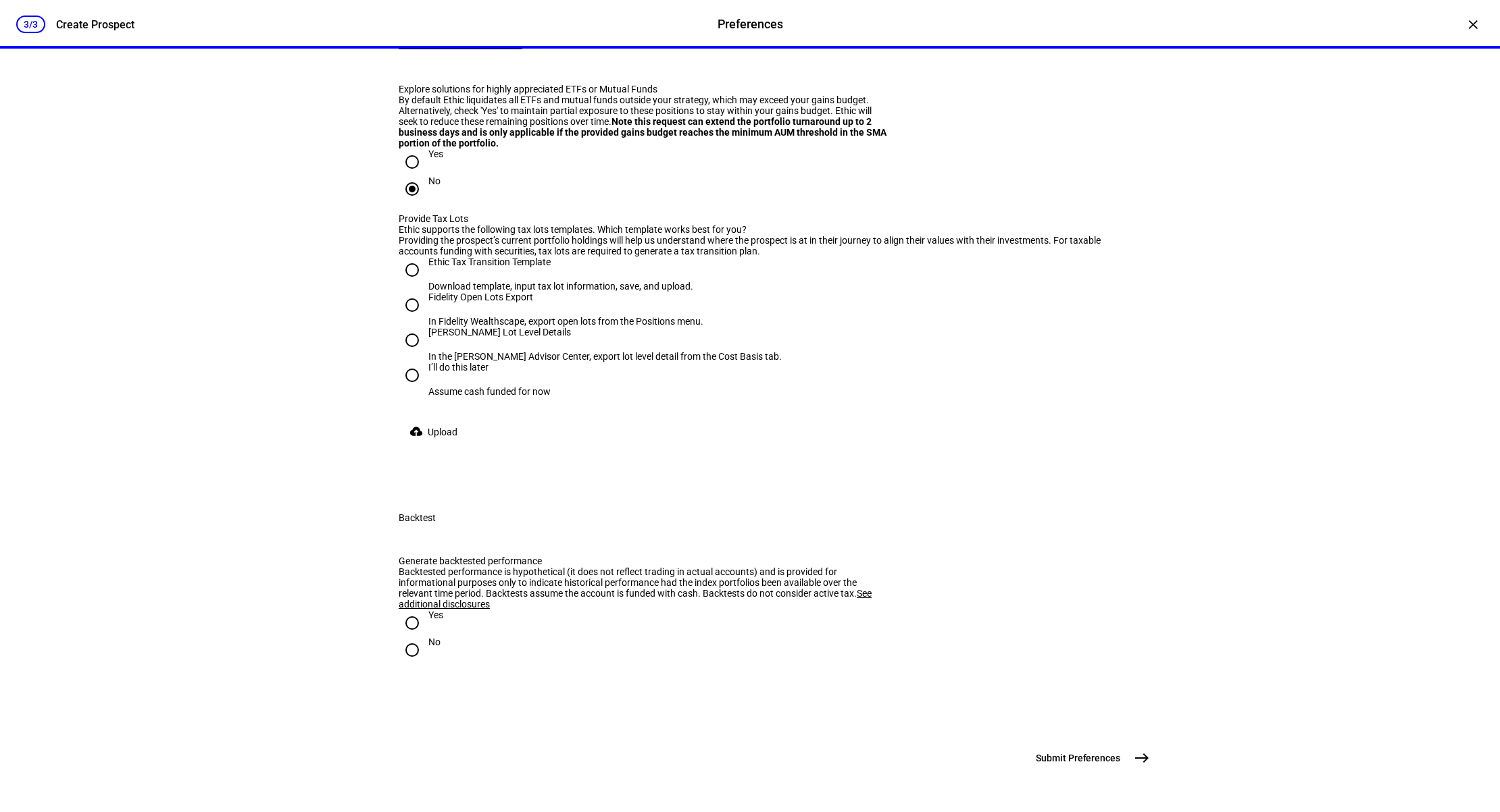
click at [418, 389] on input "I’ll do this later Assume cash funded for now" at bounding box center [411, 374] width 27 height 27
radio input "true"
click at [869, 397] on div "I’ll do this later Assume cash funded for now" at bounding box center [749, 379] width 703 height 36
click at [415, 637] on input "No" at bounding box center [411, 650] width 27 height 27
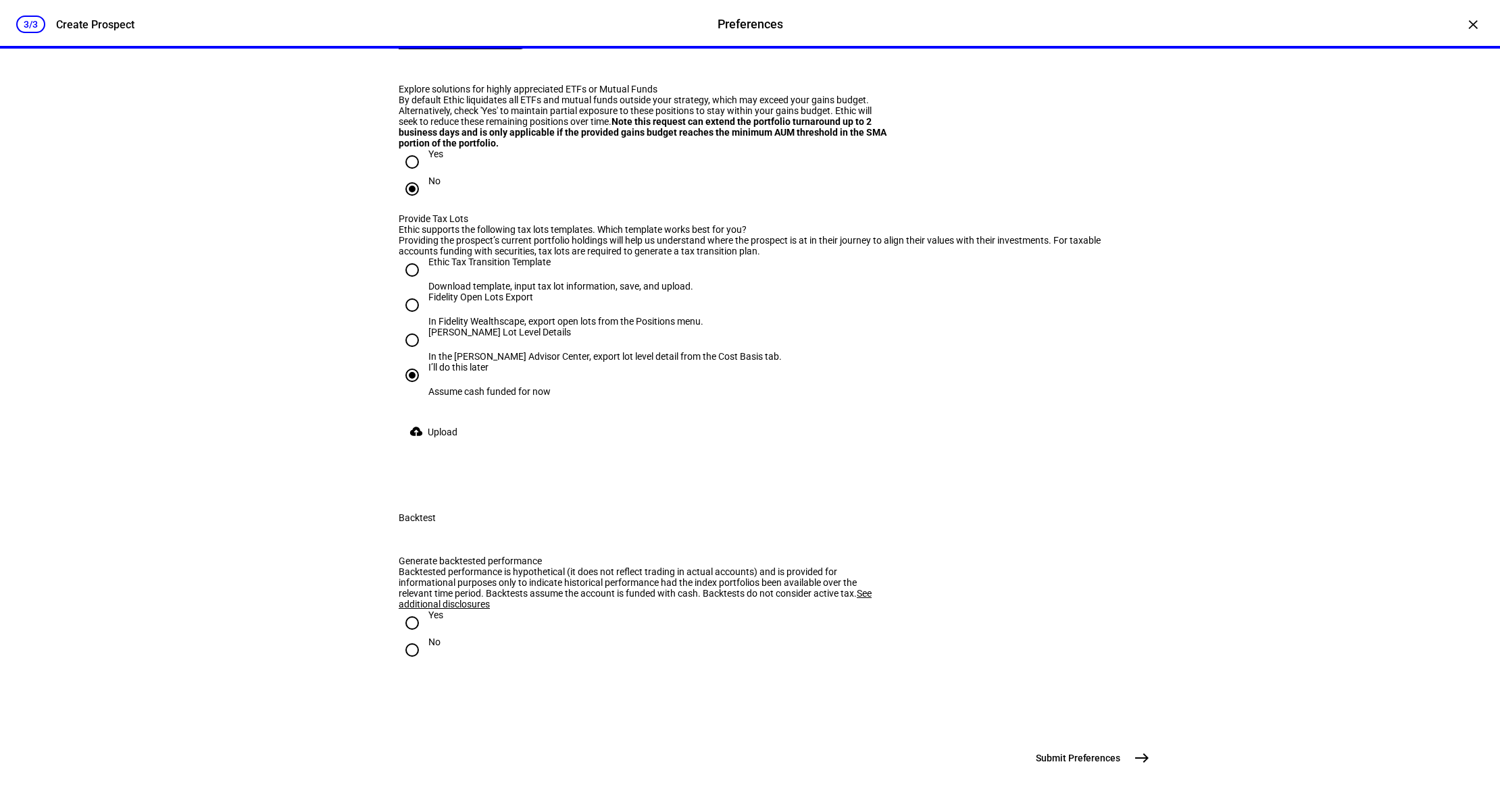
radio input "true"
click at [1150, 757] on span "east" at bounding box center [1141, 758] width 27 height 27
click at [1335, 458] on div "3/3 Create Prospect Preferences Preferences Create Prospect × New Portfolio Ple…" at bounding box center [750, 406] width 1500 height 812
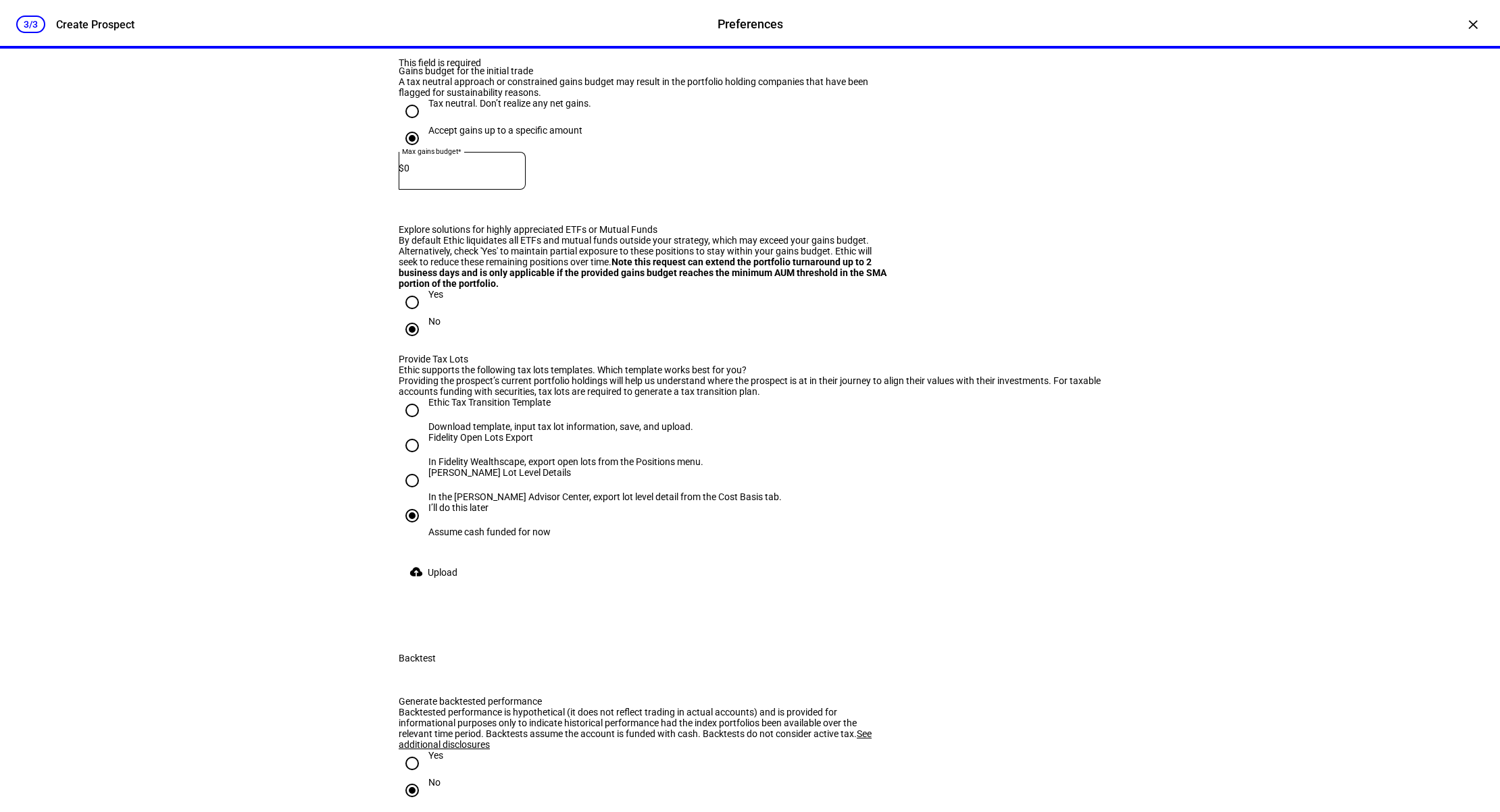
scroll to position [2007, 0]
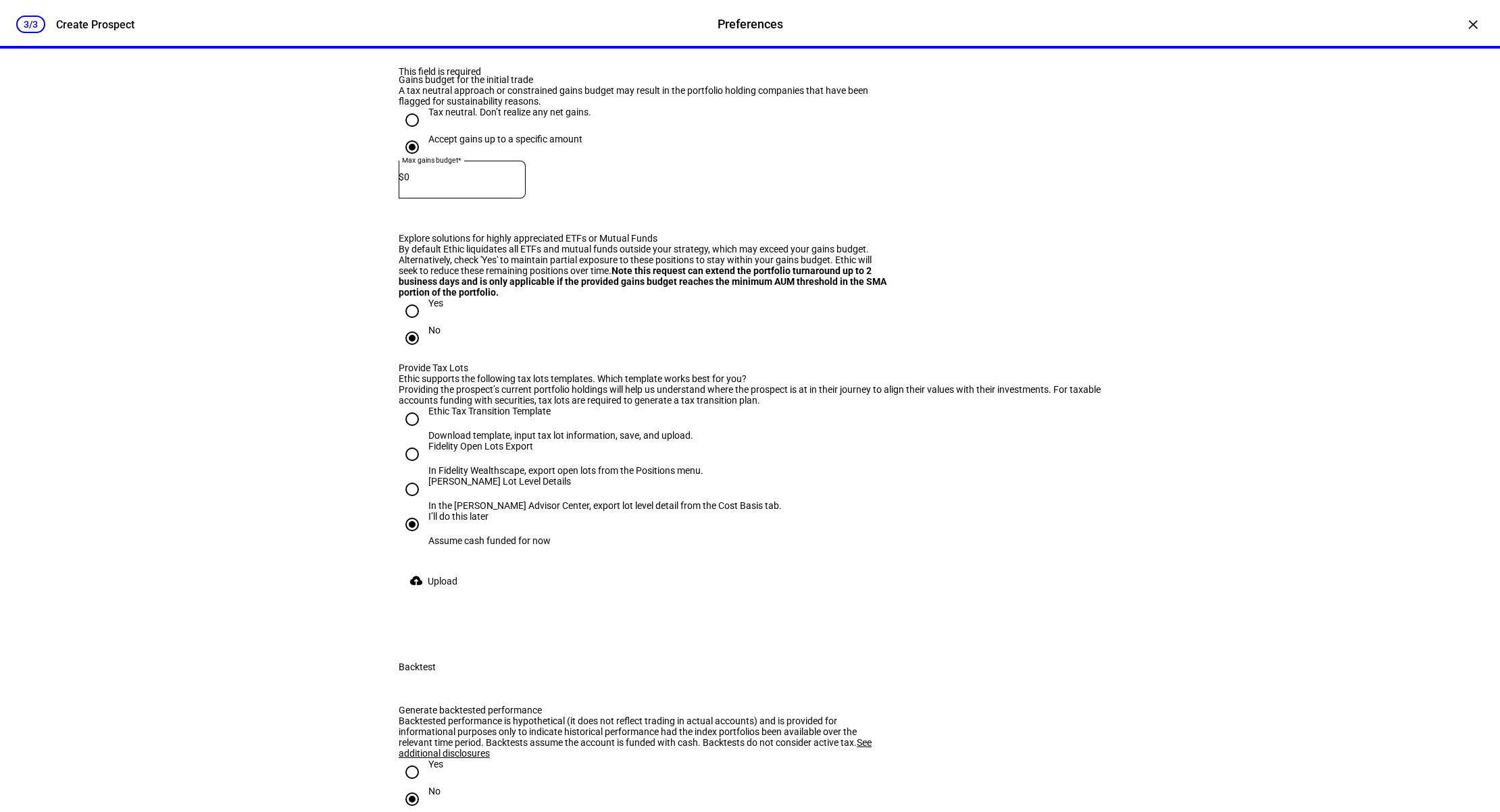
drag, startPoint x: 405, startPoint y: 426, endPoint x: 1013, endPoint y: 459, distance: 608.9
click at [412, 133] on input "Tax neutral. Don’t realize any net gains." at bounding box center [411, 120] width 27 height 27
radio input "true"
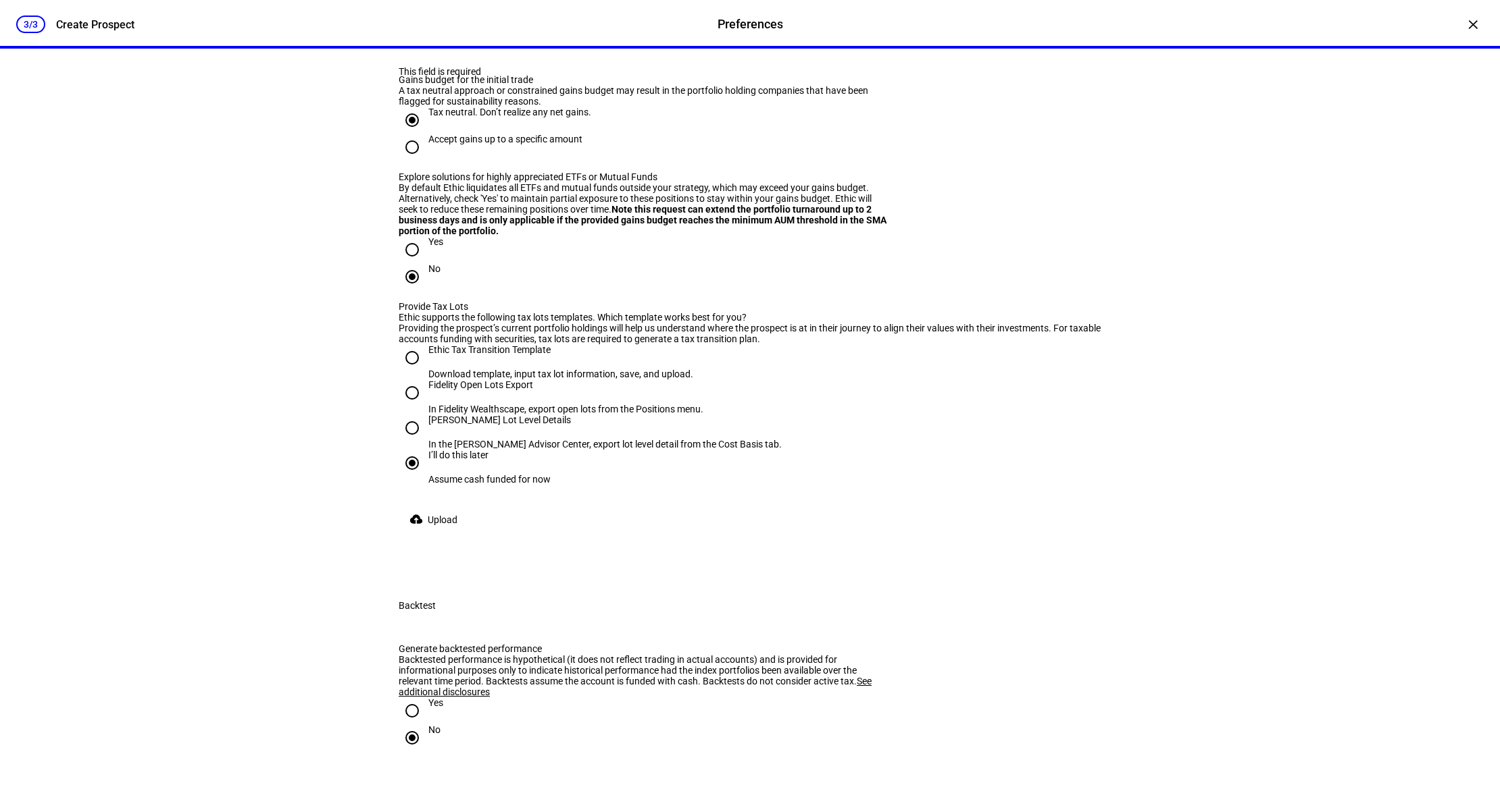
click at [418, 161] on input "Accept gains up to a specific amount" at bounding box center [411, 146] width 27 height 27
radio input "true"
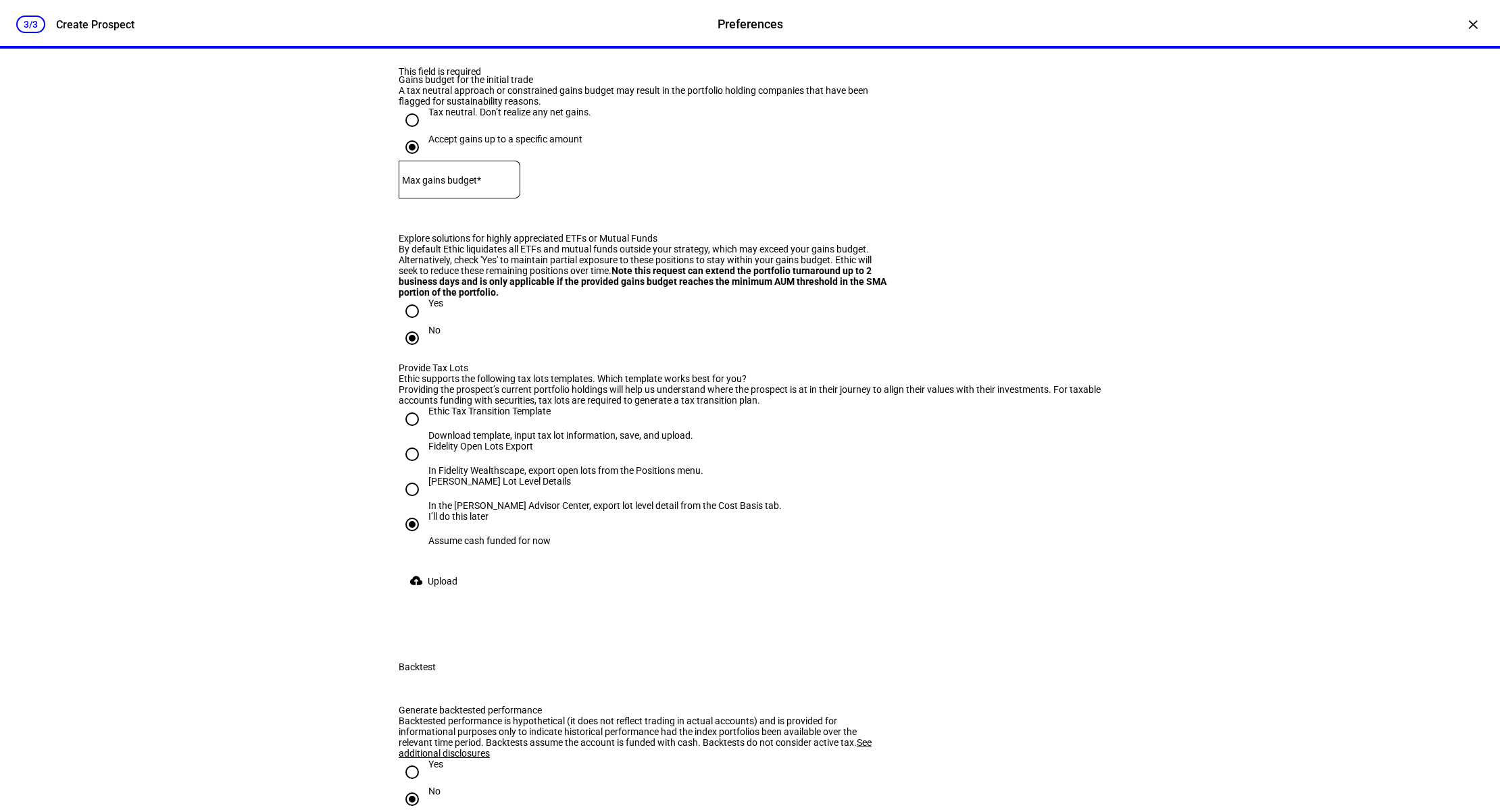
drag, startPoint x: 410, startPoint y: 309, endPoint x: 738, endPoint y: 390, distance: 337.9
click at [428, 26] on div "Yes" at bounding box center [420, 12] width 44 height 27
click at [1189, 505] on div "3/3 Create Prospect Preferences Preferences Create Prospect × New Portfolio Ple…" at bounding box center [750, 406] width 1500 height 812
click at [516, 183] on input at bounding box center [458, 177] width 122 height 11
type input "0"
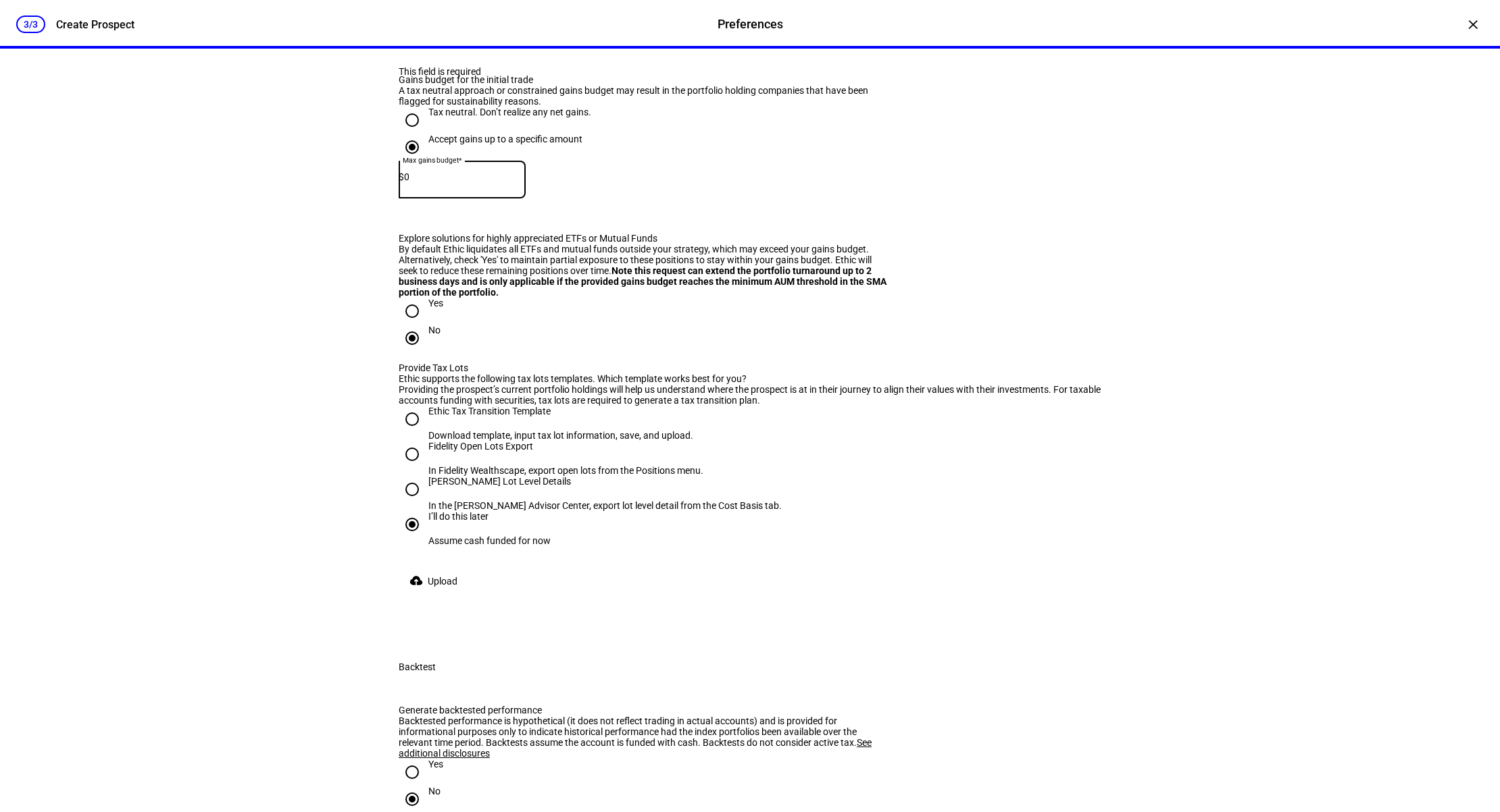
click at [1226, 568] on div "3/3 Create Prospect Preferences Preferences Create Prospect × New Portfolio Ple…" at bounding box center [750, 406] width 1500 height 812
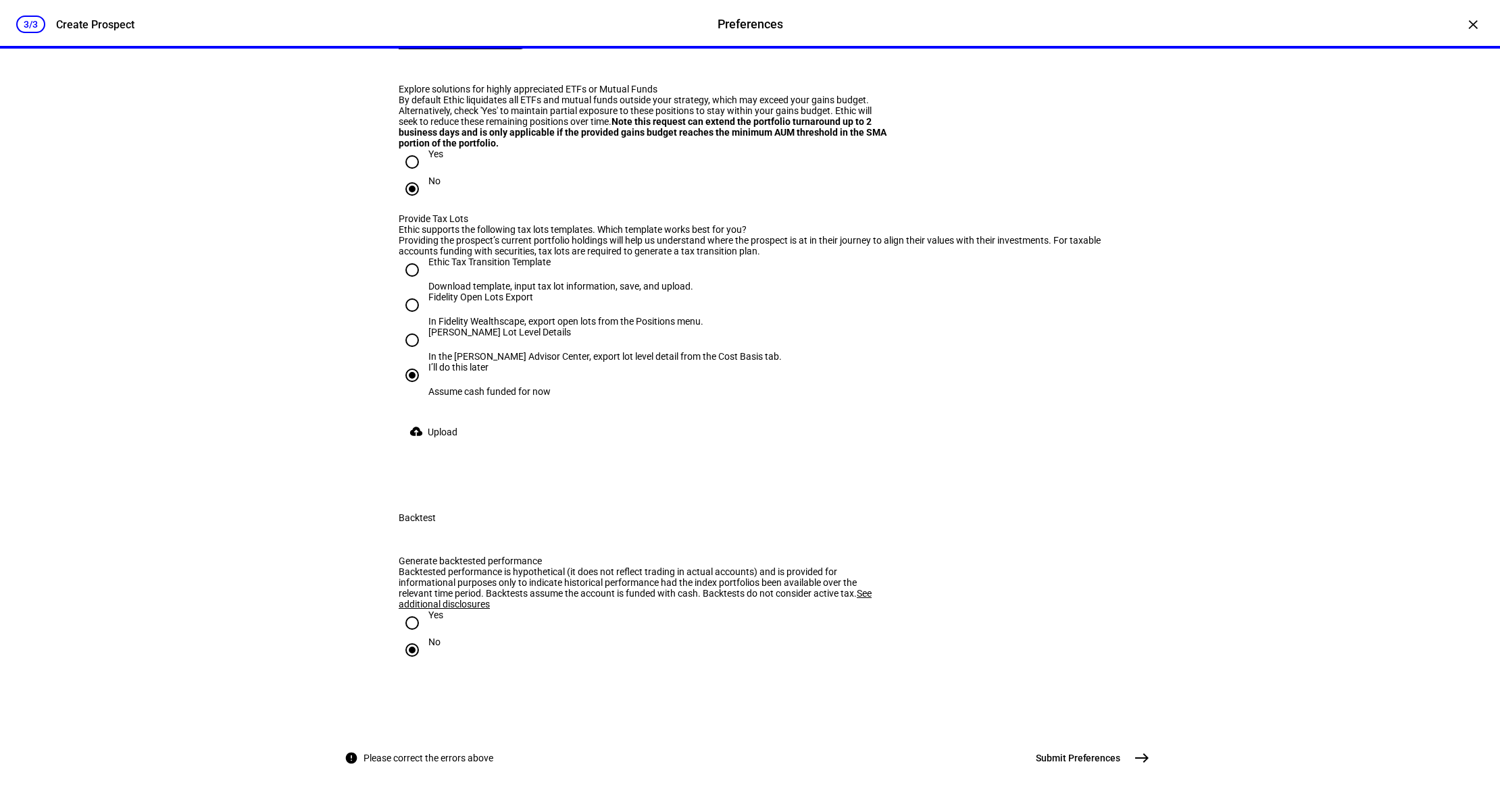
scroll to position [2602, 0]
click at [1131, 764] on span "east" at bounding box center [1141, 758] width 27 height 27
click at [1078, 637] on div "No" at bounding box center [749, 650] width 703 height 27
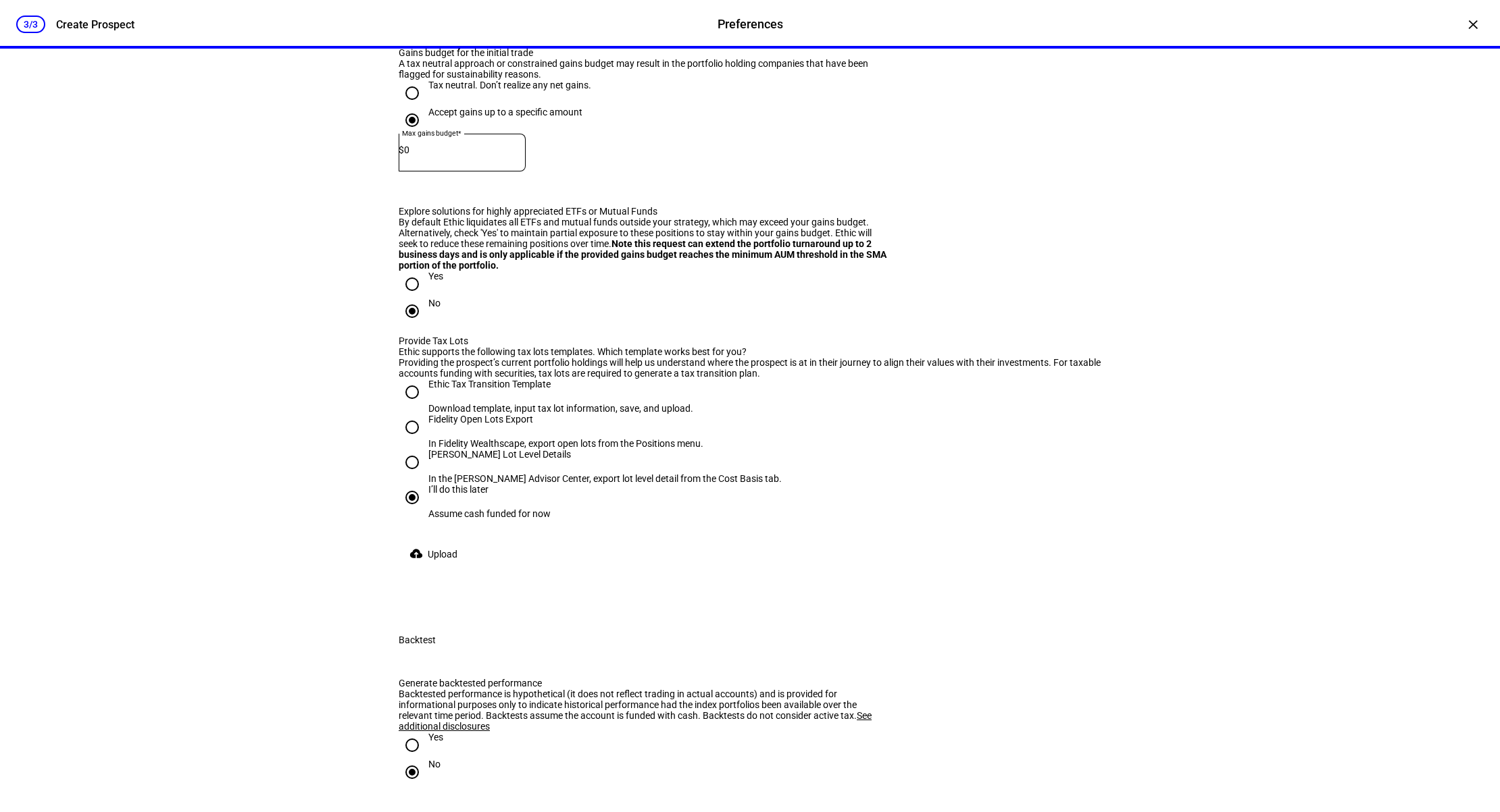
scroll to position [2007, 0]
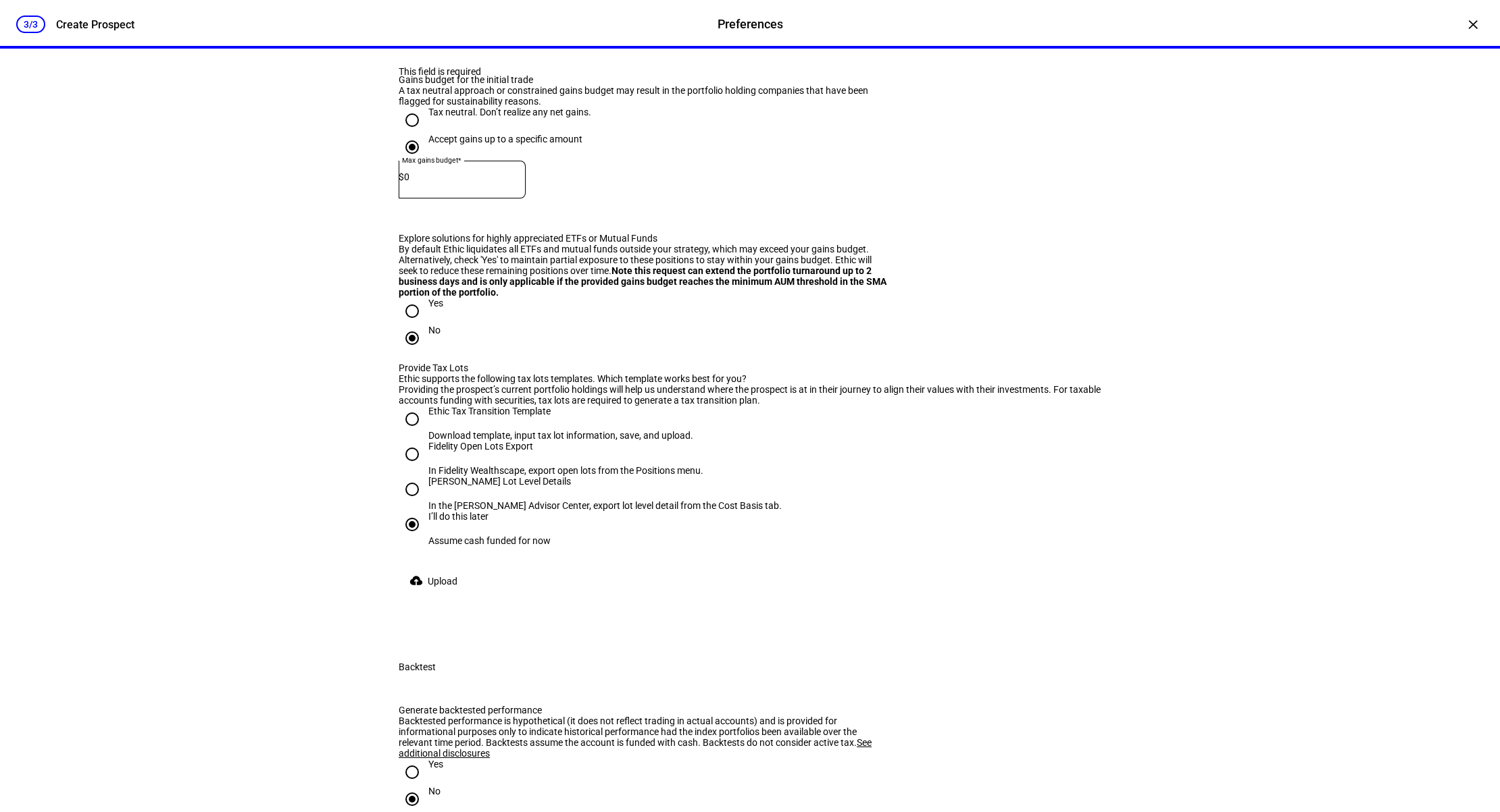
drag, startPoint x: 417, startPoint y: 300, endPoint x: 532, endPoint y: 317, distance: 116.2
click at [420, 26] on input "Yes" at bounding box center [411, 12] width 27 height 27
radio input "true"
click at [1103, 411] on div "Does the prospect have an existing portfolio? Yes No Is the portfolio invested …" at bounding box center [750, 263] width 746 height 733
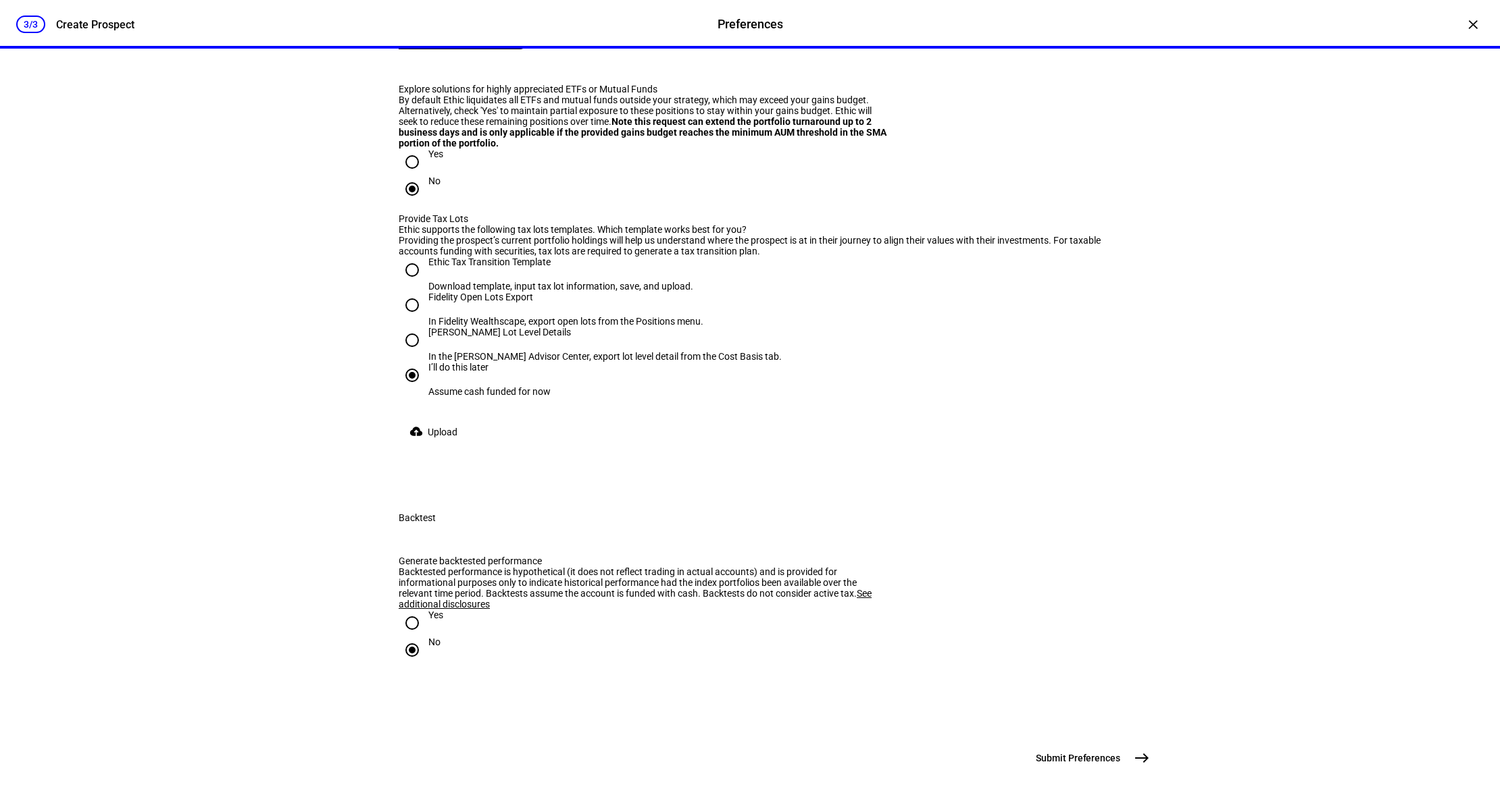
scroll to position [2602, 0]
click at [1136, 762] on mat-icon "east" at bounding box center [1141, 759] width 16 height 16
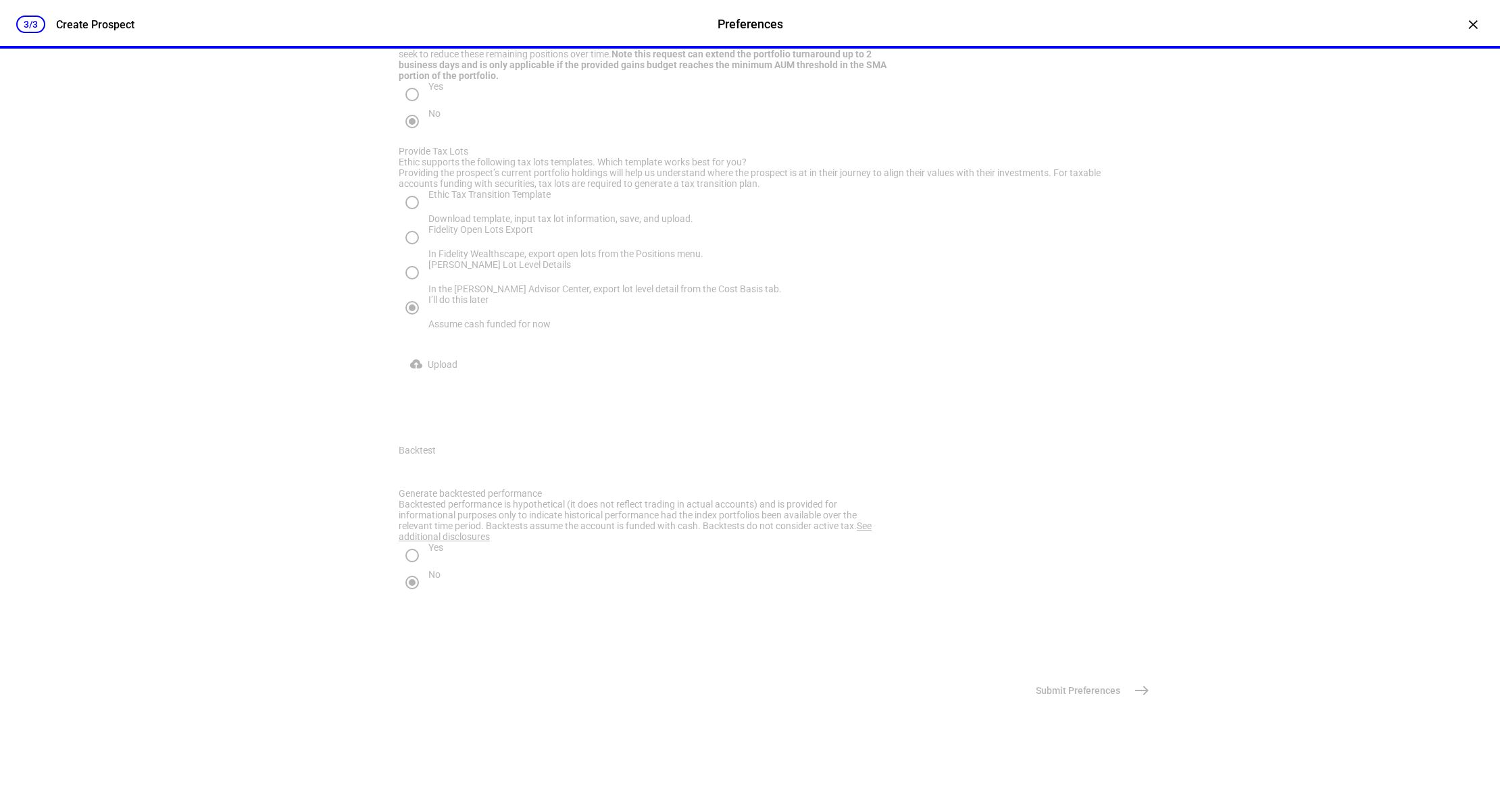
scroll to position [0, 0]
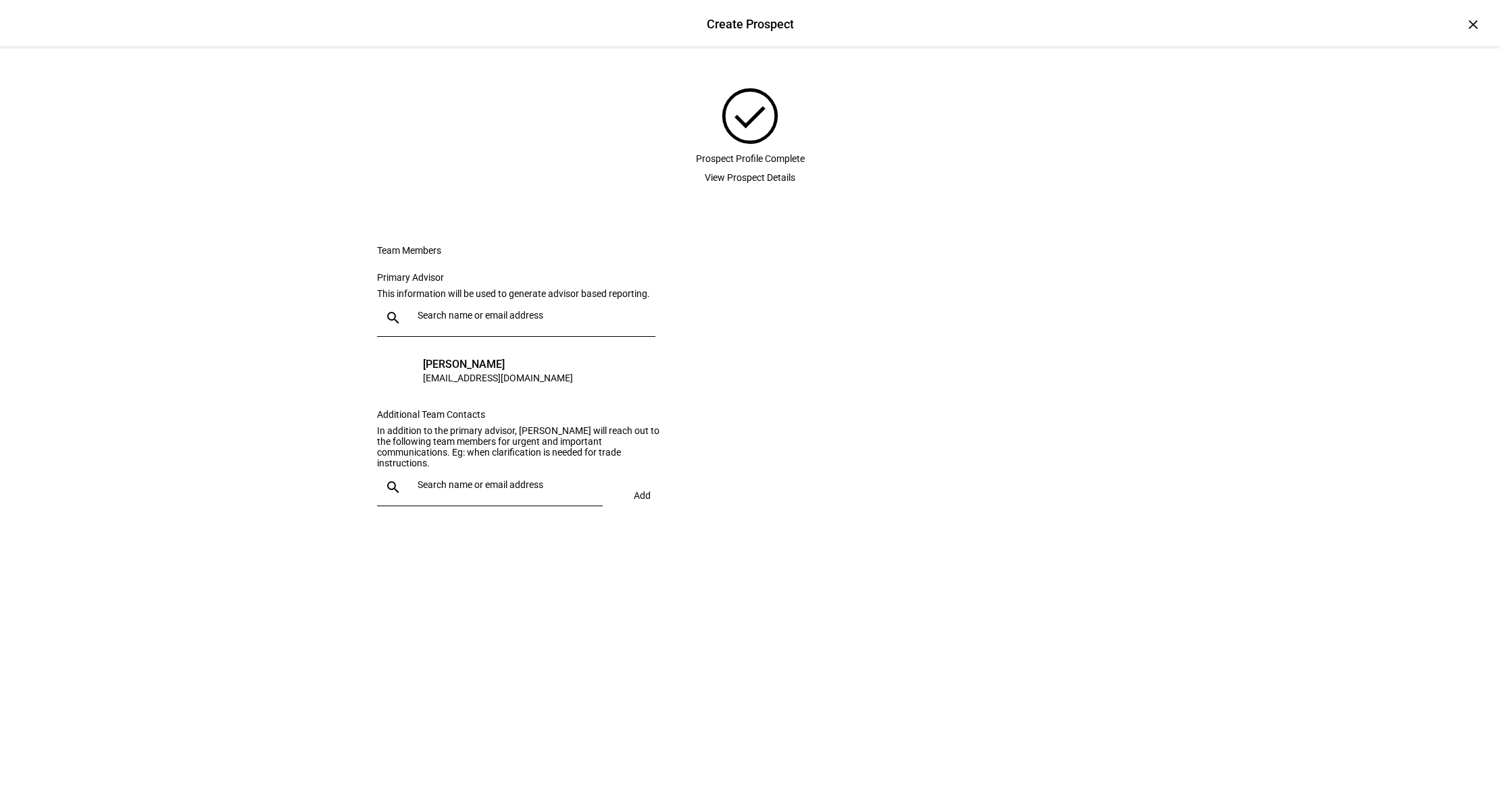
click at [494, 507] on div at bounding box center [502, 487] width 180 height 38
type input "mj"
click at [515, 631] on div "MJ Klleinhans" at bounding box center [501, 636] width 150 height 14
click at [644, 501] on span "Add" at bounding box center [641, 495] width 17 height 11
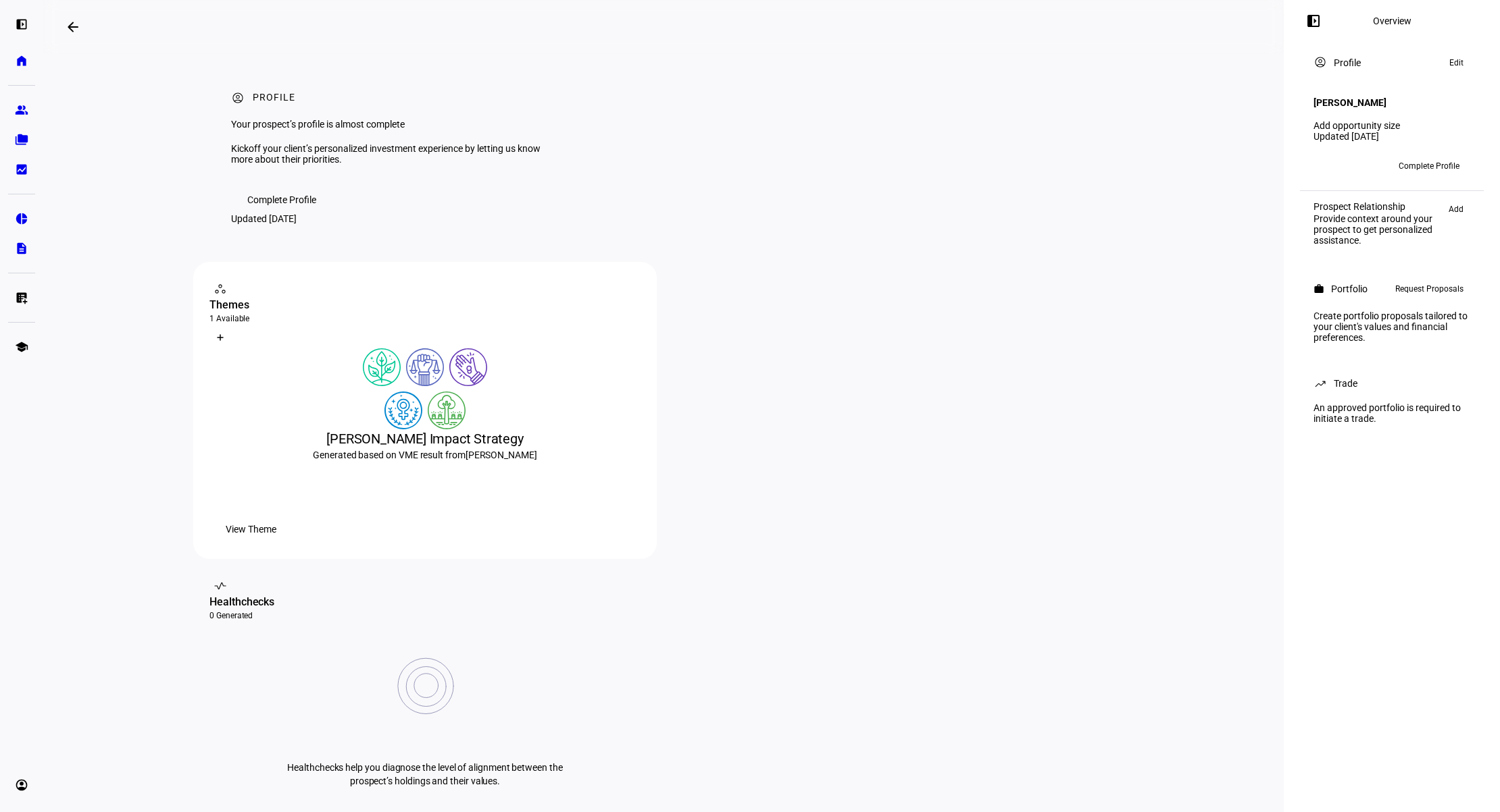
click at [428, 543] on div "View Theme" at bounding box center [425, 528] width 431 height 27
click at [277, 543] on span "View Theme" at bounding box center [250, 528] width 50 height 27
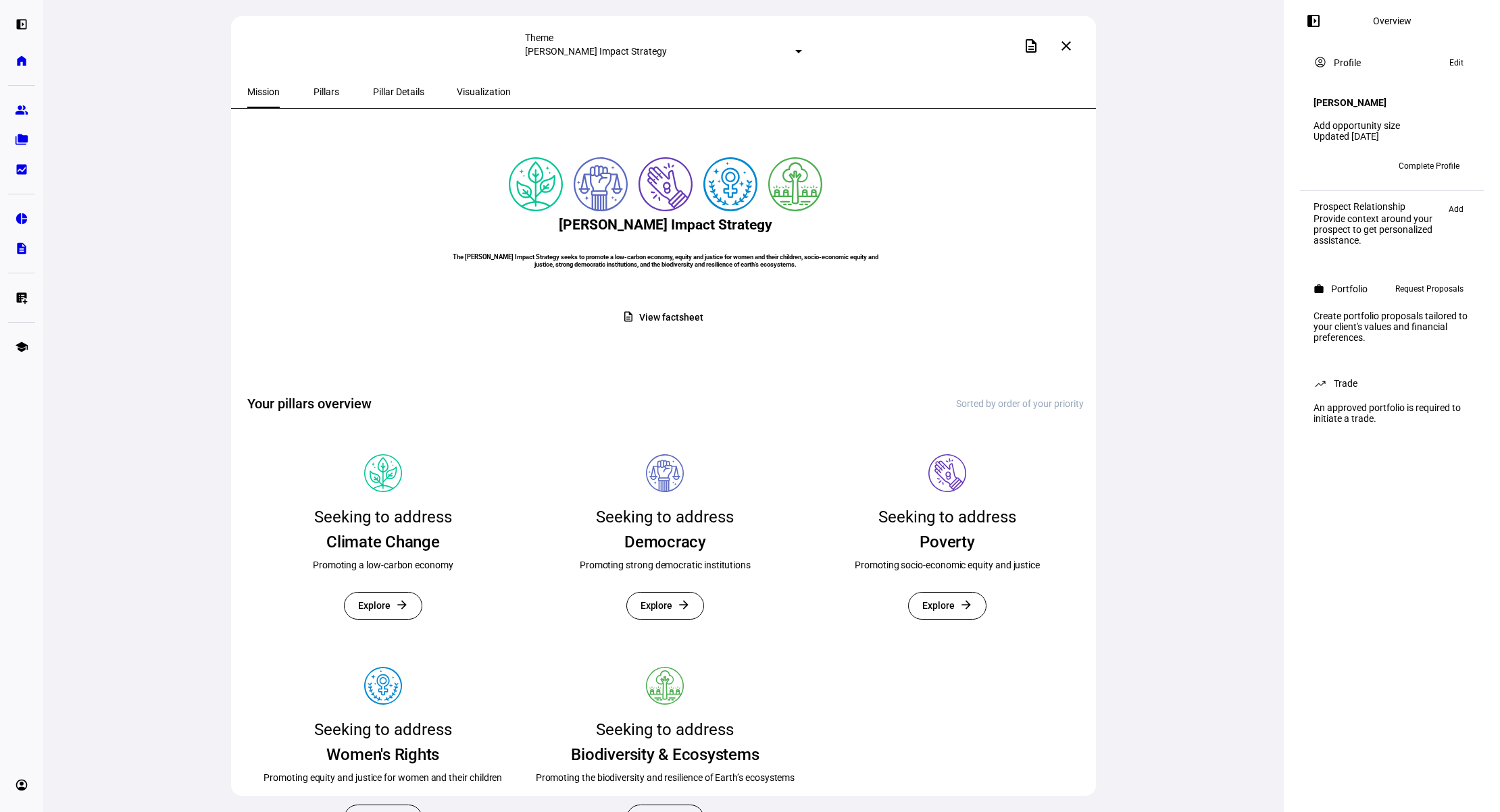
click at [1427, 289] on span "Request Proposals" at bounding box center [1429, 288] width 68 height 16
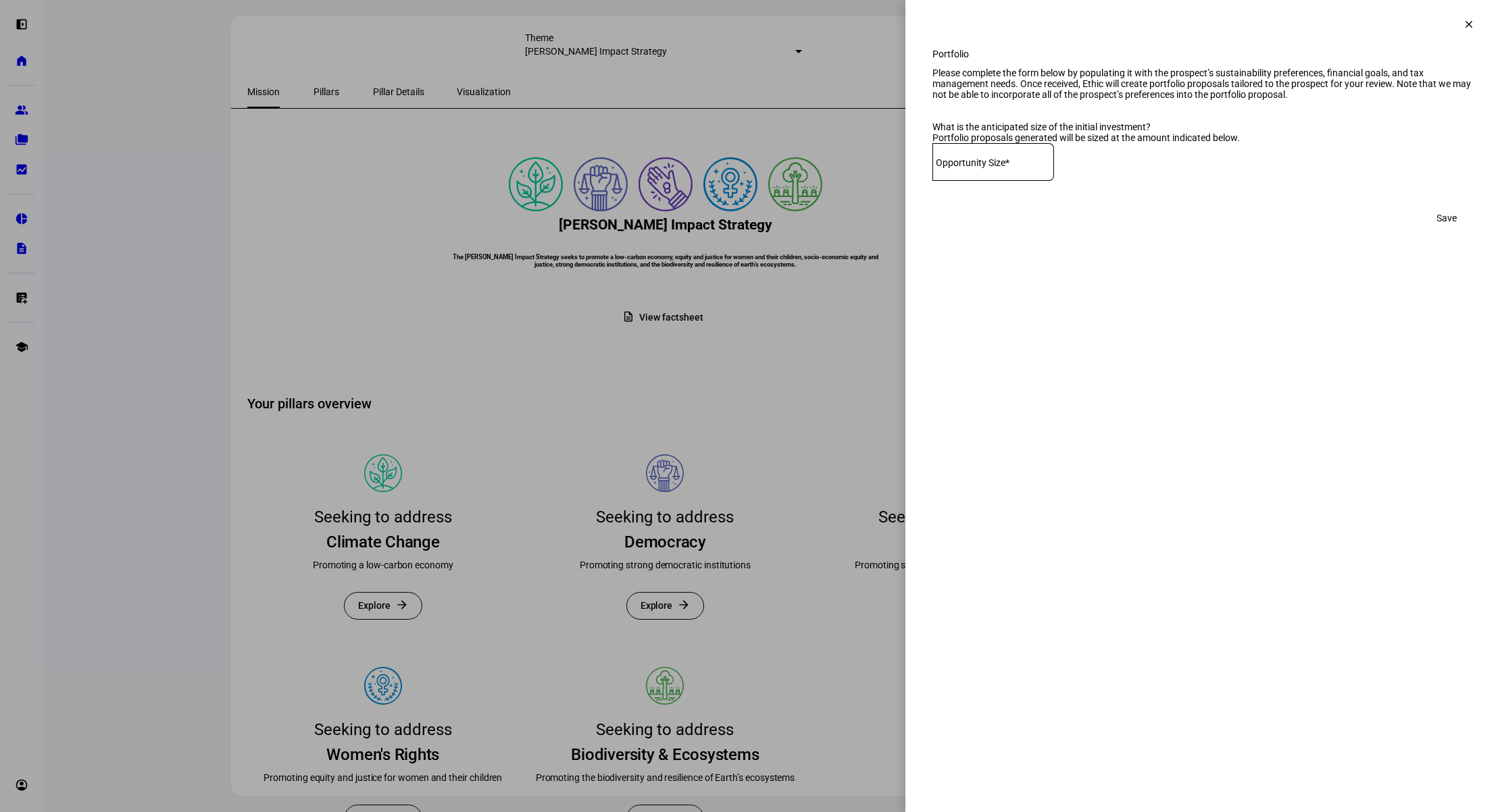
drag, startPoint x: 1462, startPoint y: 24, endPoint x: 1454, endPoint y: 26, distance: 8.2
click at [1462, 25] on mat-icon "clear" at bounding box center [1468, 24] width 12 height 12
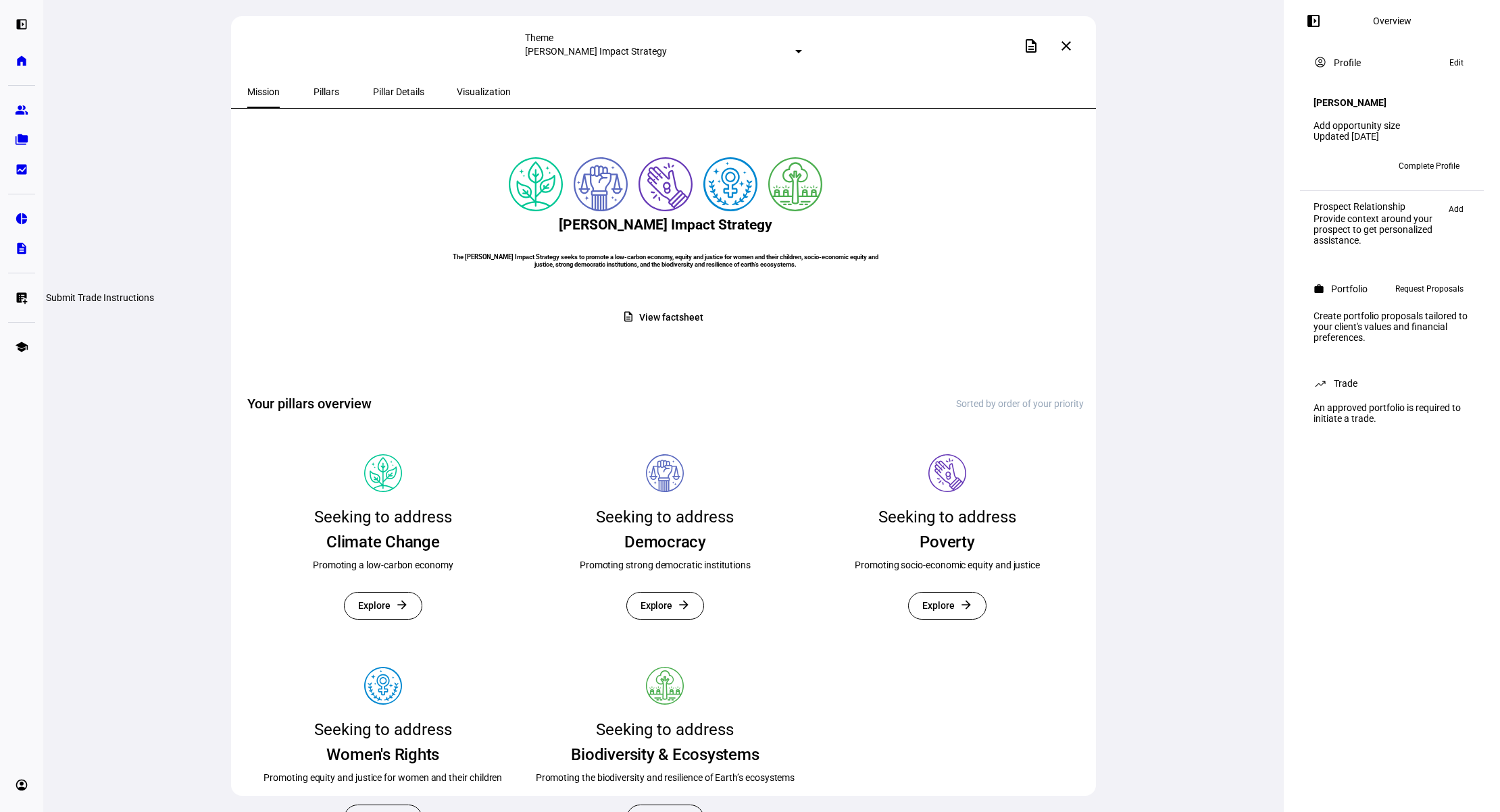
click at [15, 293] on eth-mat-symbol "list_alt_add" at bounding box center [22, 298] width 14 height 14
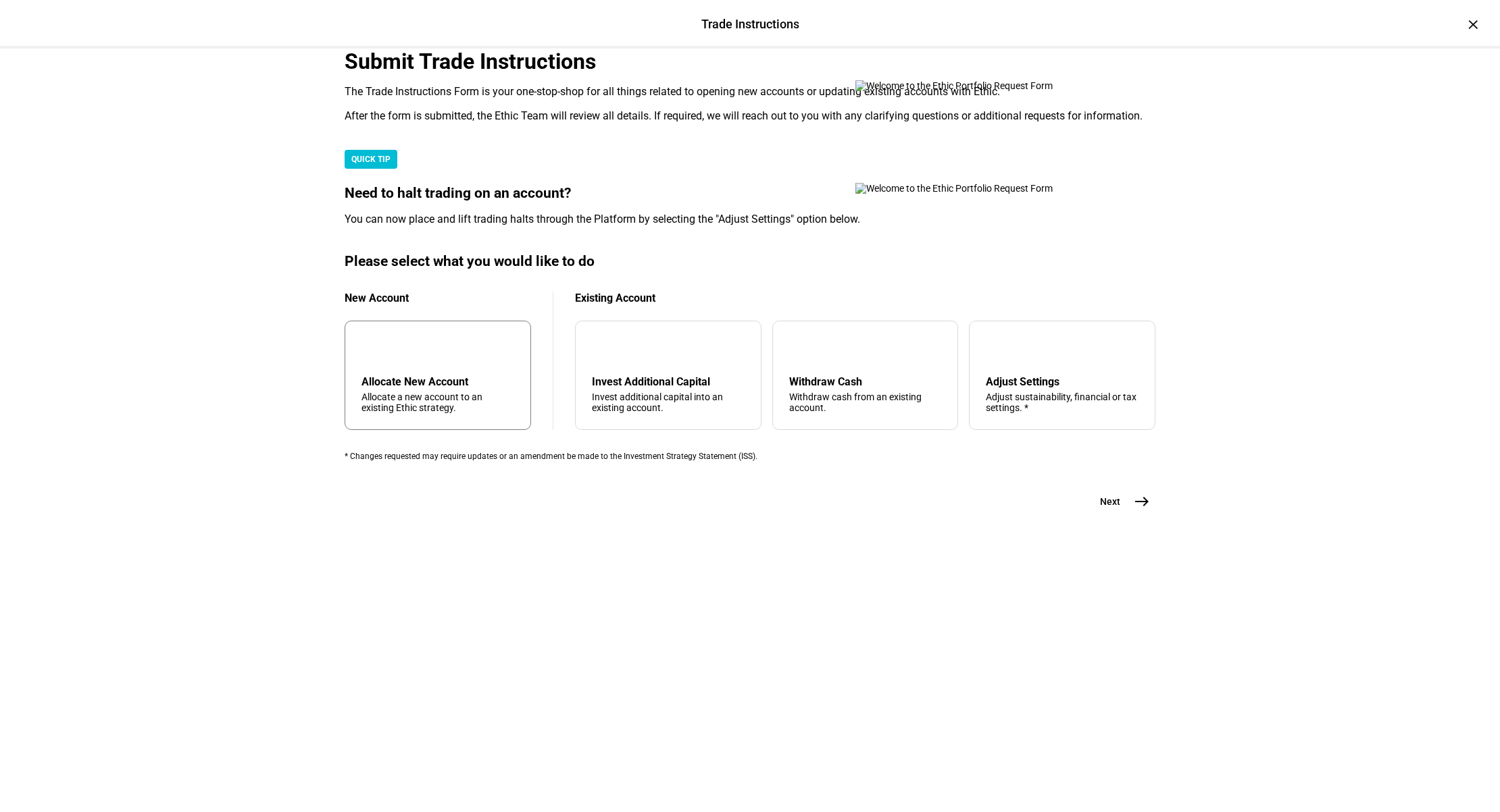
click at [437, 431] on div "add Allocate New Account Allocate a new account to an existing Ethic strategy." at bounding box center [438, 375] width 187 height 110
click at [1250, 377] on div "Trade Instructions Trade Instructions × Submit Trade Instructions The Trade Ins…" at bounding box center [750, 406] width 1500 height 812
click at [1136, 510] on mat-icon "east" at bounding box center [1141, 502] width 16 height 16
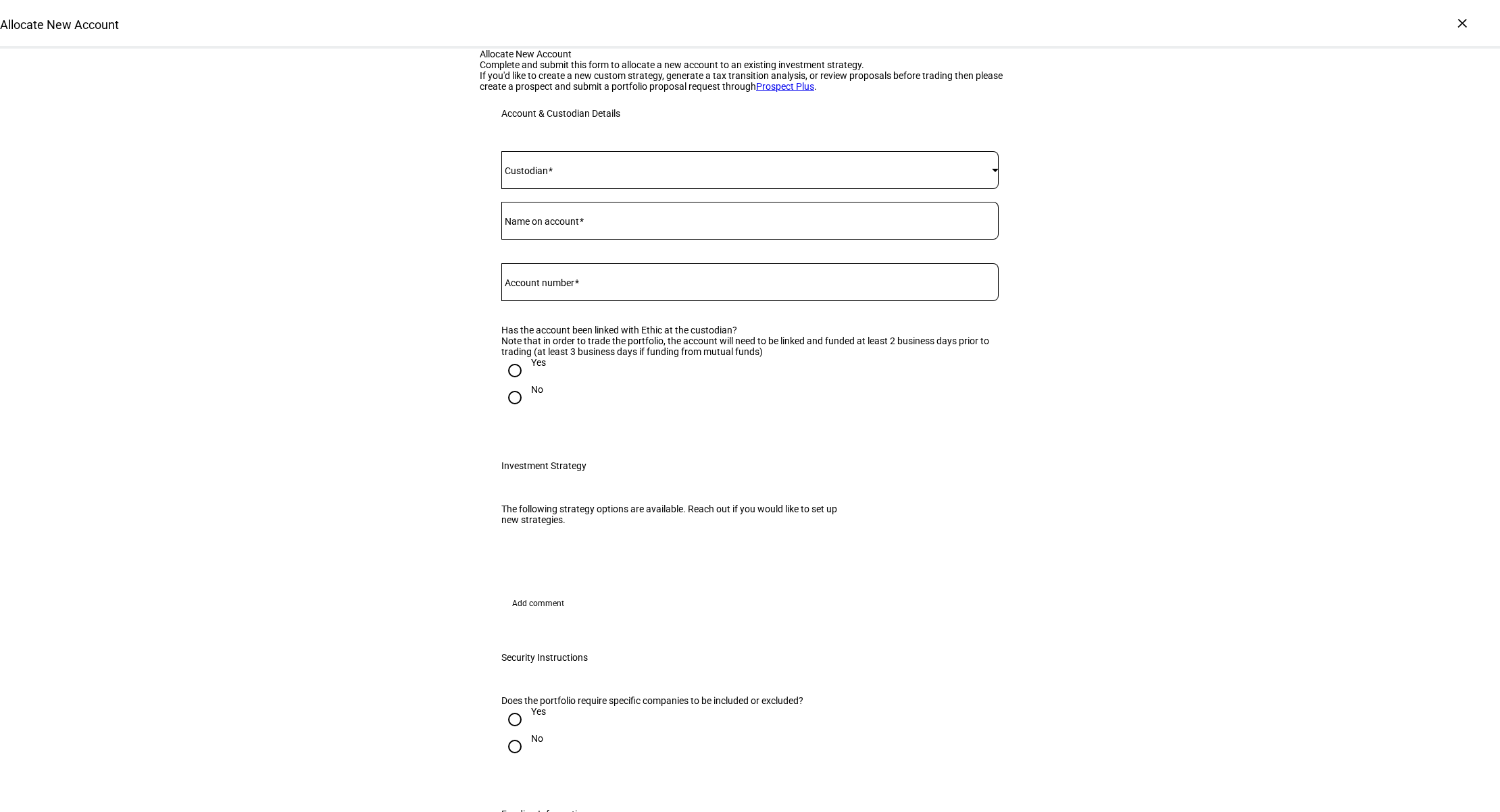
click at [601, 176] on span at bounding box center [746, 170] width 490 height 11
click at [604, 437] on mat-option "Schwab" at bounding box center [750, 441] width 496 height 33
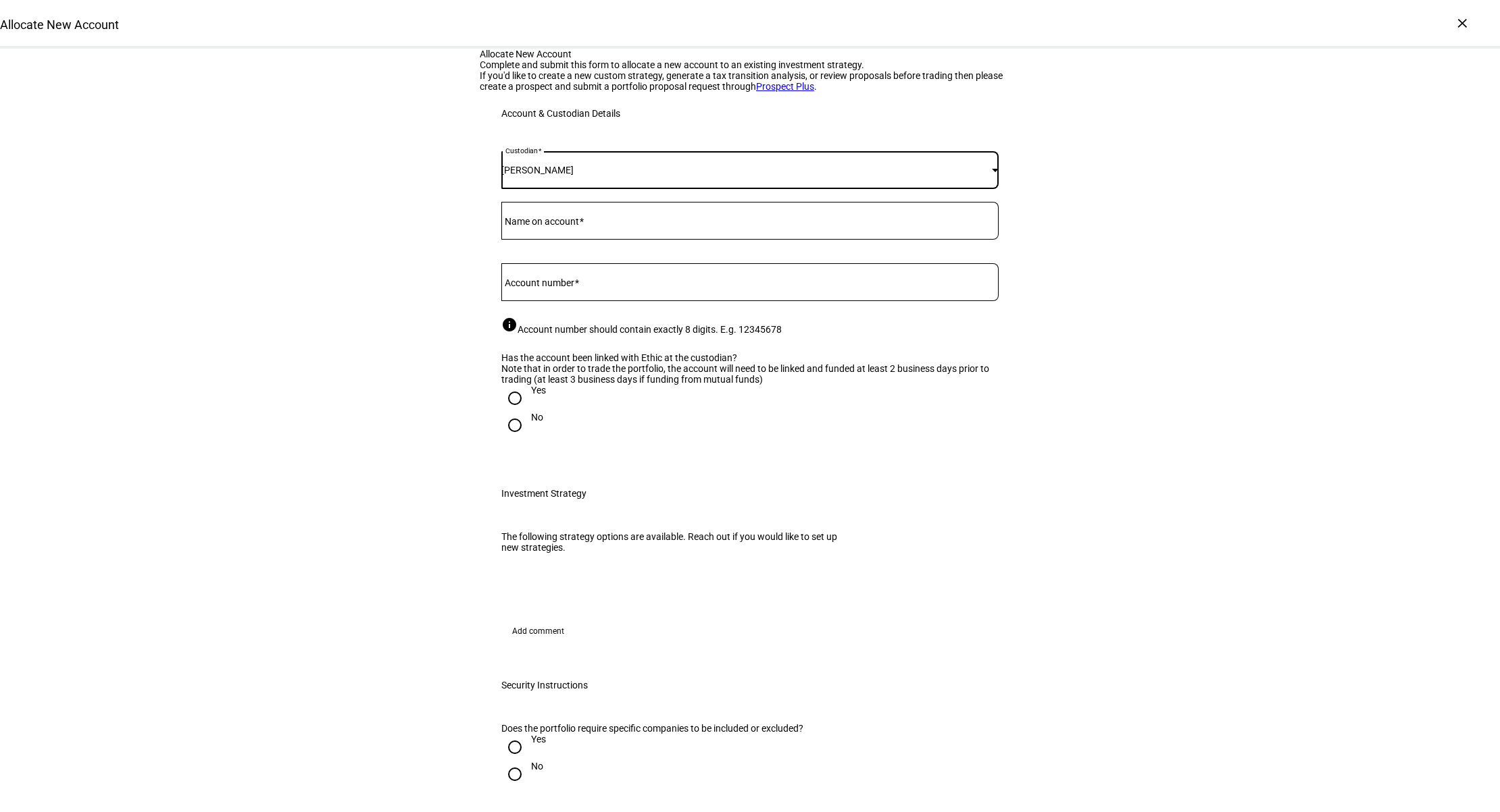
click at [570, 288] on mat-label "Account number" at bounding box center [540, 283] width 69 height 11
click at [570, 285] on input "Account number" at bounding box center [749, 280] width 497 height 11
paste input "367,839.10"
type input "367,839.10"
click at [978, 412] on div "Yes" at bounding box center [749, 398] width 497 height 27
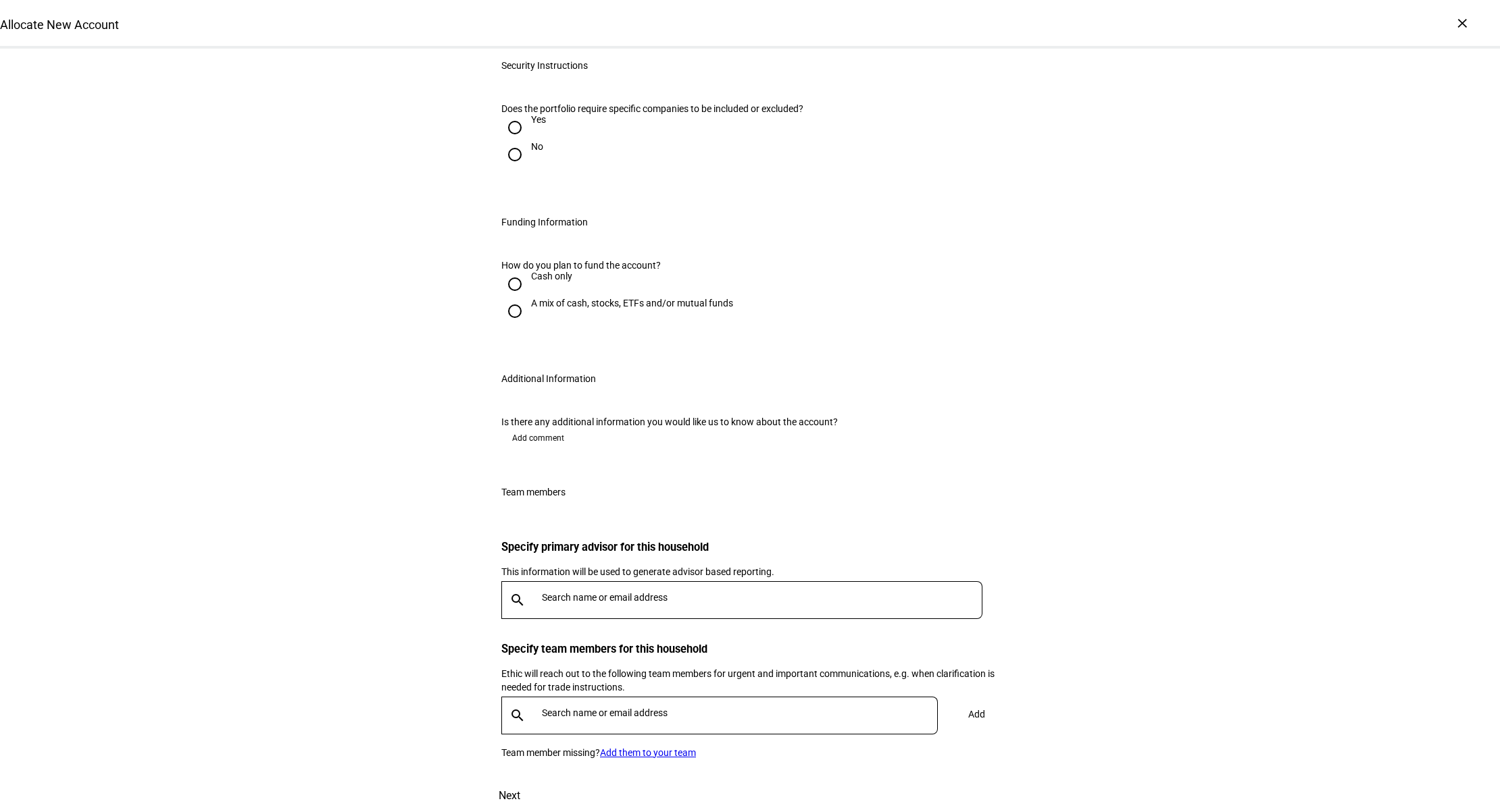
scroll to position [891, 0]
drag, startPoint x: 514, startPoint y: 337, endPoint x: 519, endPoint y: 343, distance: 7.8
click at [514, 325] on input "A mix of cash, stocks, ETFs and/or mutual funds" at bounding box center [514, 311] width 27 height 27
radio input "true"
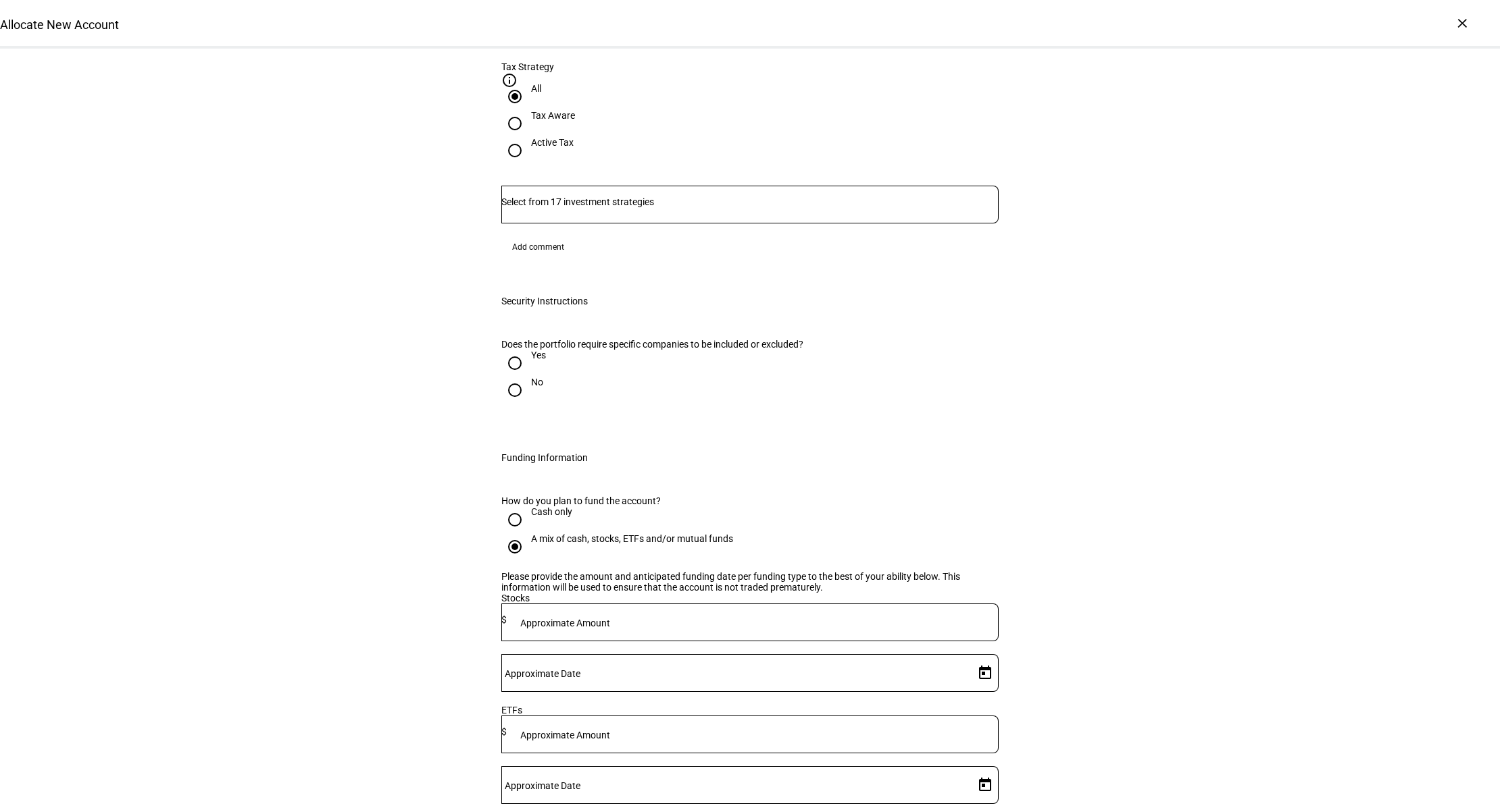
click at [726, 614] on input at bounding box center [753, 619] width 492 height 11
paste input "367,839.10"
type input "367,839.10"
click at [580, 669] on mat-label "Approximate Date" at bounding box center [542, 674] width 76 height 11
click at [873, 665] on input "Approximate Date" at bounding box center [734, 670] width 467 height 11
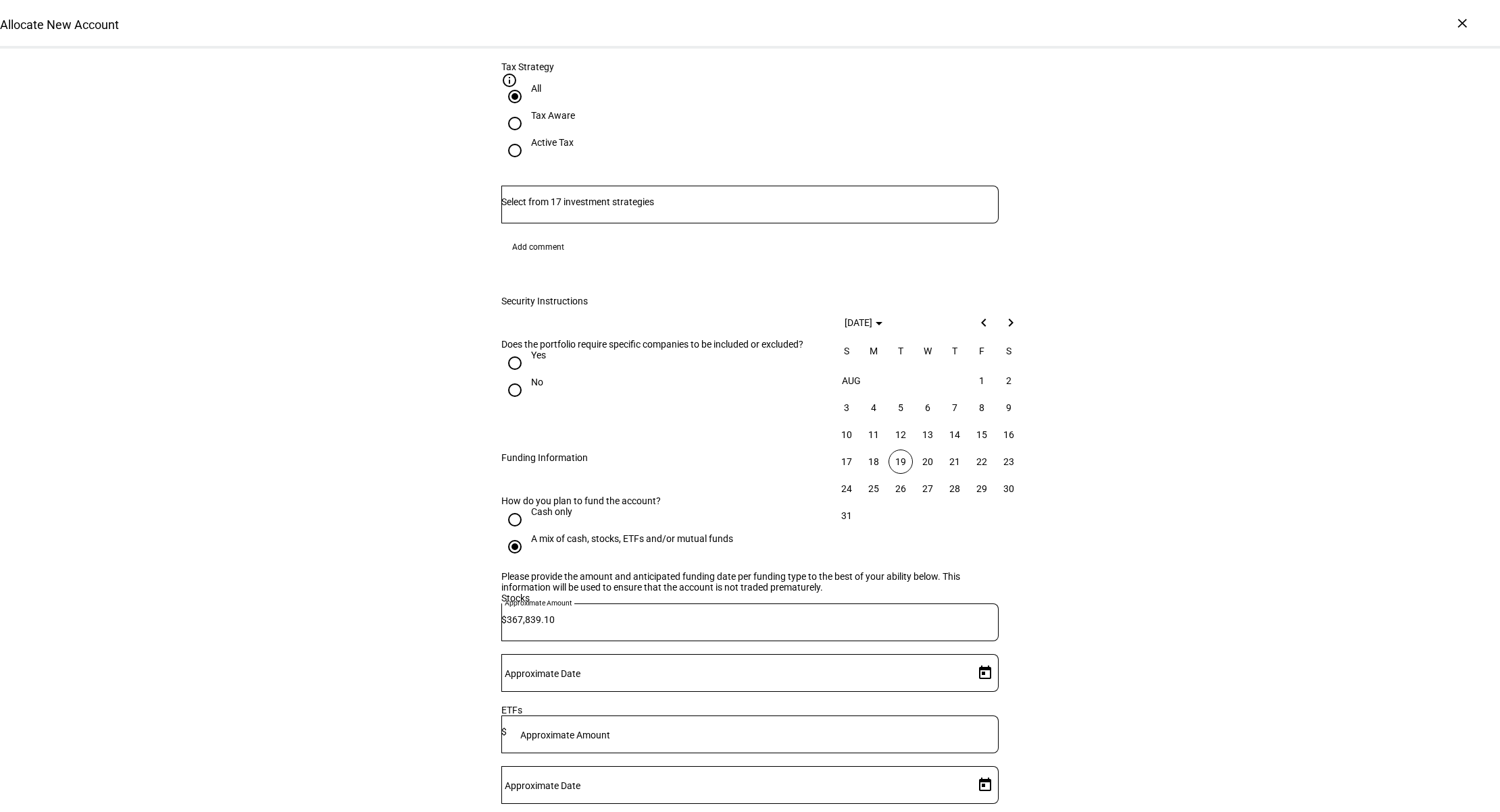
drag, startPoint x: 906, startPoint y: 444, endPoint x: 909, endPoint y: 453, distance: 9.5
click at [907, 448] on tbody "AUG 1 2 3 4 5 6 7 8 9 10 11 12 13 14 15 16 17 18 19 20 21 22 23 24 25 26 27 28 …" at bounding box center [927, 448] width 189 height 162
click at [906, 458] on span "19" at bounding box center [900, 461] width 25 height 25
type input "8/19/2025"
click at [1126, 319] on div "Allocate New Account Complete and submit this form to allocate a new account to…" at bounding box center [750, 349] width 1500 height 2383
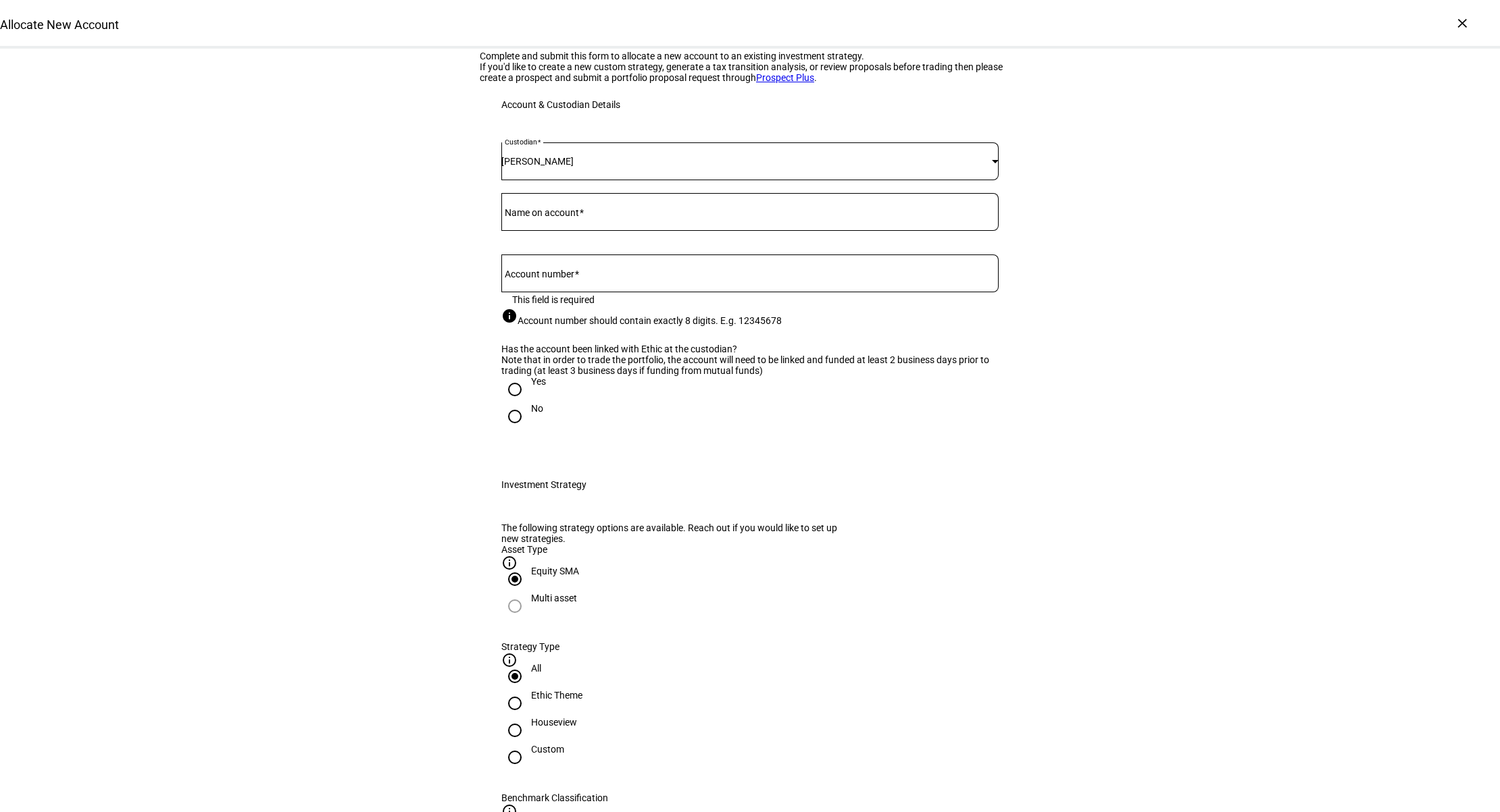
scroll to position [0, 0]
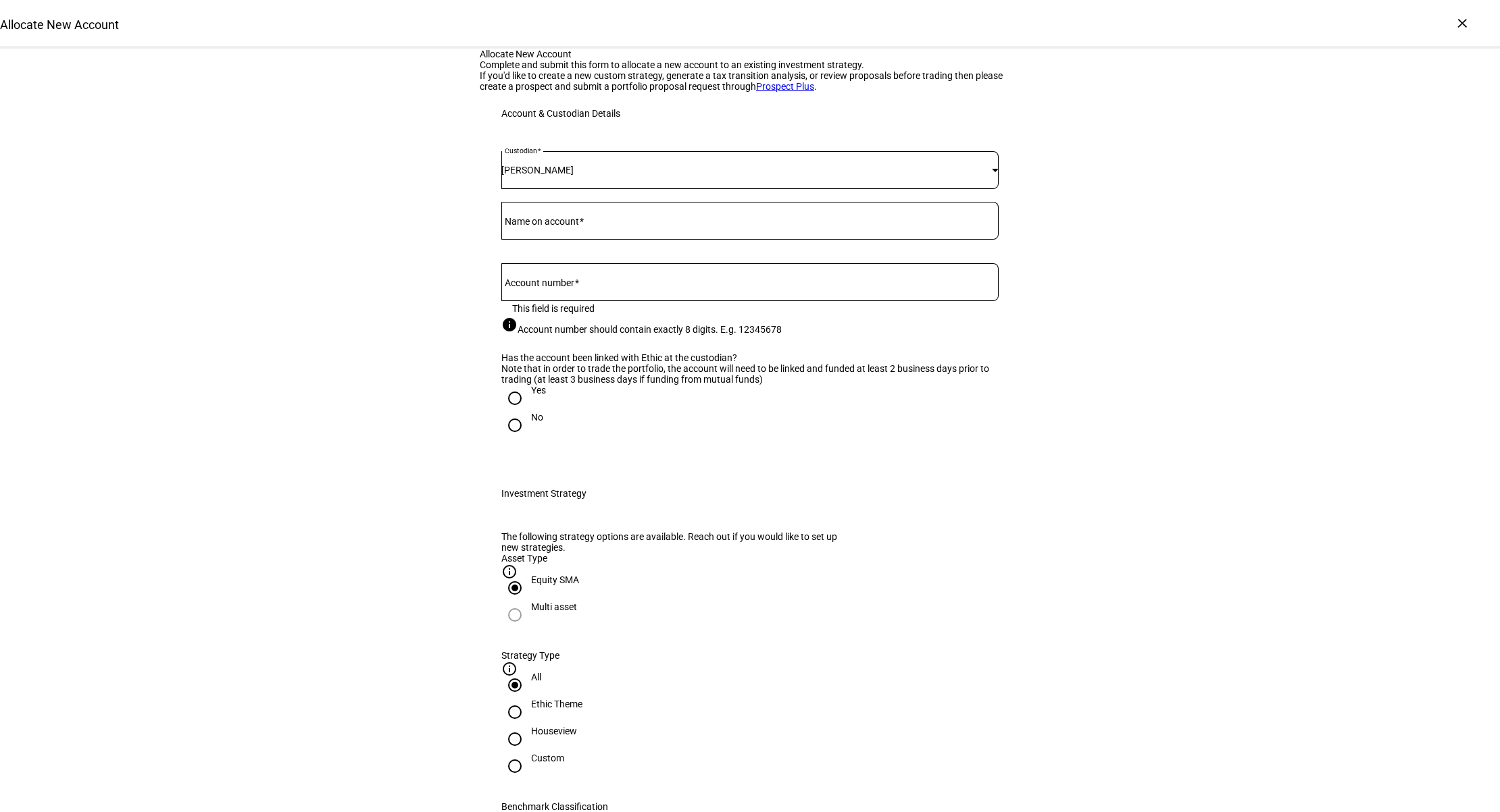
click at [579, 227] on mat-label "Name on account" at bounding box center [542, 221] width 74 height 11
click at [584, 223] on input "Name on account" at bounding box center [749, 217] width 497 height 11
paste input "Angela J Markle 2023 Revocable Trust"
type input "Angela J Markle 2023 Revocable Trust"
click at [683, 285] on input "Account number" at bounding box center [749, 280] width 497 height 11
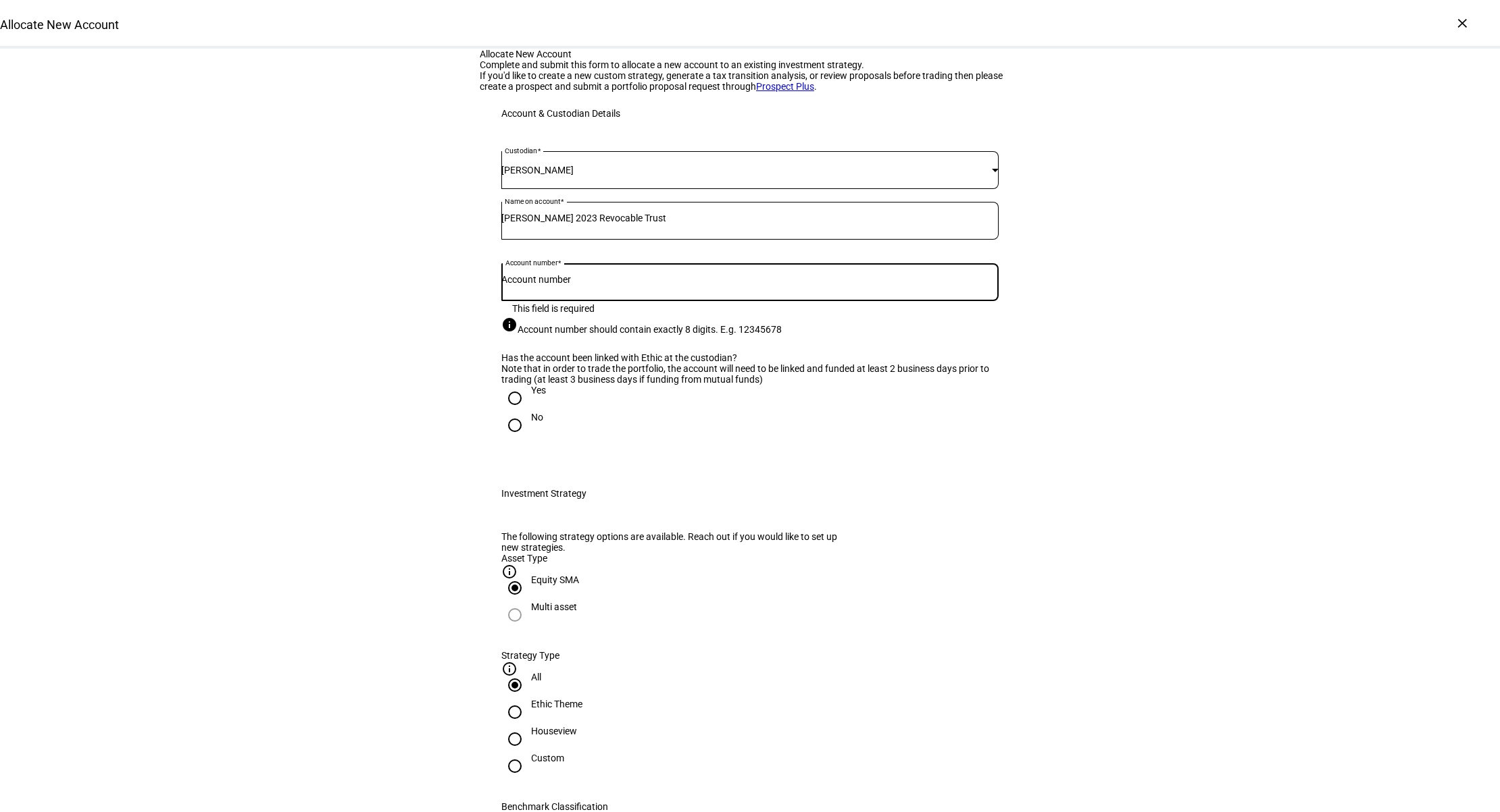
paste input "33556407"
type input "33556407"
click at [514, 412] on input "Yes" at bounding box center [514, 398] width 27 height 27
radio input "true"
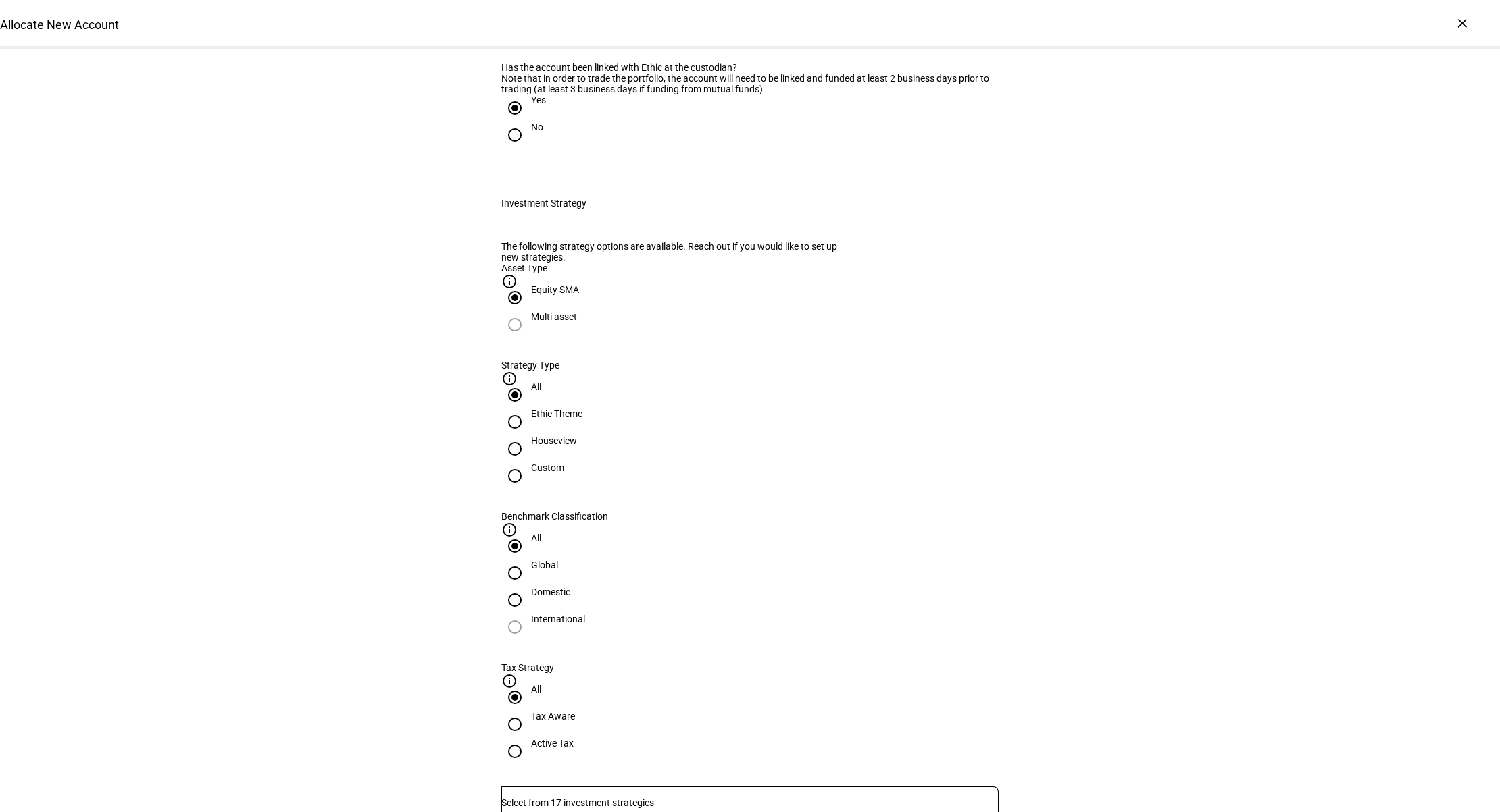
scroll to position [297, 0]
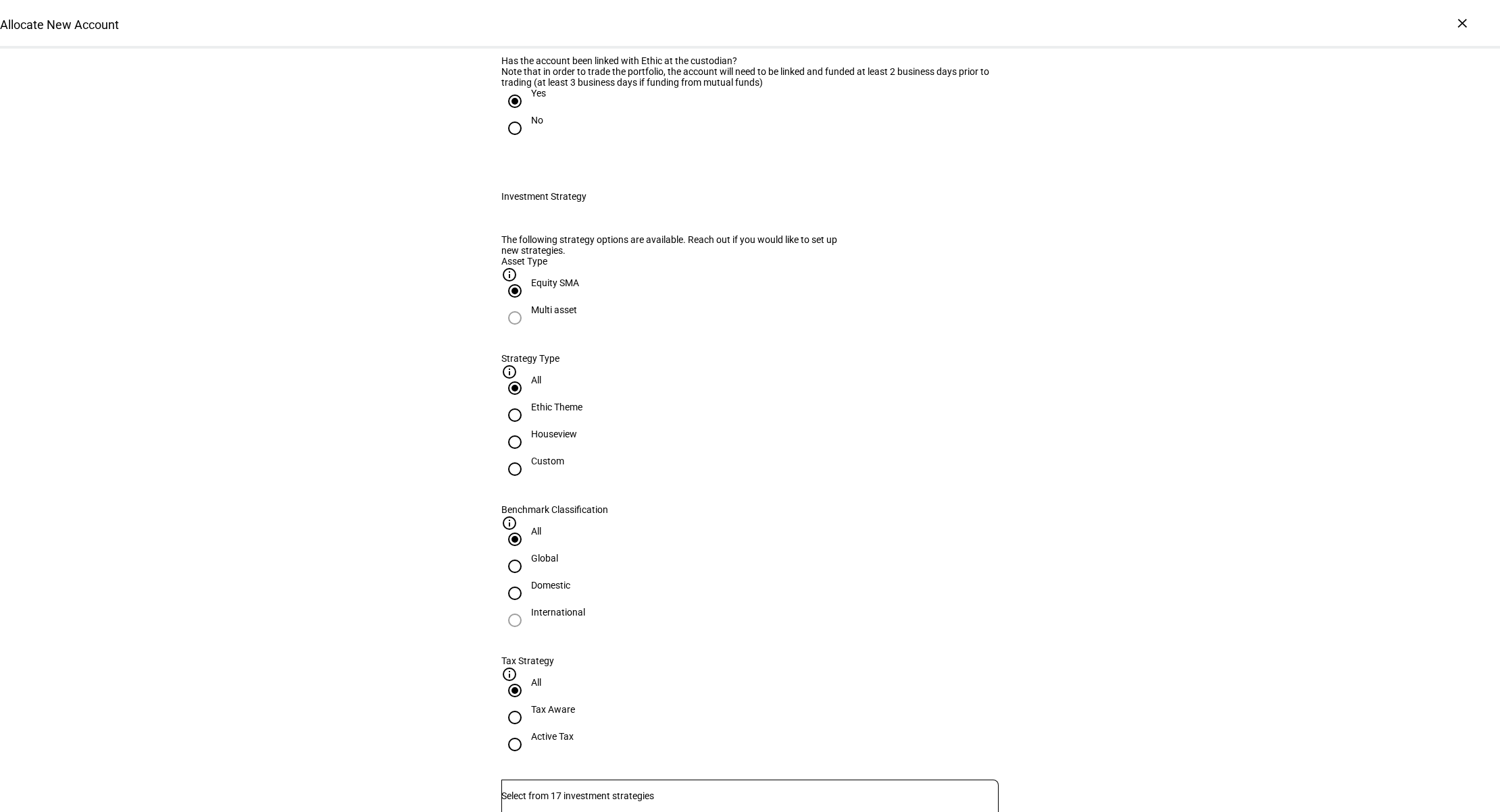
drag, startPoint x: 645, startPoint y: 578, endPoint x: 656, endPoint y: 580, distance: 11.2
click at [529, 483] on input "Custom" at bounding box center [514, 468] width 27 height 27
radio input "true"
click at [707, 780] on div at bounding box center [749, 799] width 497 height 38
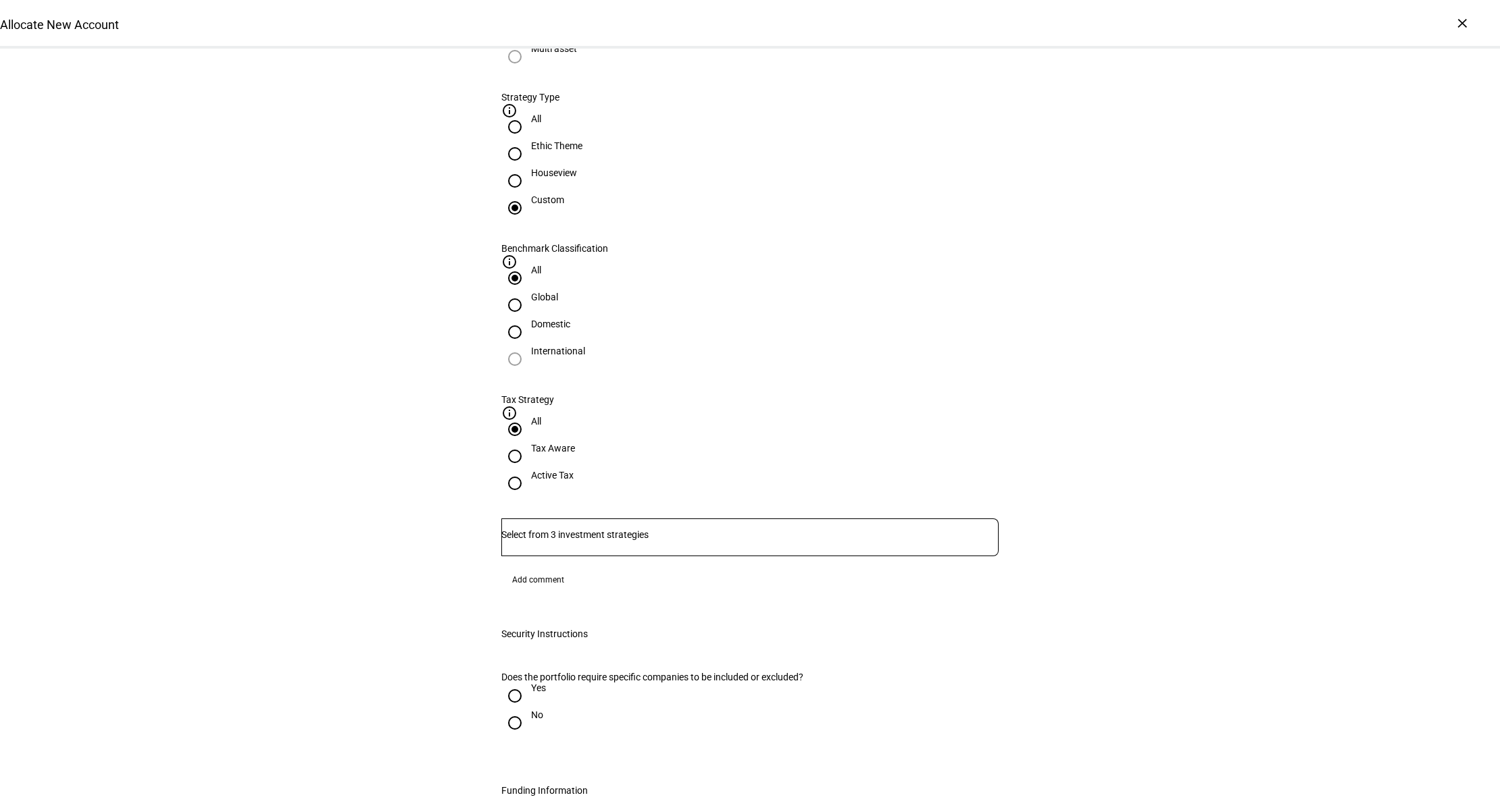
scroll to position [567, 0]
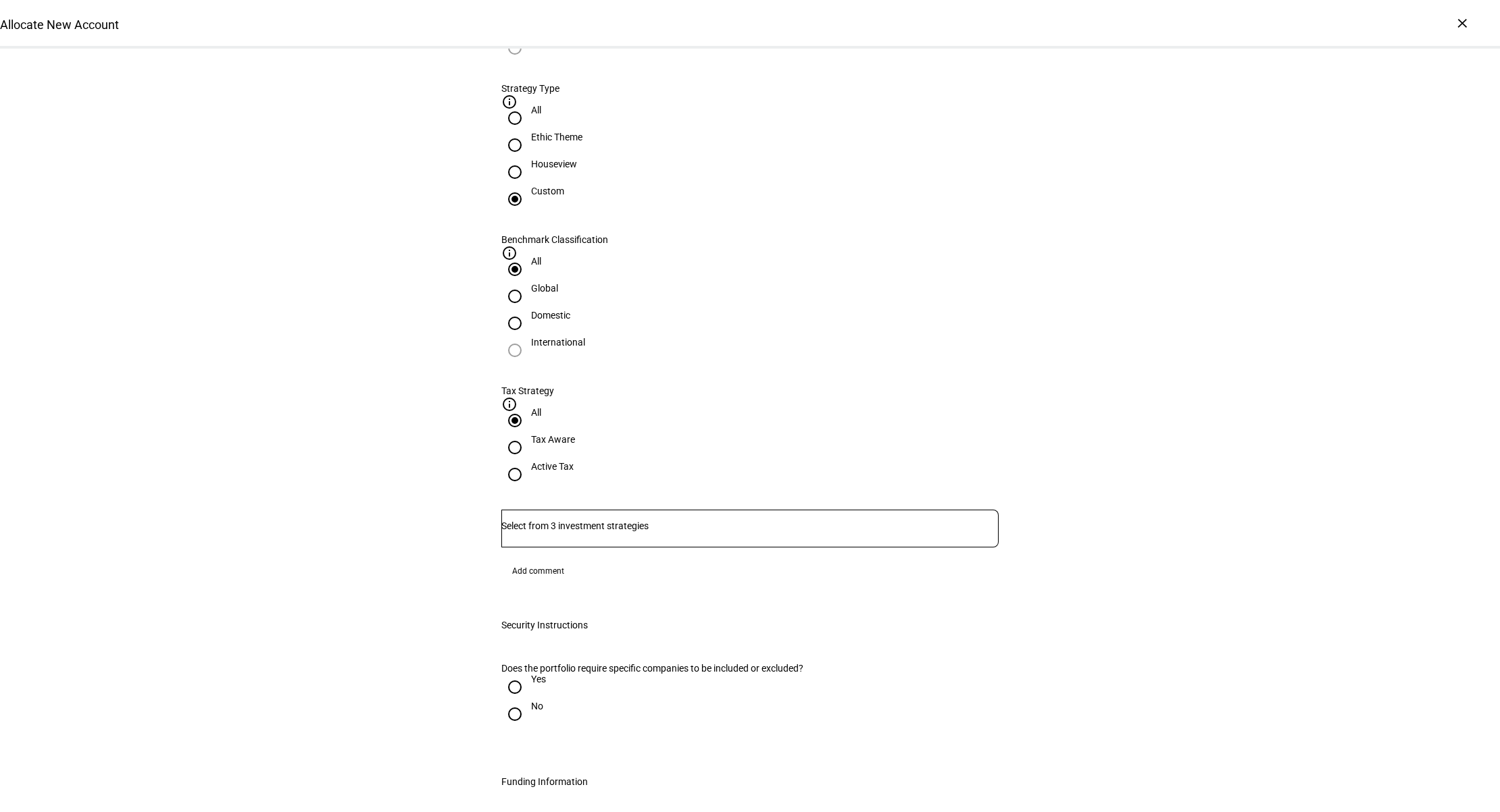
click at [512, 61] on div "Multi asset" at bounding box center [749, 47] width 497 height 27
click at [831, 521] on input "Number" at bounding box center [749, 526] width 497 height 11
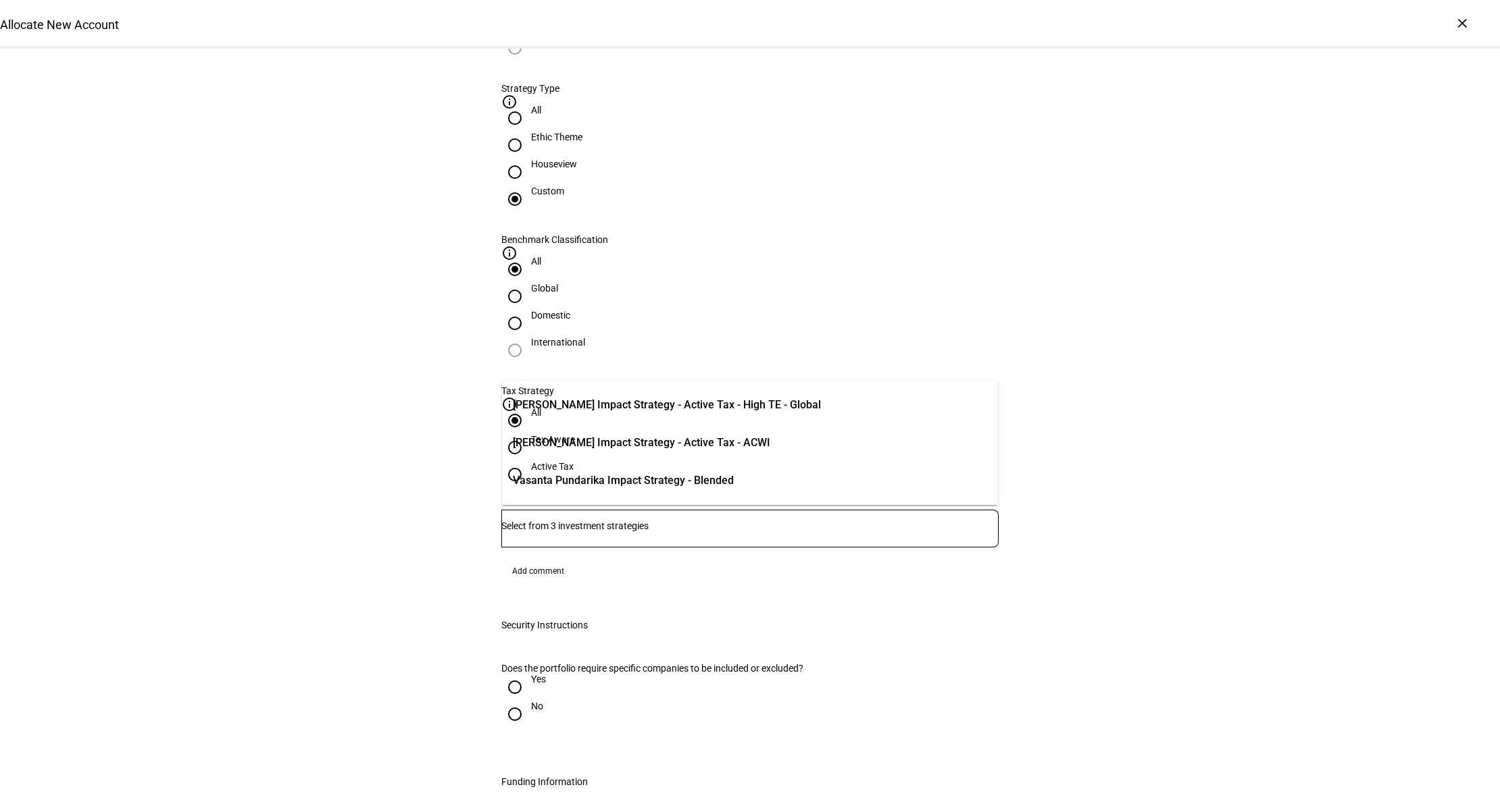
click at [293, 501] on div "Allocate New Account Complete and submit this form to allocate a new account to…" at bounding box center [750, 673] width 1500 height 2383
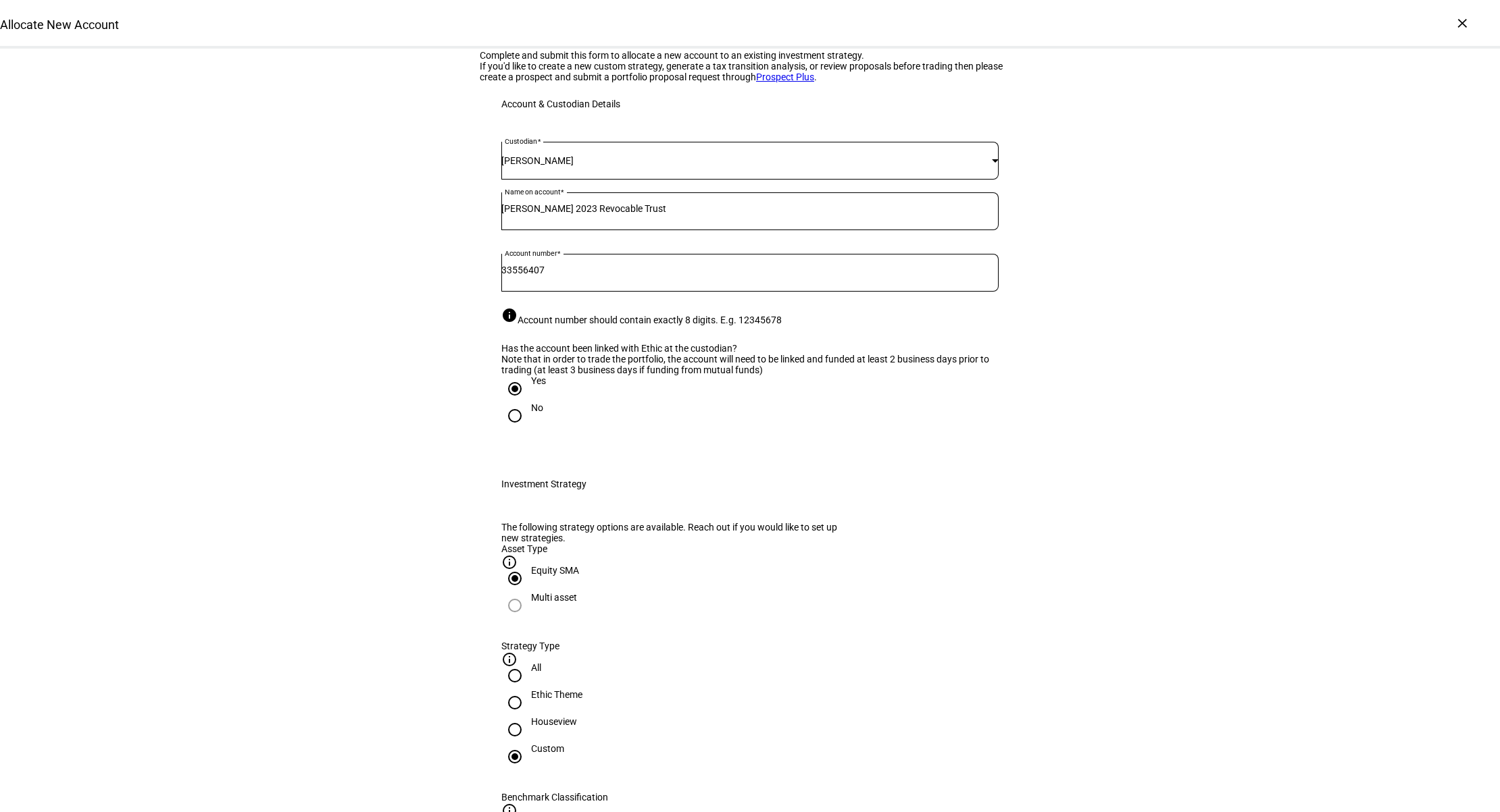
scroll to position [0, 0]
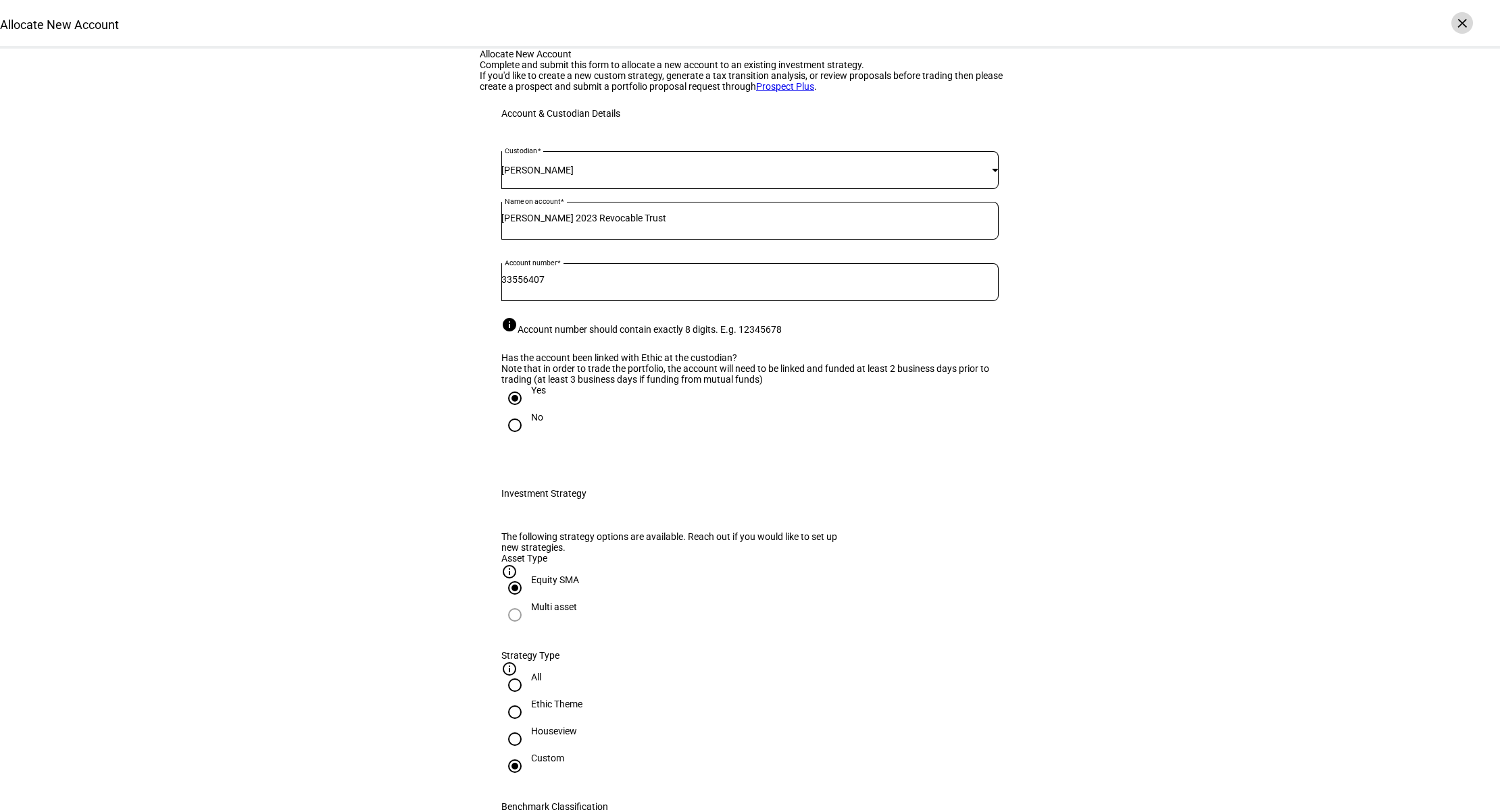
click at [1460, 25] on div "×" at bounding box center [1462, 23] width 22 height 22
